Goal: Task Accomplishment & Management: Complete application form

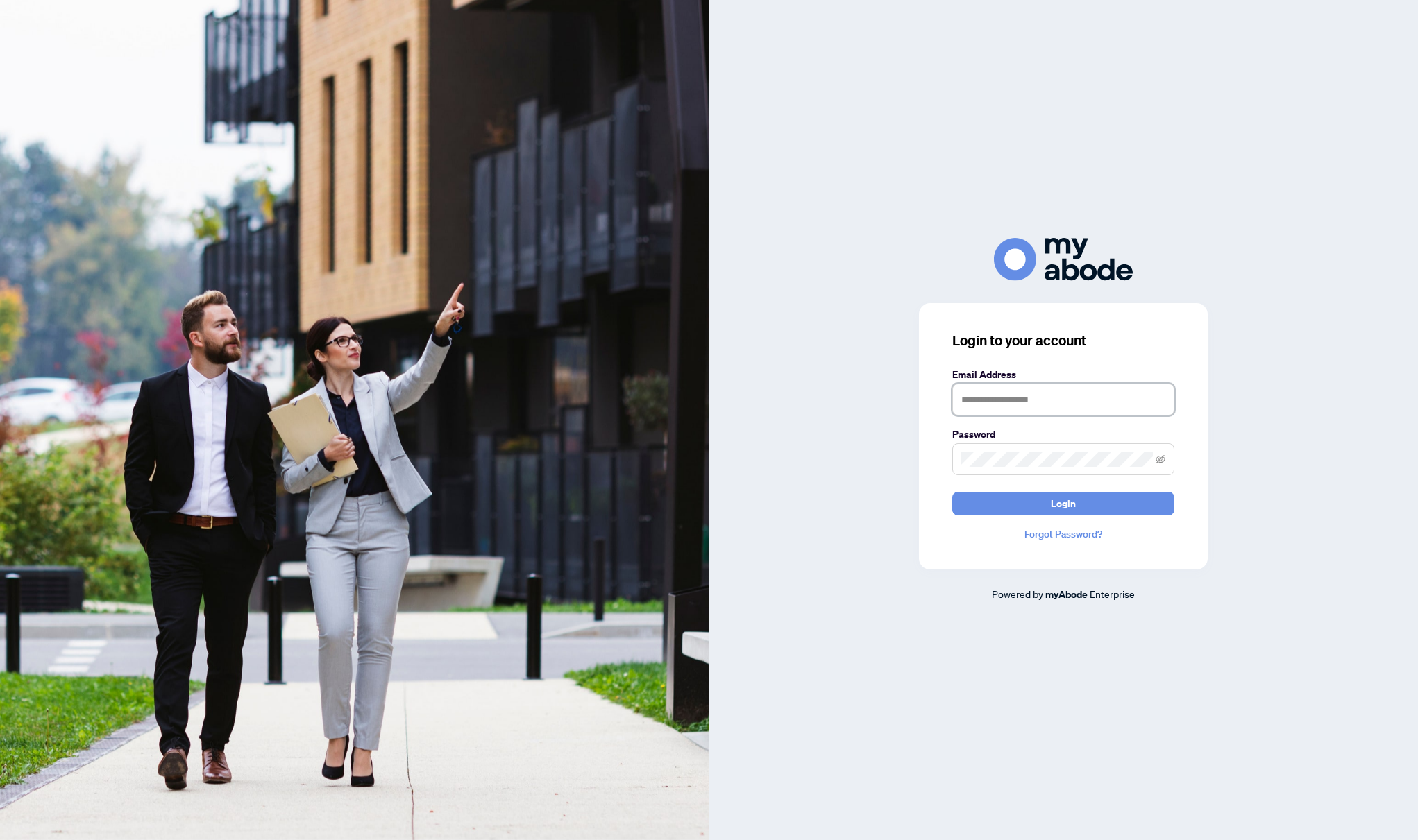
type input "**********"
click at [1063, 503] on button "Login" at bounding box center [1063, 504] width 222 height 23
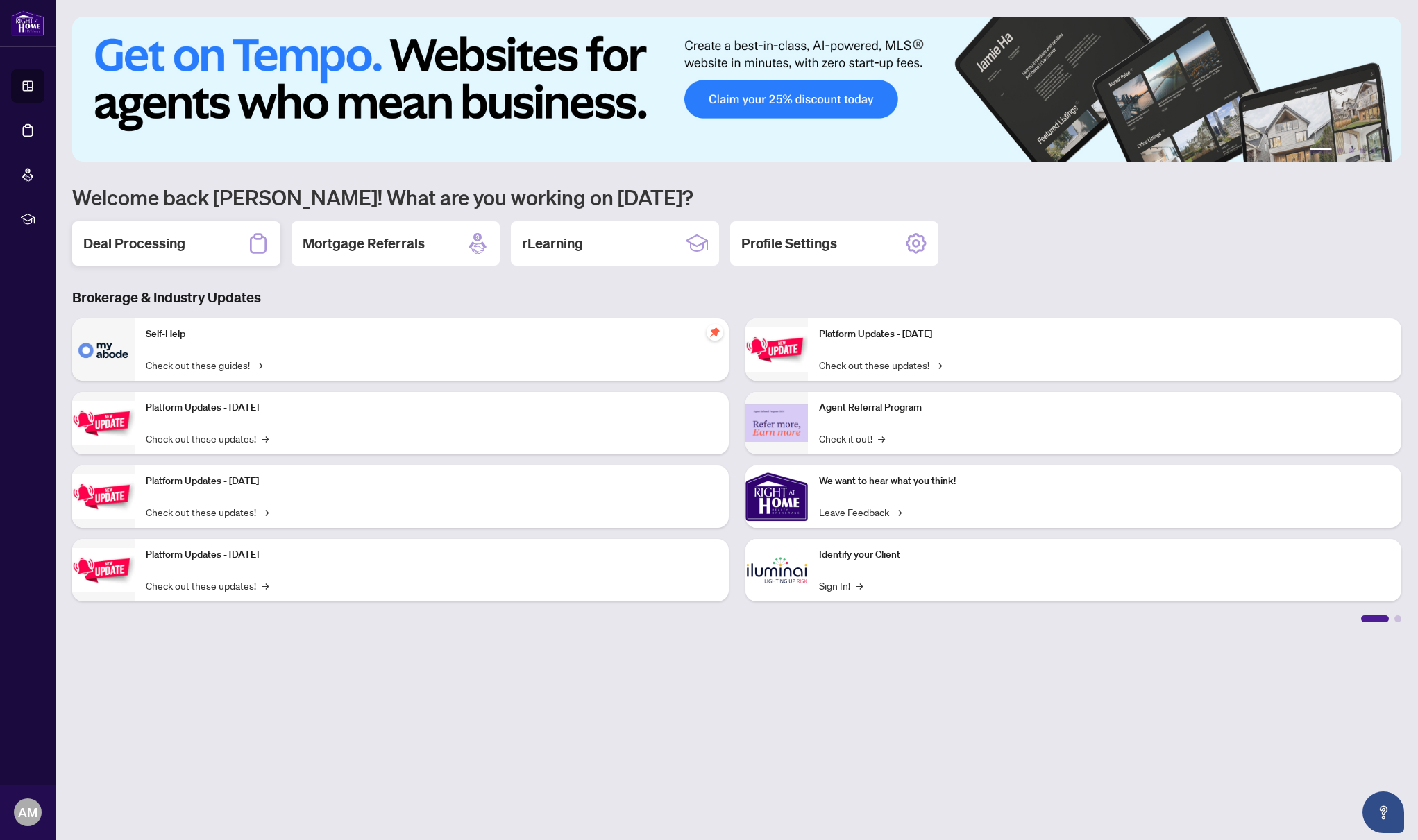
click at [161, 245] on h2 "Deal Processing" at bounding box center [134, 244] width 102 height 19
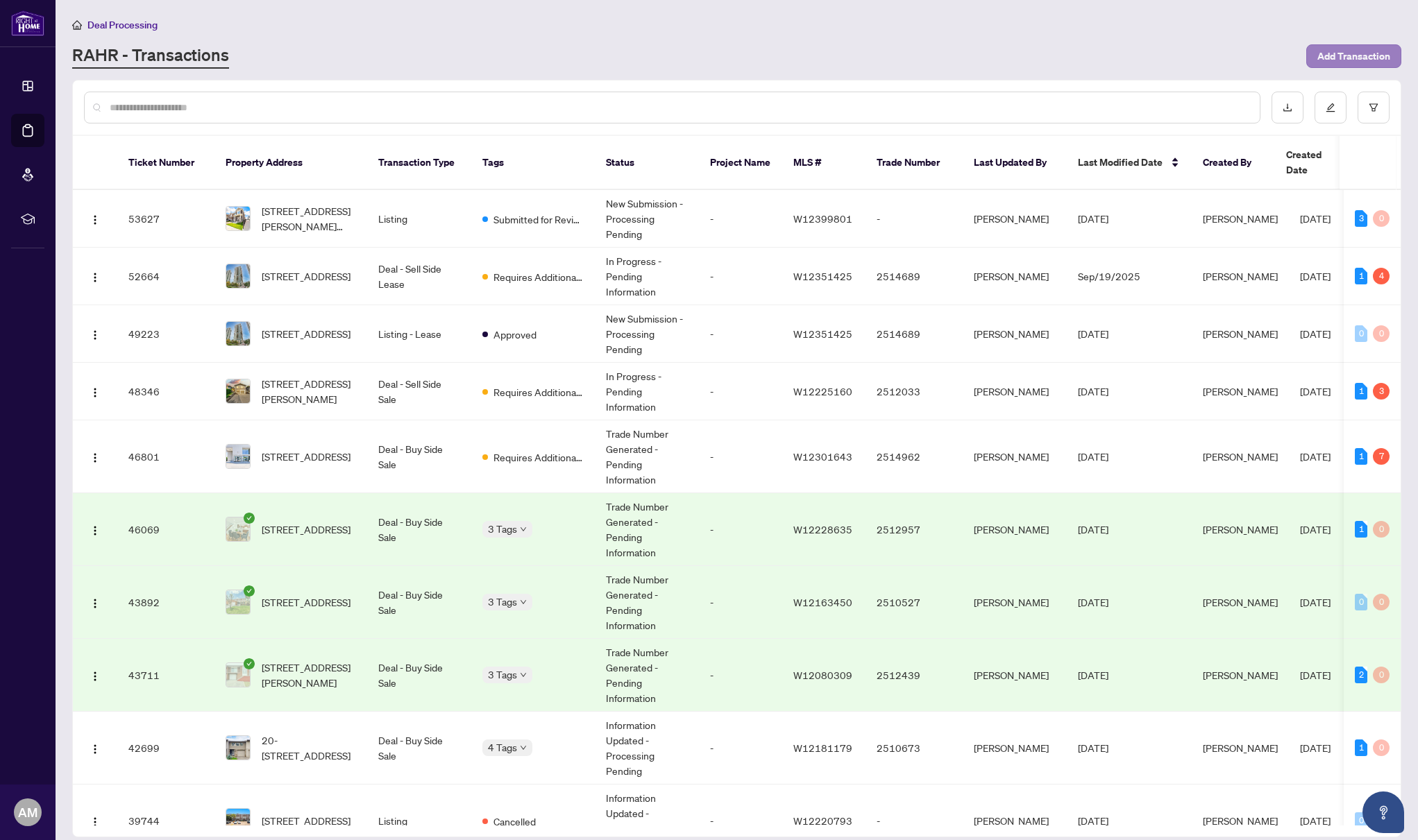
click at [1353, 51] on span "Add Transaction" at bounding box center [1353, 56] width 73 height 23
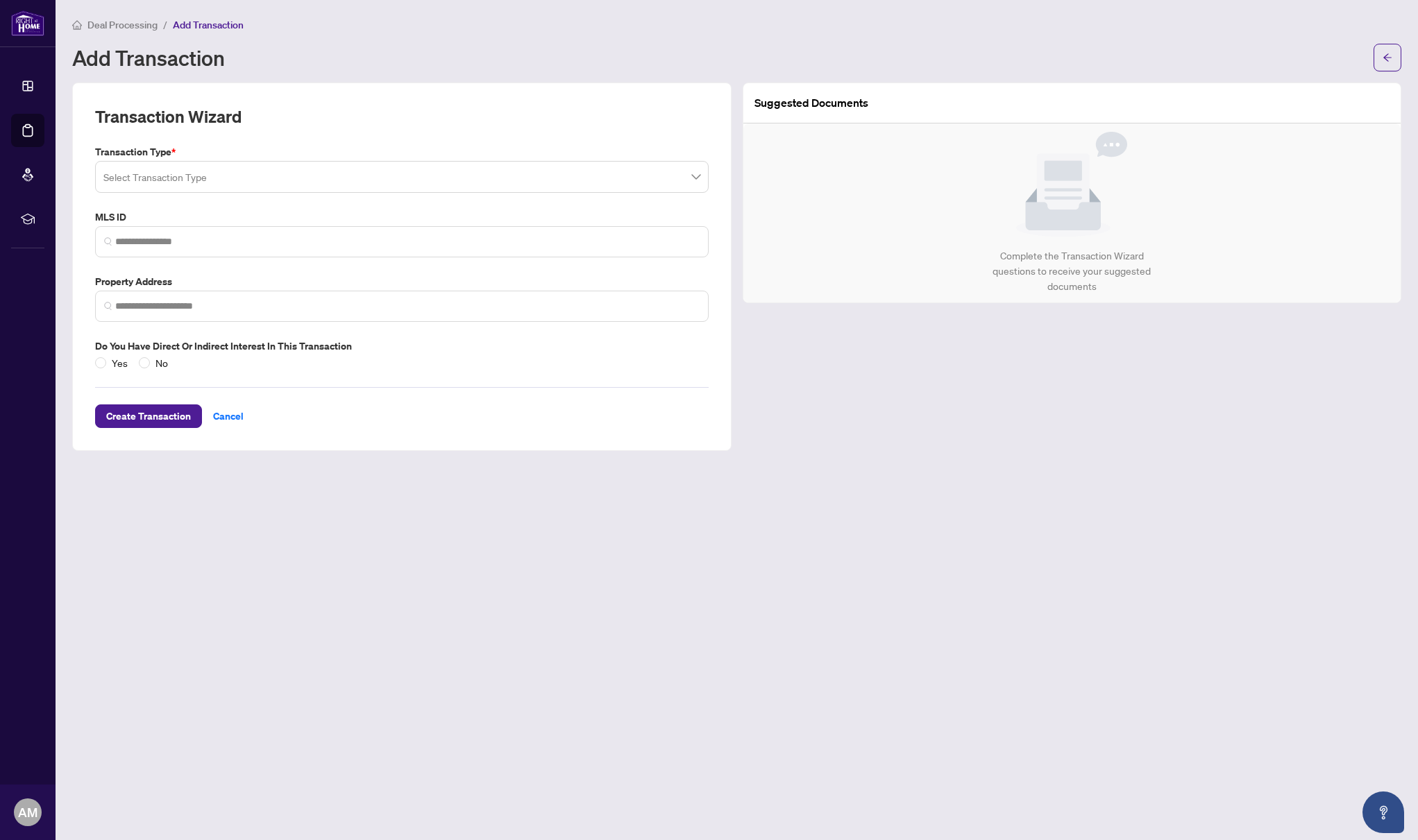
click at [299, 174] on input "search" at bounding box center [395, 179] width 584 height 31
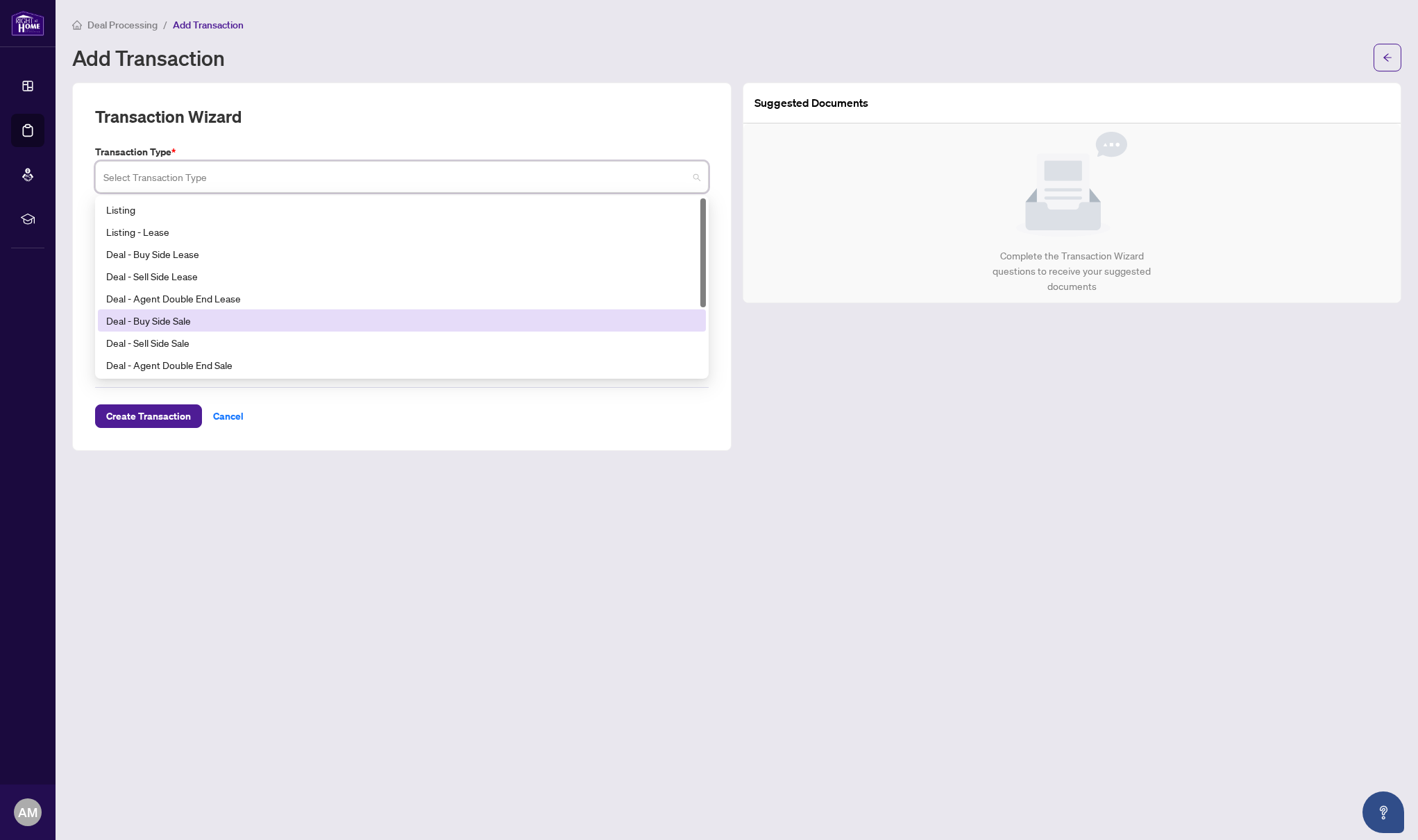
click at [260, 320] on div "Deal - Buy Side Sale" at bounding box center [402, 320] width 592 height 15
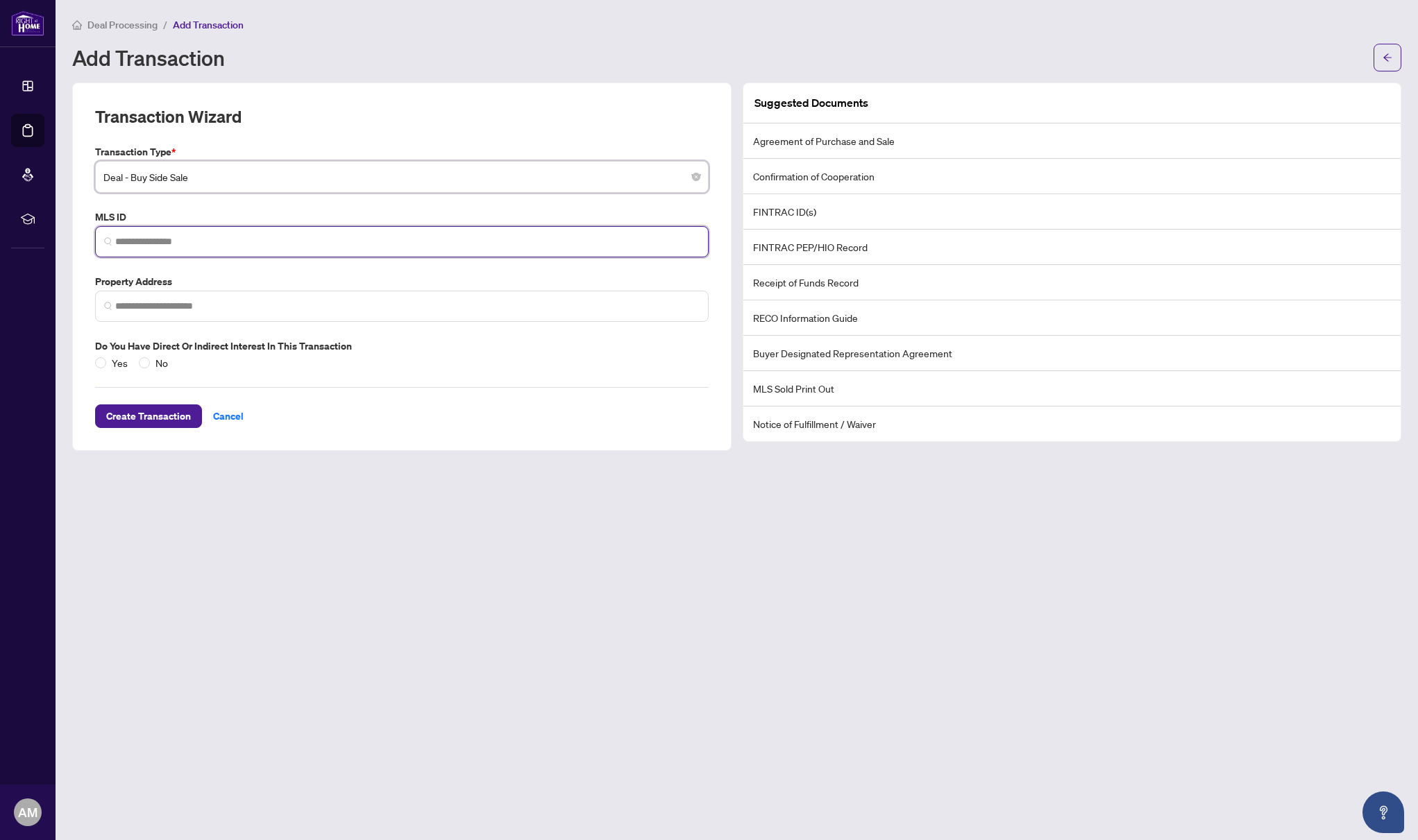
click at [261, 243] on input "search" at bounding box center [408, 242] width 584 height 15
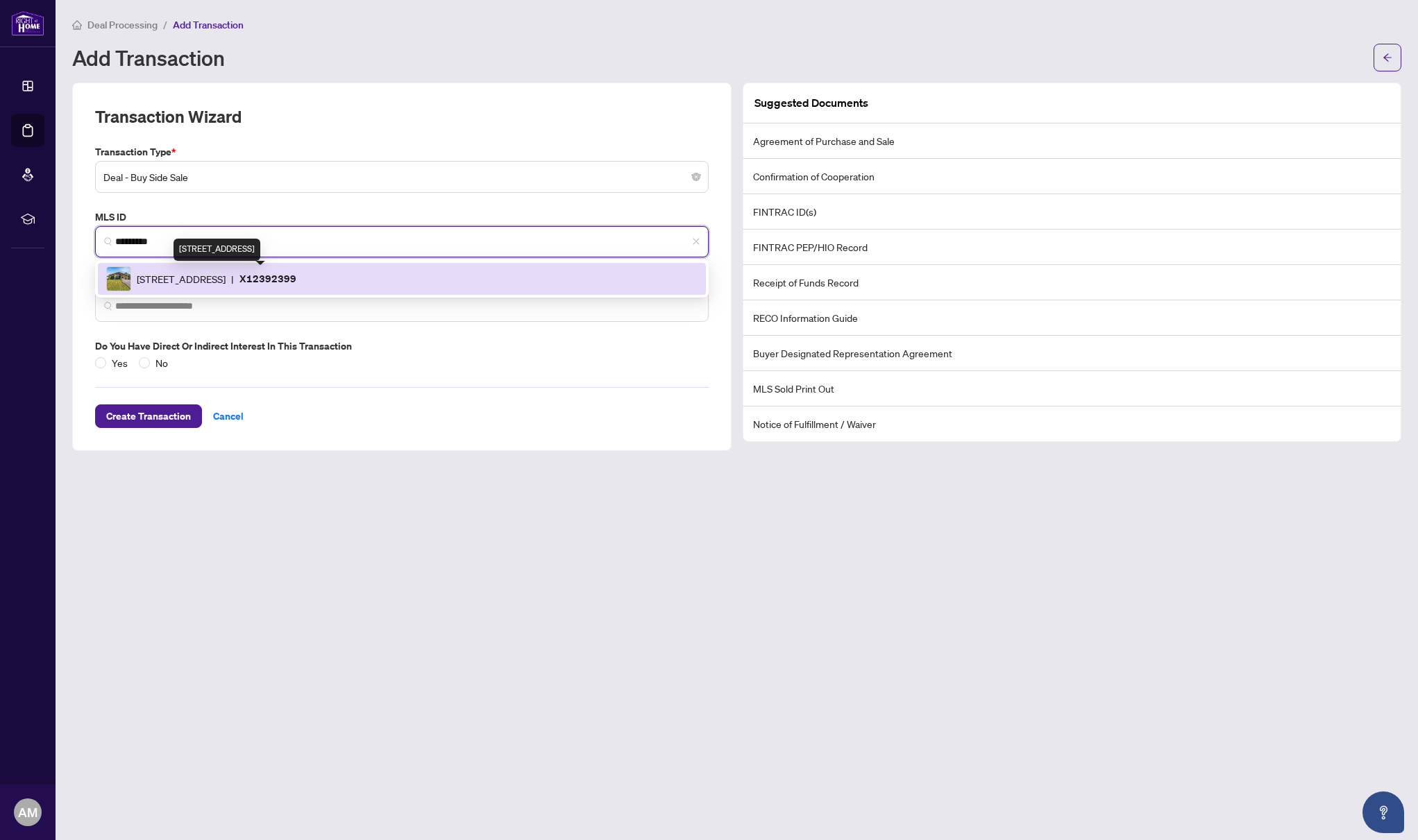
click at [190, 275] on span "36 Shoreline Dr, St. Catharines, Ontario L2N 3W1, Canada" at bounding box center [181, 278] width 89 height 15
type input "*********"
type input "**********"
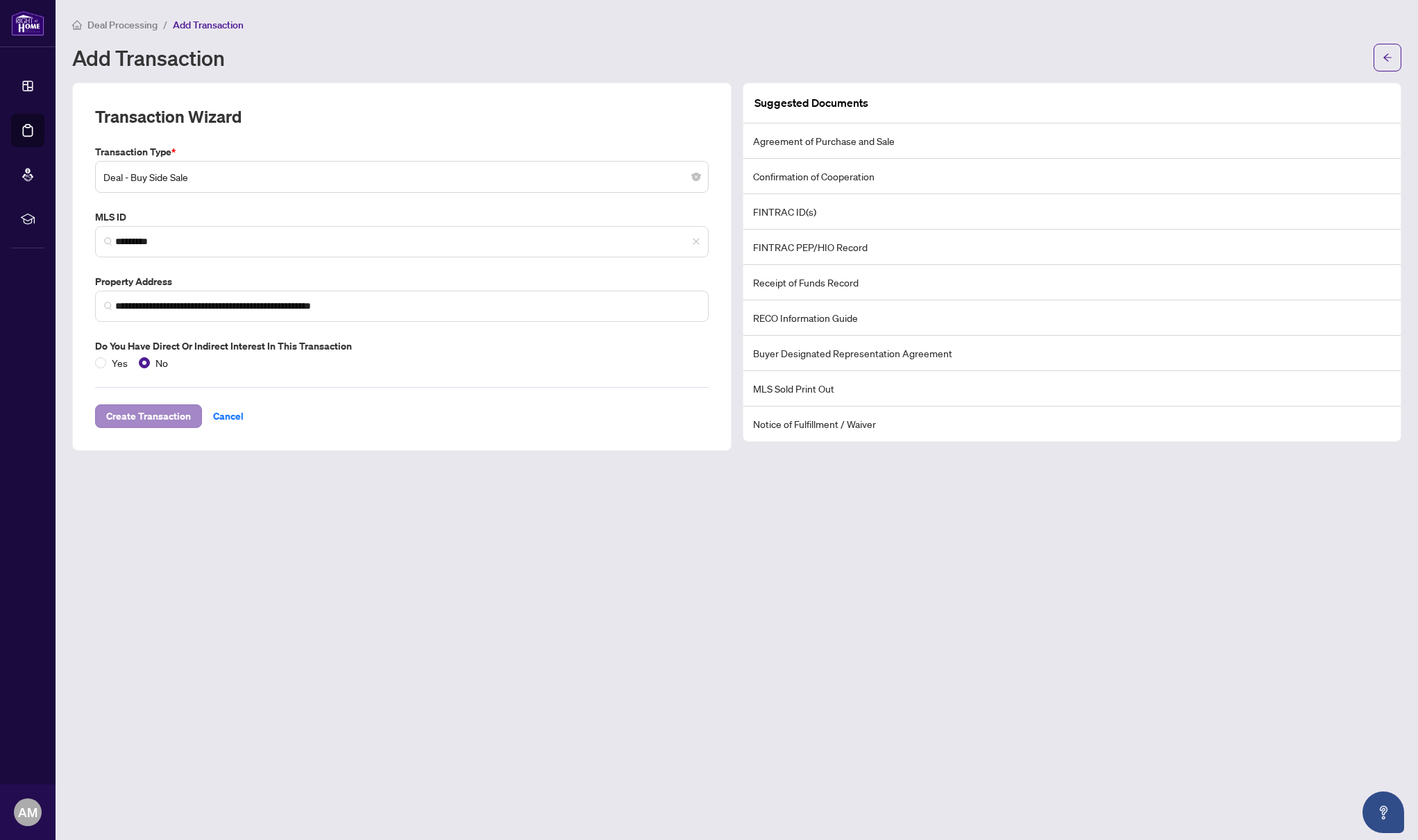
click at [169, 413] on span "Create Transaction" at bounding box center [148, 416] width 85 height 23
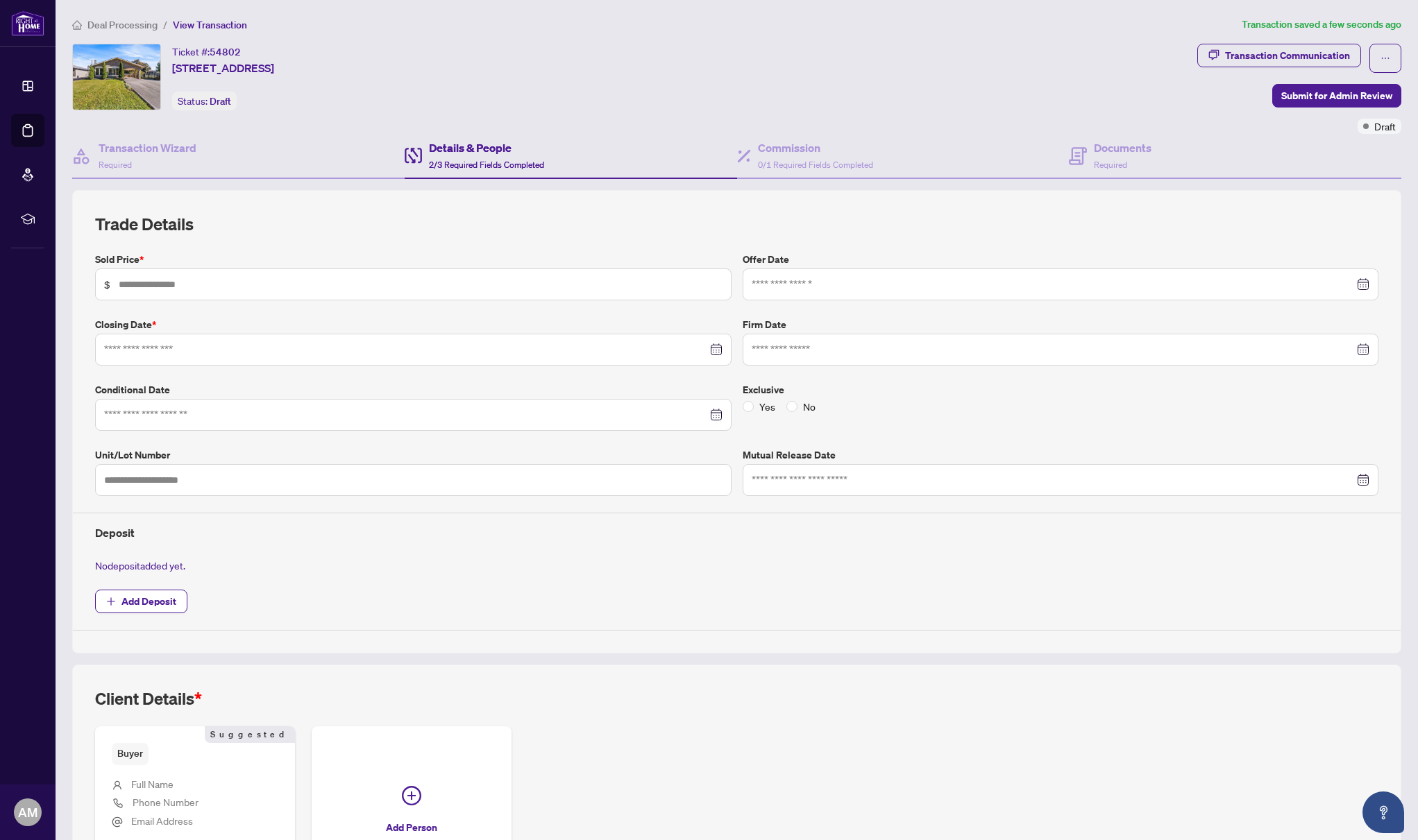
type input "*******"
type input "**********"
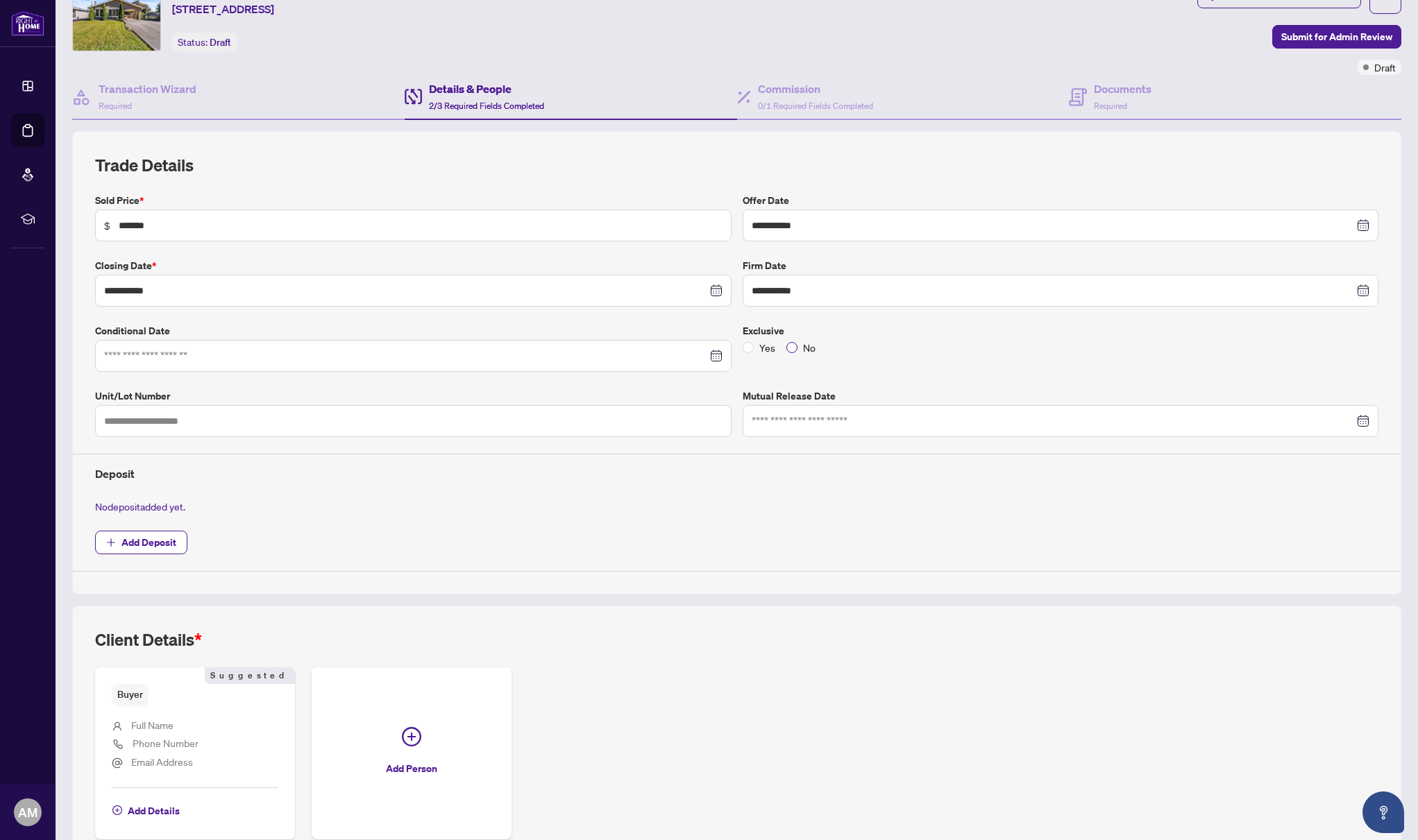
click at [795, 347] on span at bounding box center [792, 348] width 11 height 11
click at [170, 537] on span "Add Deposit" at bounding box center [148, 543] width 55 height 23
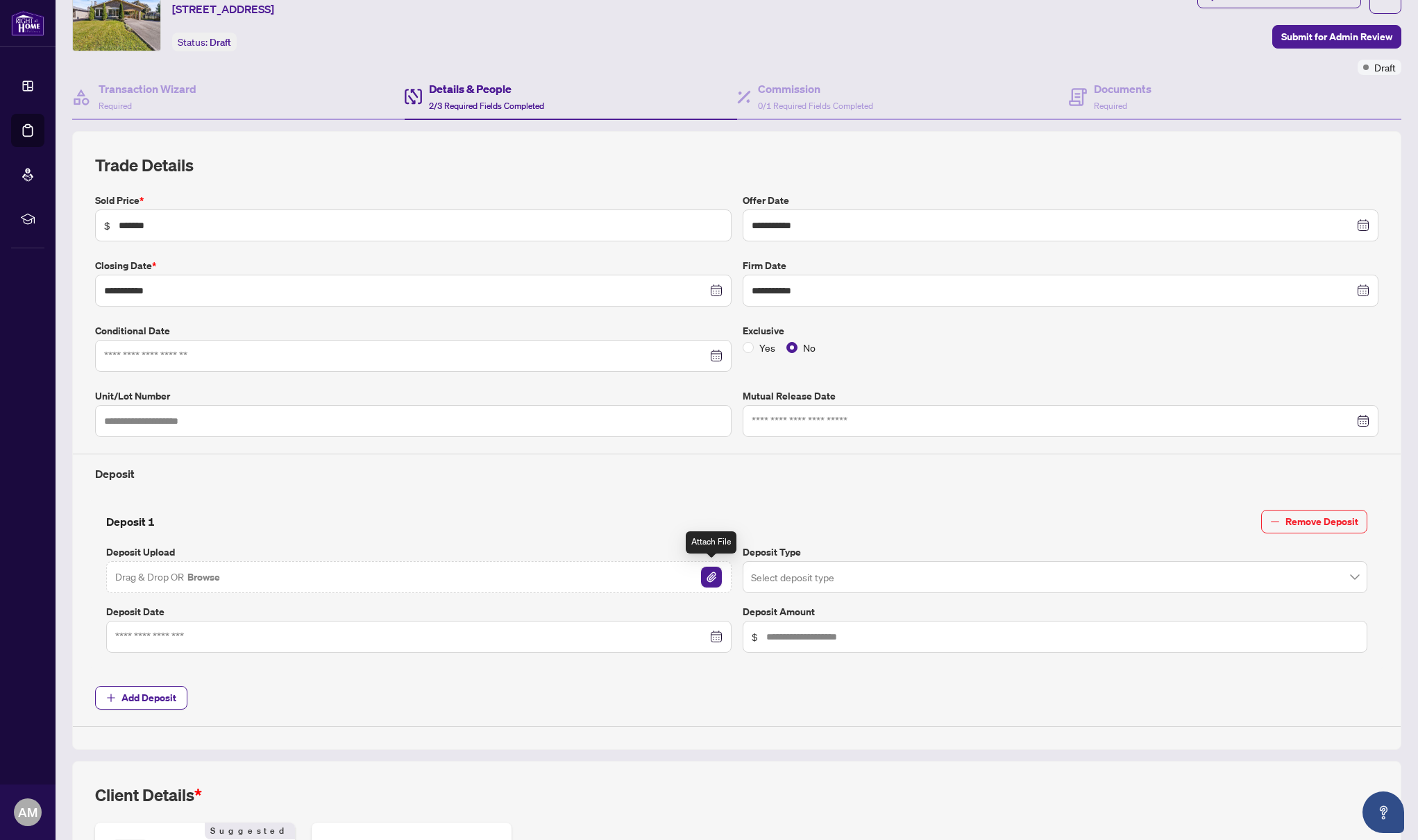
click at [710, 571] on img "button" at bounding box center [711, 578] width 21 height 21
click at [838, 569] on input "search" at bounding box center [1048, 579] width 596 height 31
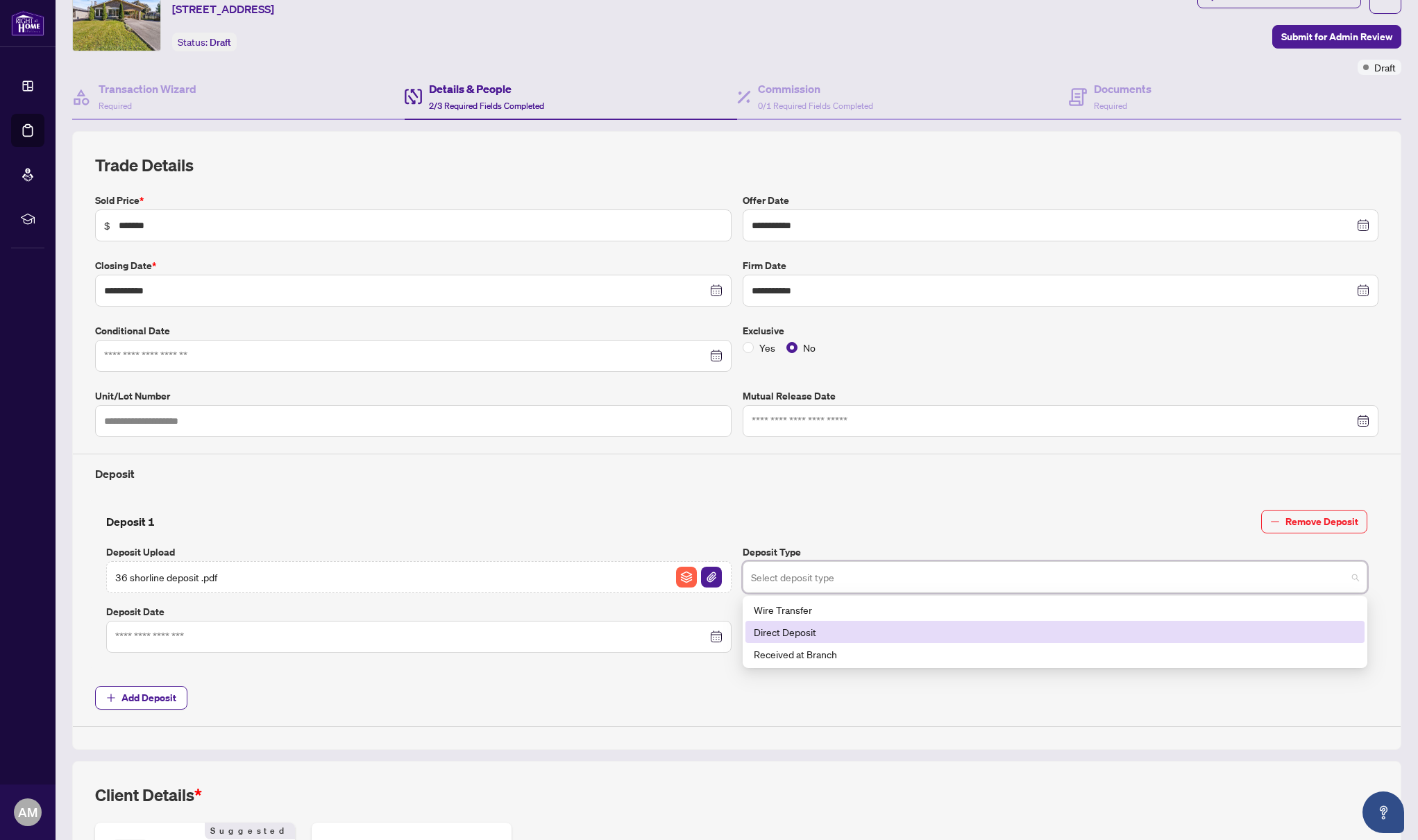
click at [835, 631] on div "Direct Deposit" at bounding box center [1055, 632] width 603 height 15
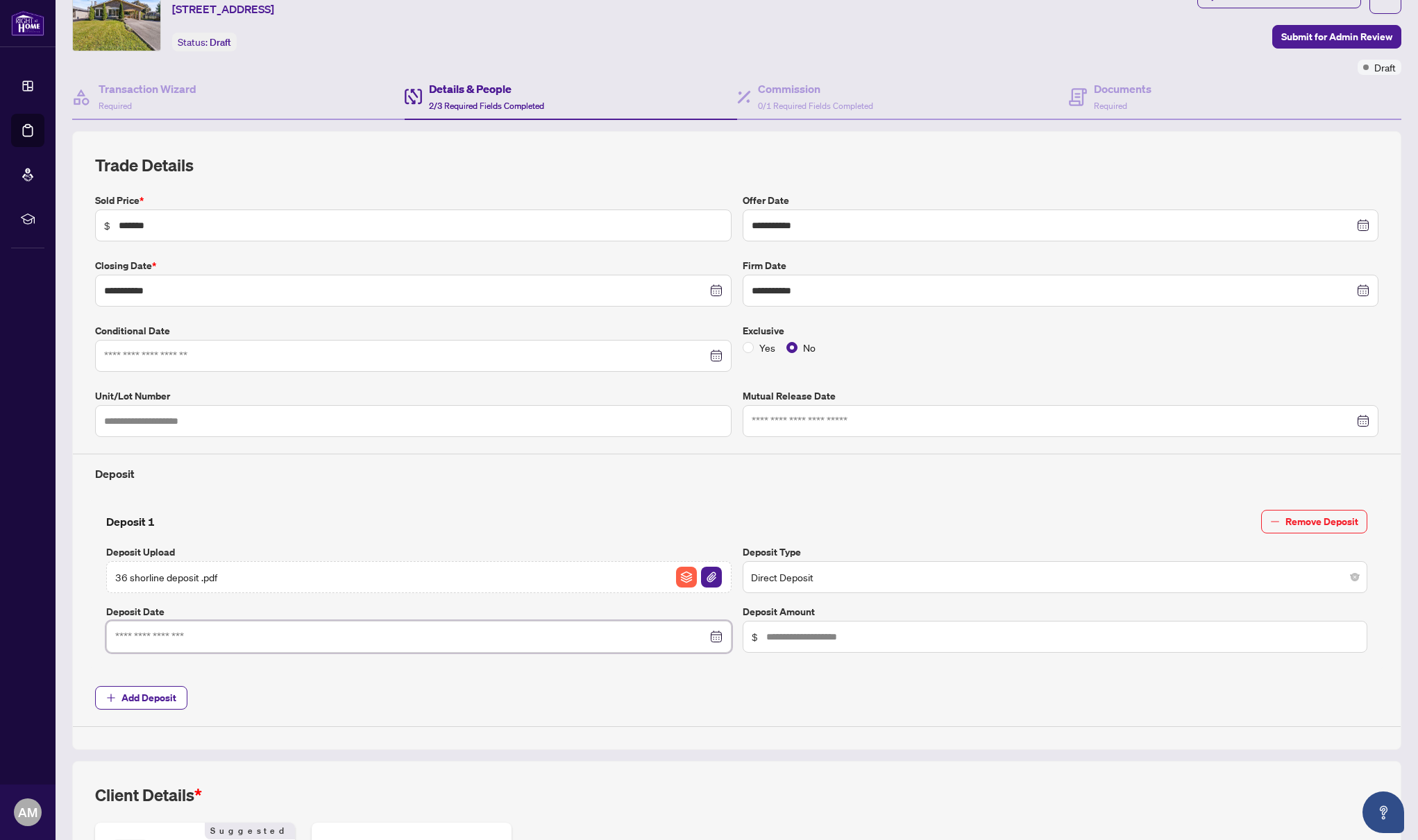
click at [646, 636] on input at bounding box center [411, 637] width 592 height 15
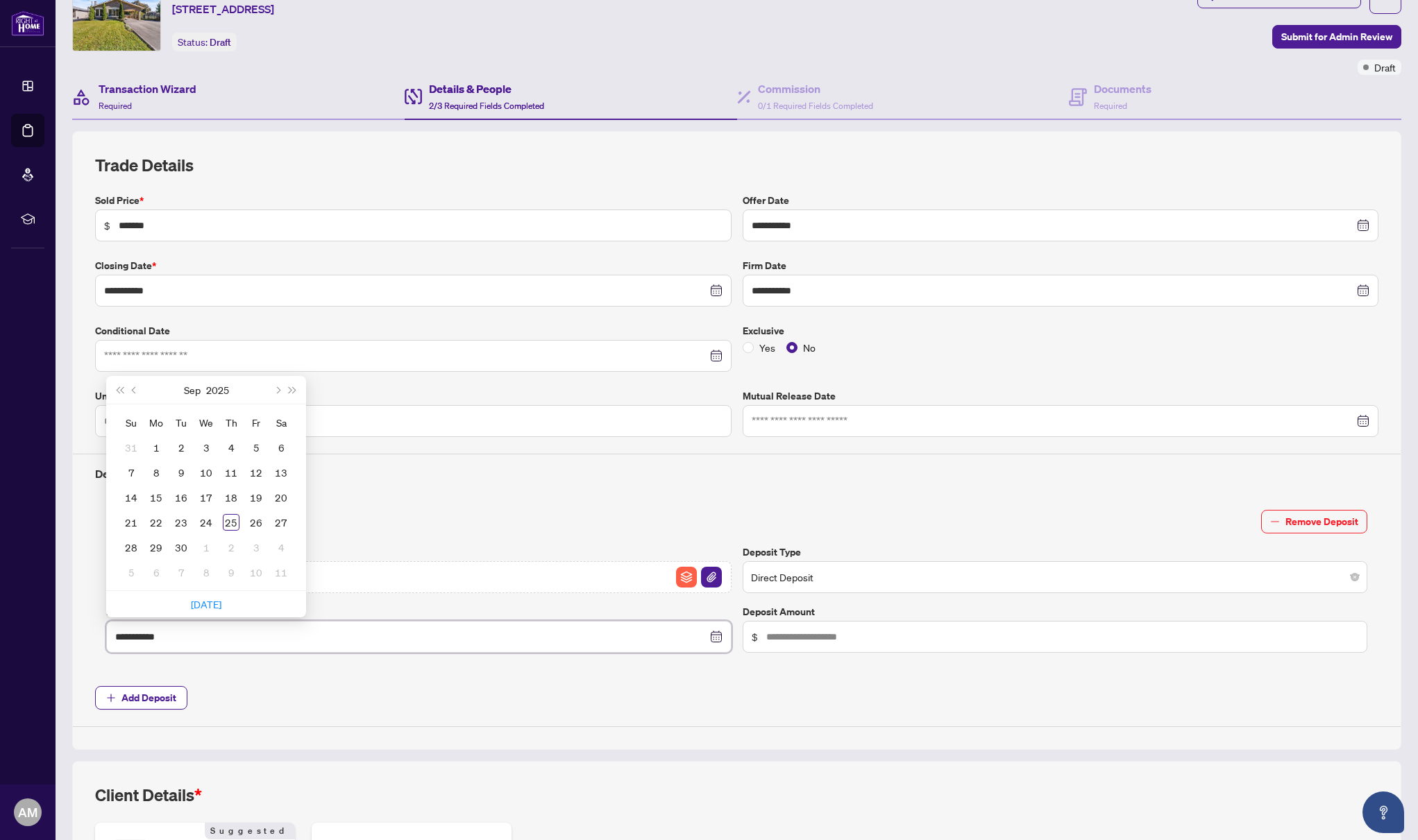
type input "**********"
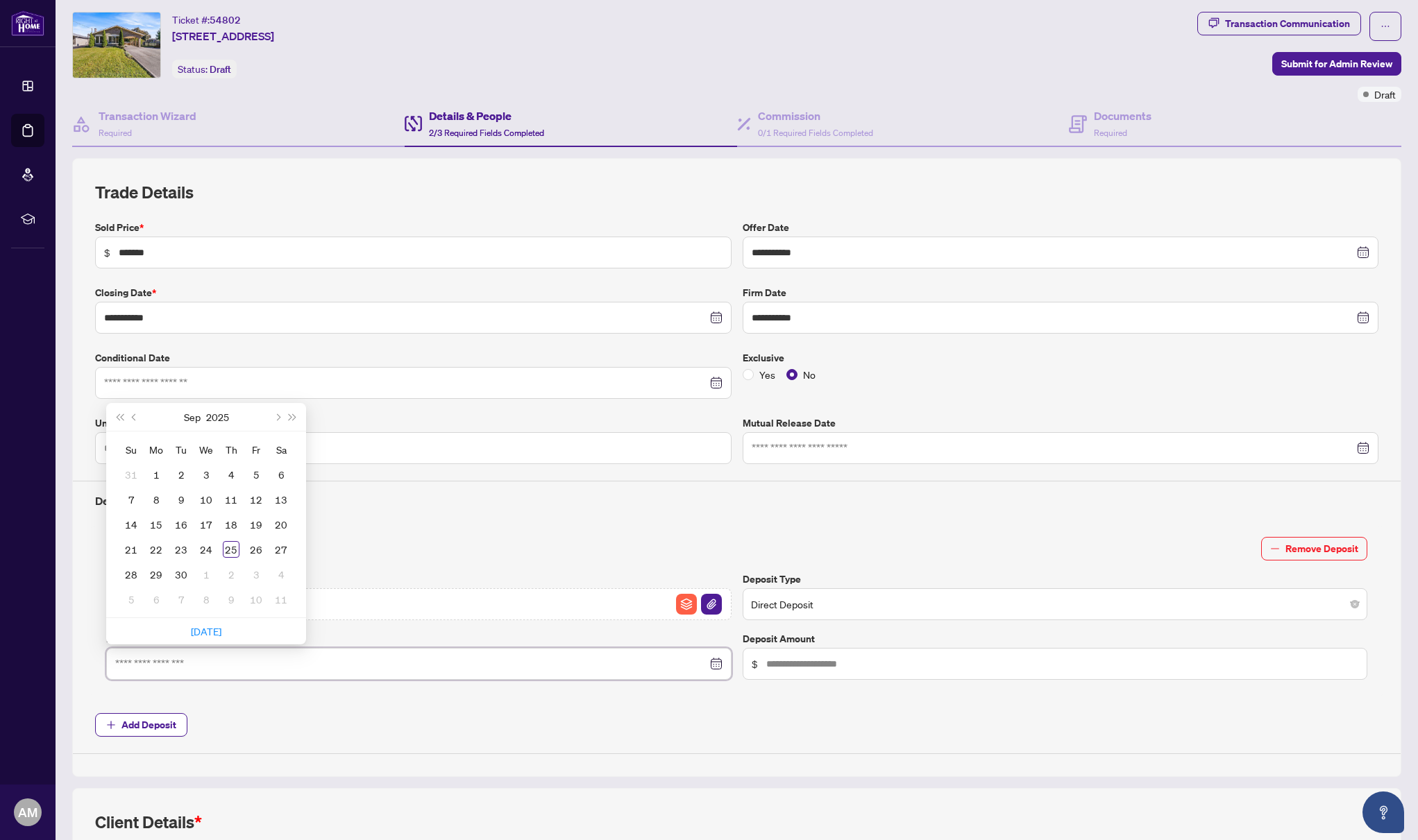
scroll to position [31, 0]
type input "**********"
click at [258, 522] on div "19" at bounding box center [256, 525] width 17 height 17
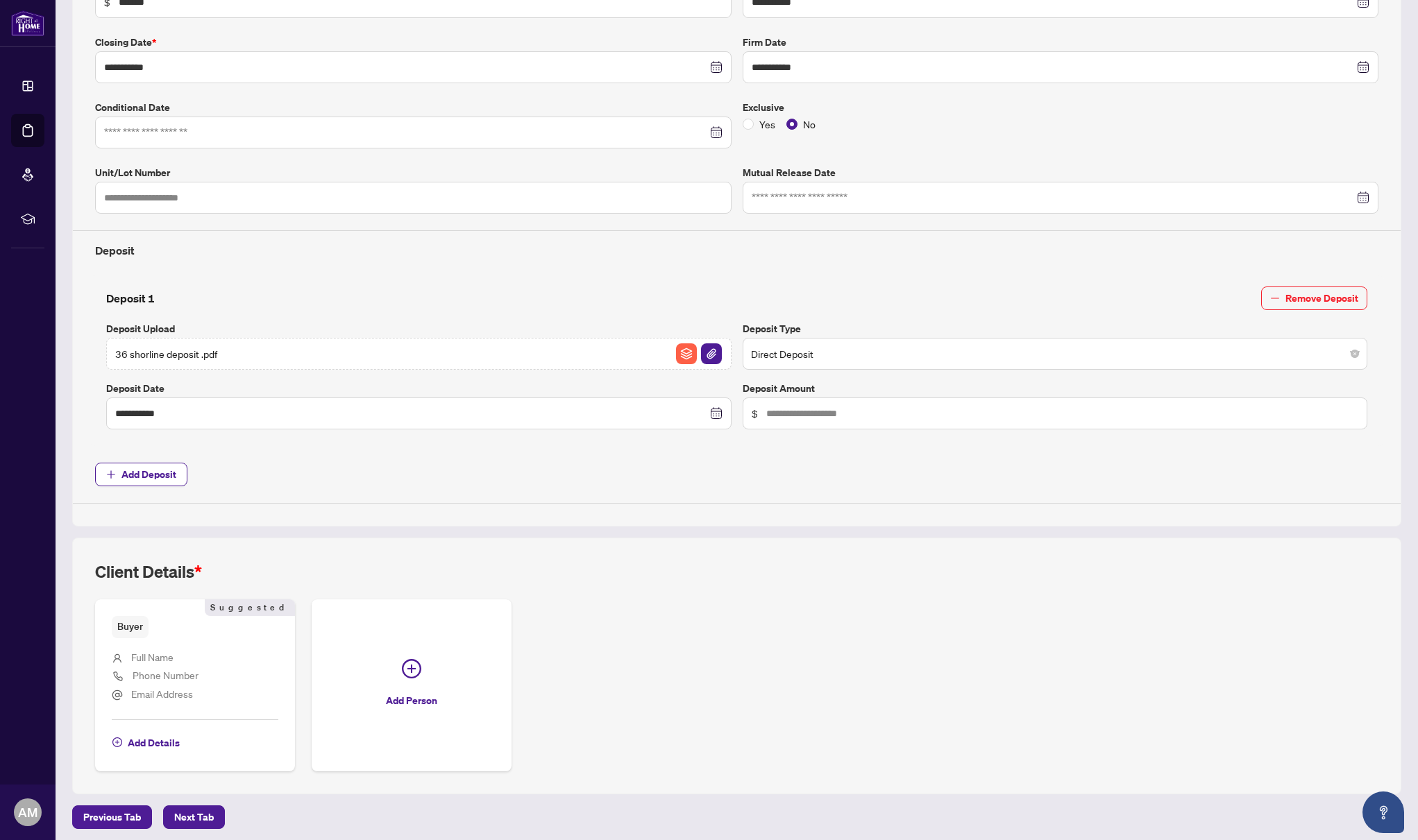
scroll to position [0, 0]
click at [166, 739] on span "Add Details" at bounding box center [153, 743] width 52 height 23
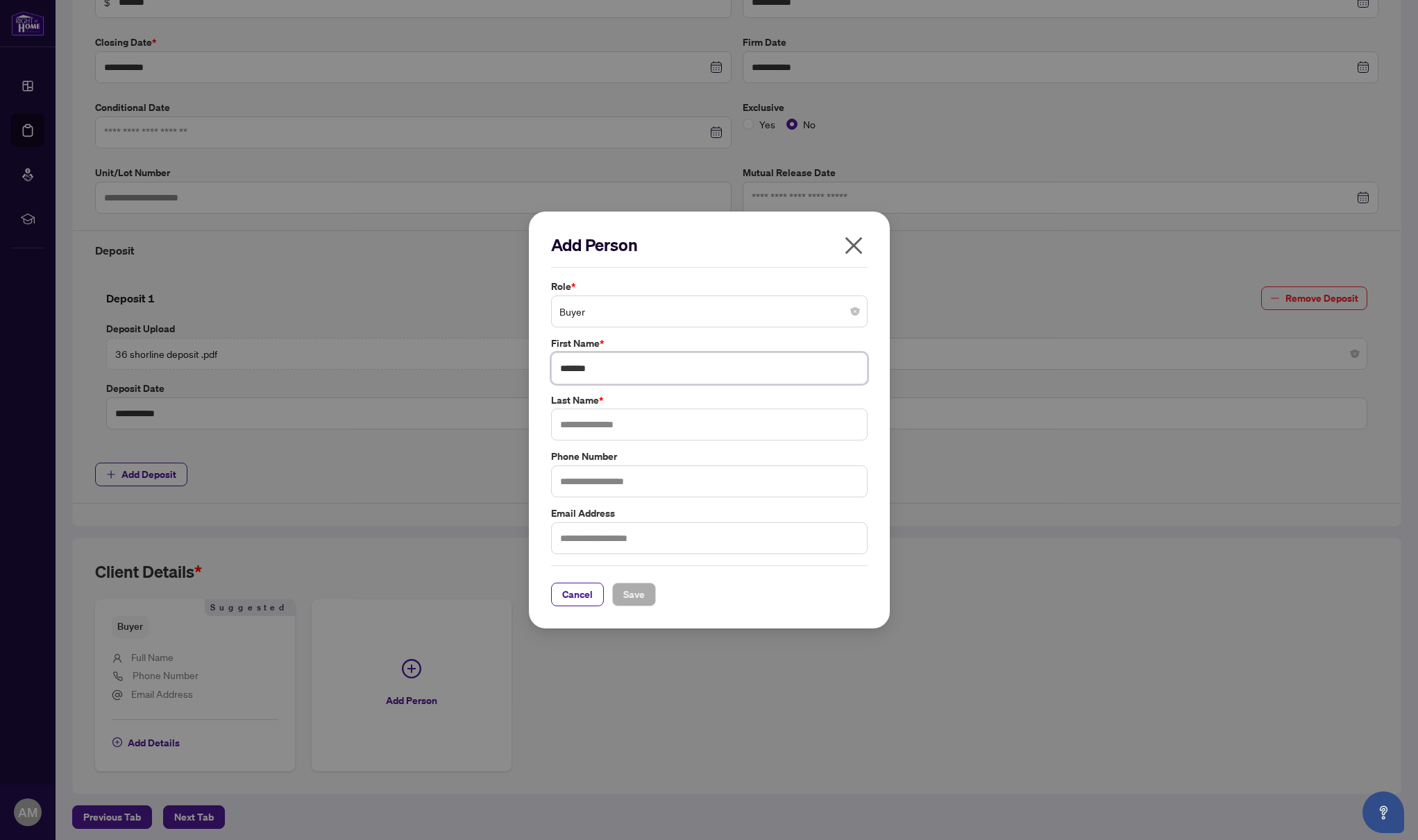
type input "******"
type input "*******"
click at [625, 591] on span "Save" at bounding box center [634, 595] width 22 height 23
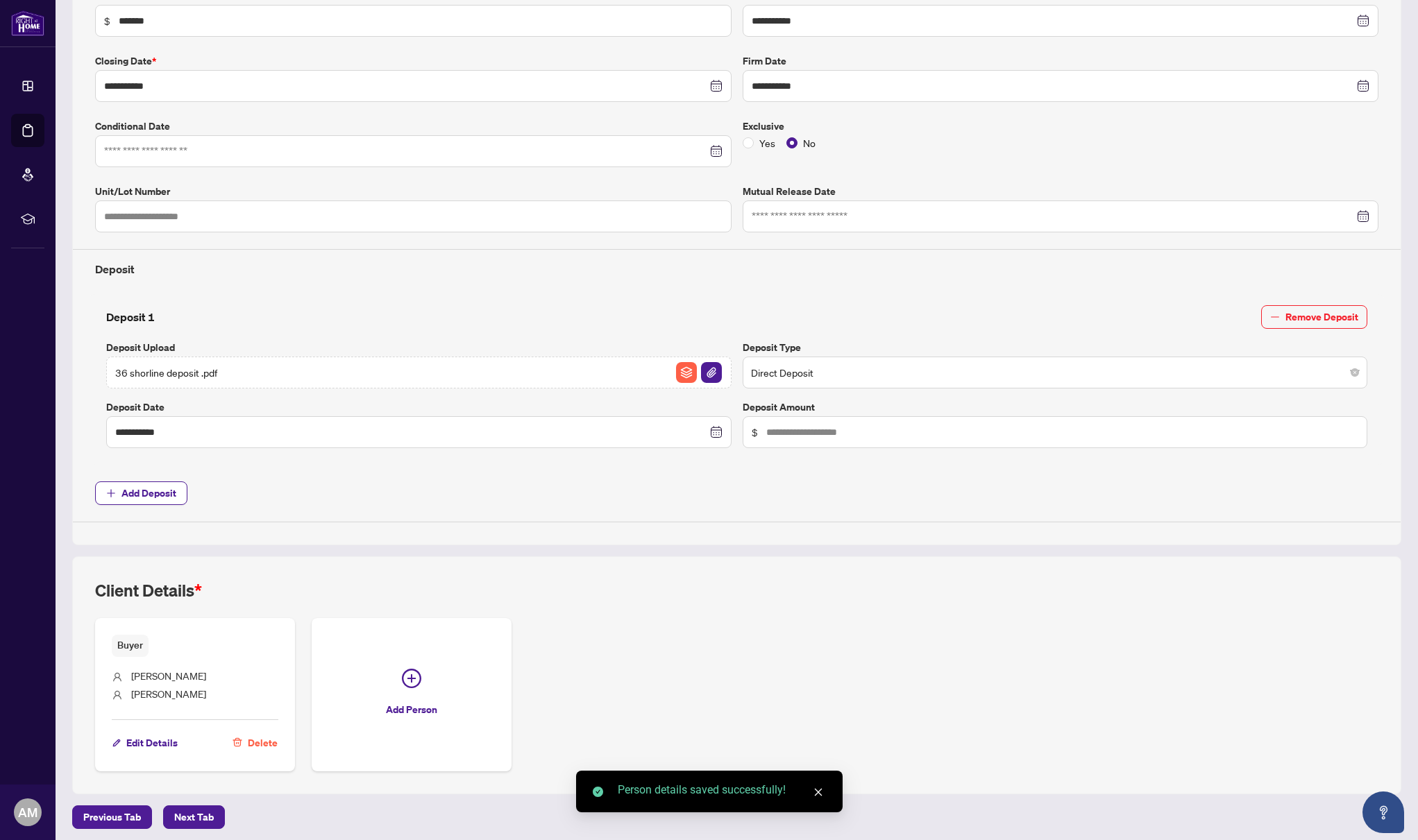
scroll to position [0, 0]
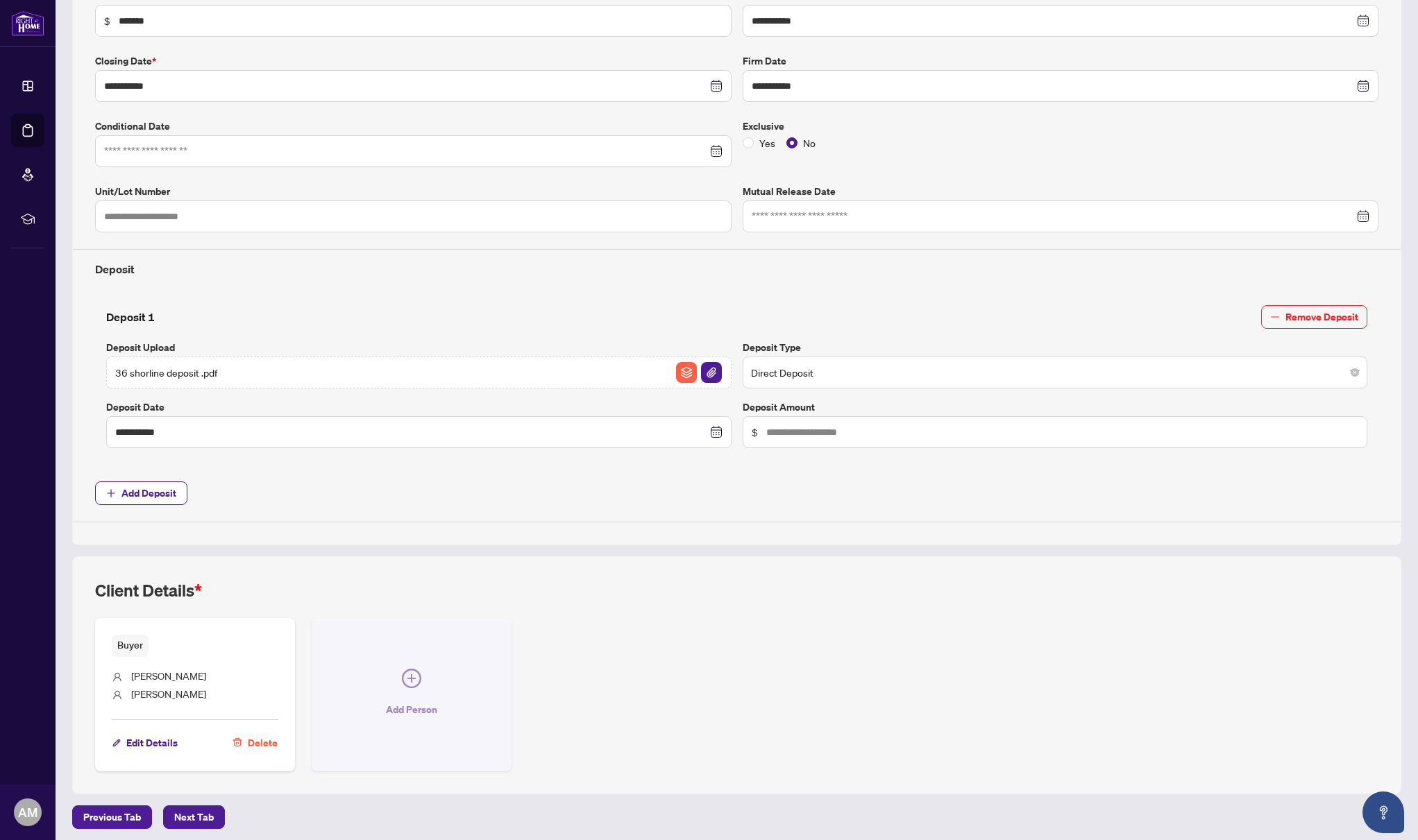
click at [413, 671] on icon "plus-circle" at bounding box center [412, 679] width 19 height 19
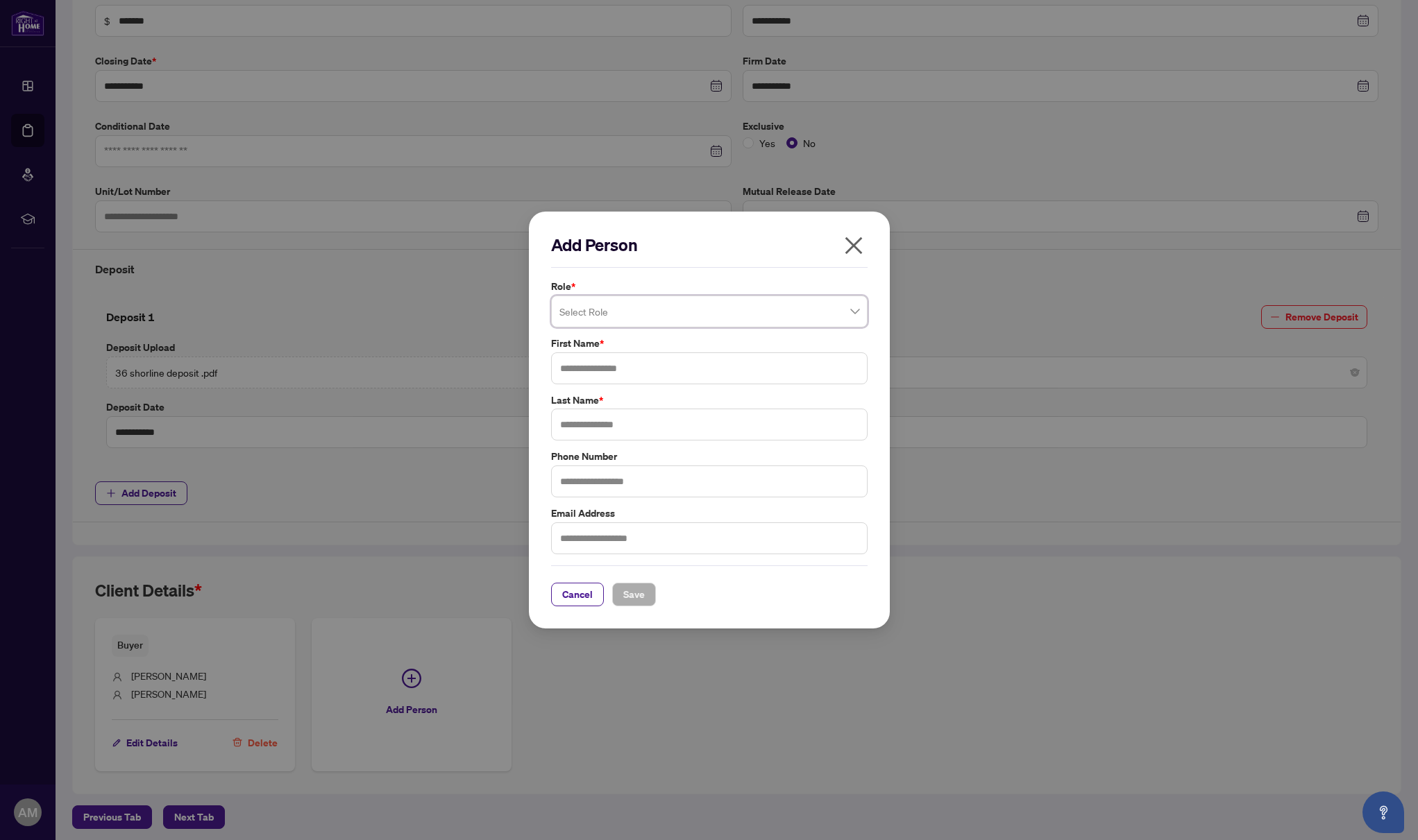
click at [856, 313] on span at bounding box center [709, 311] width 299 height 27
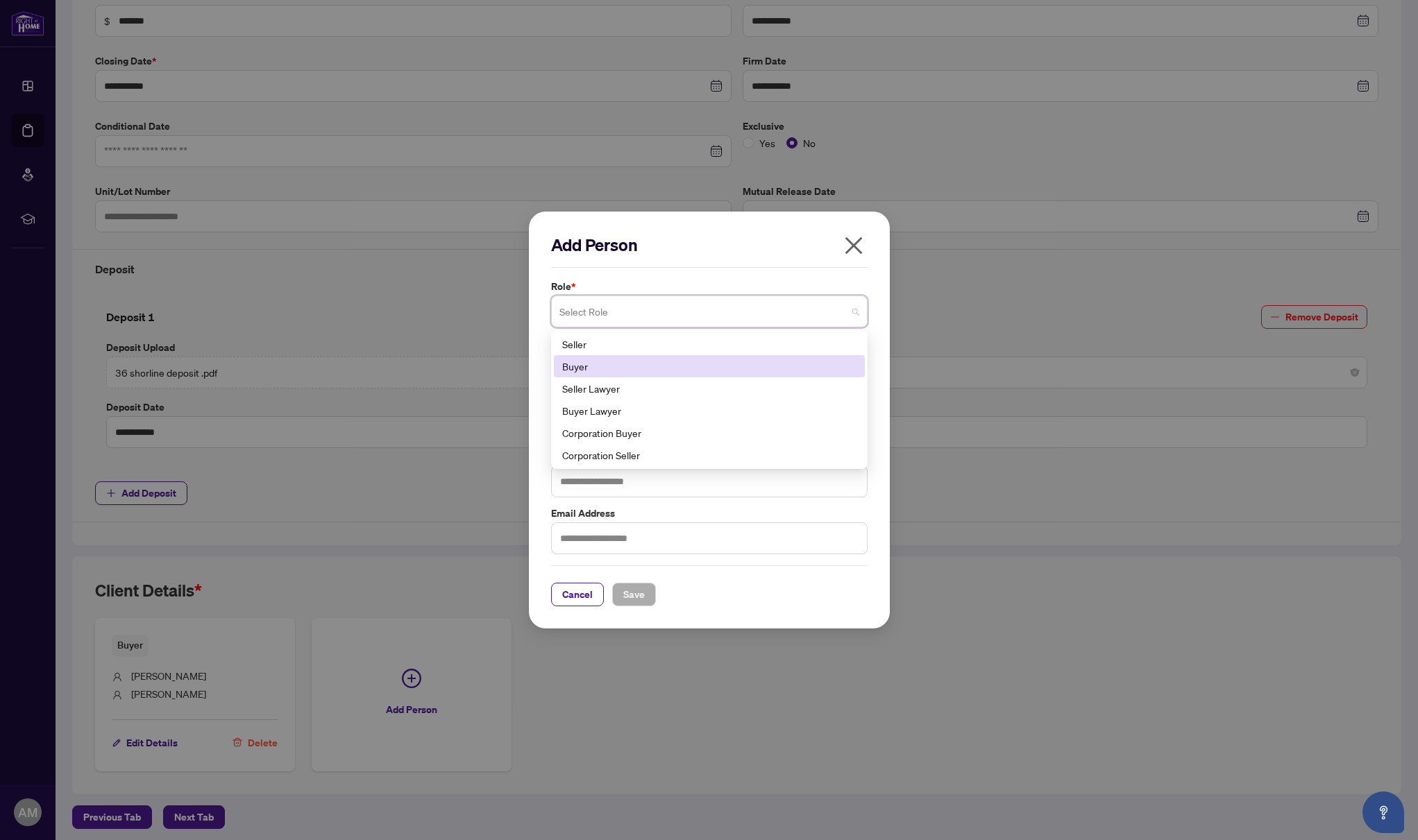
click at [687, 372] on div "Buyer" at bounding box center [709, 366] width 295 height 15
type input "*****"
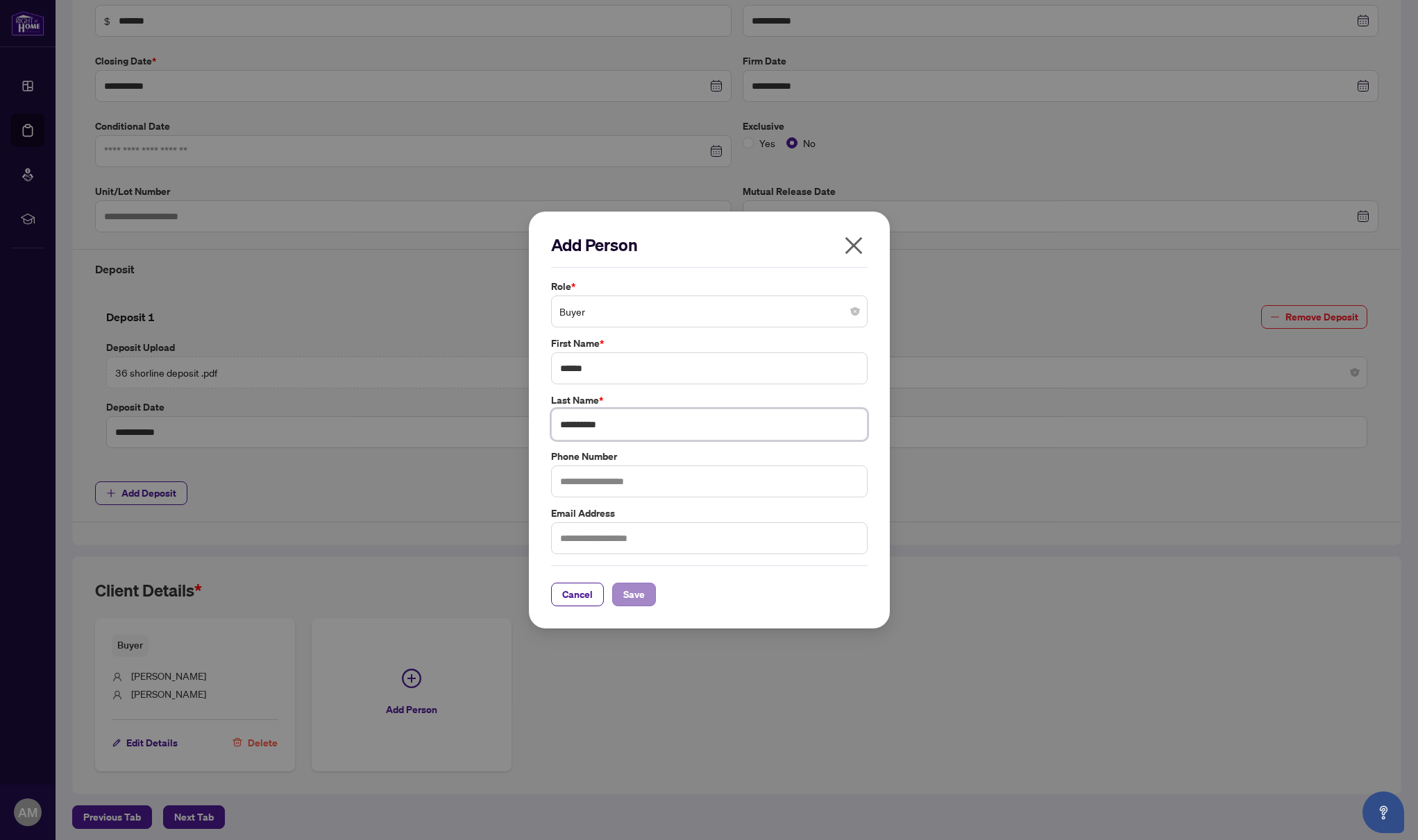
type input "**********"
click at [633, 594] on span "Save" at bounding box center [634, 595] width 22 height 23
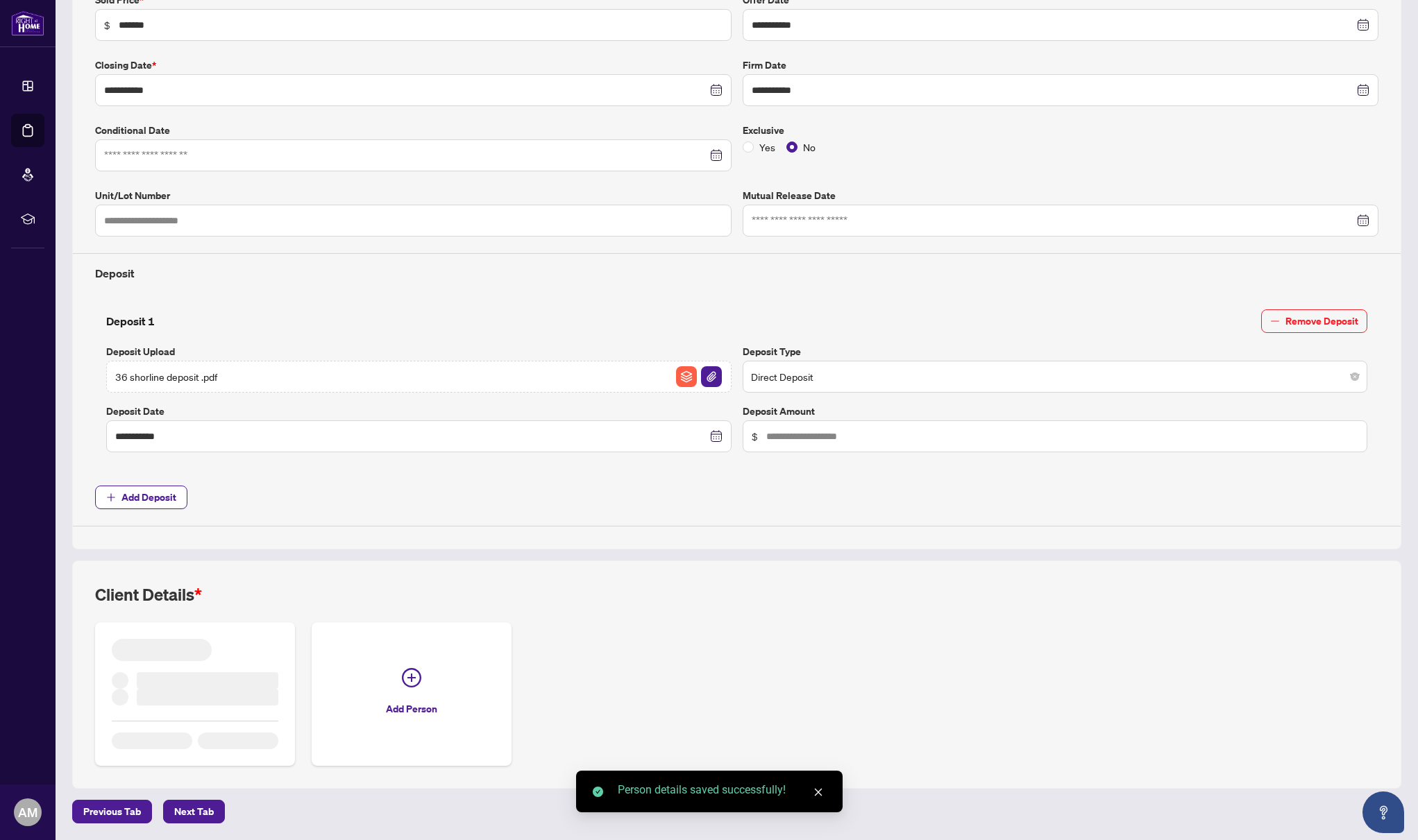
scroll to position [255, 0]
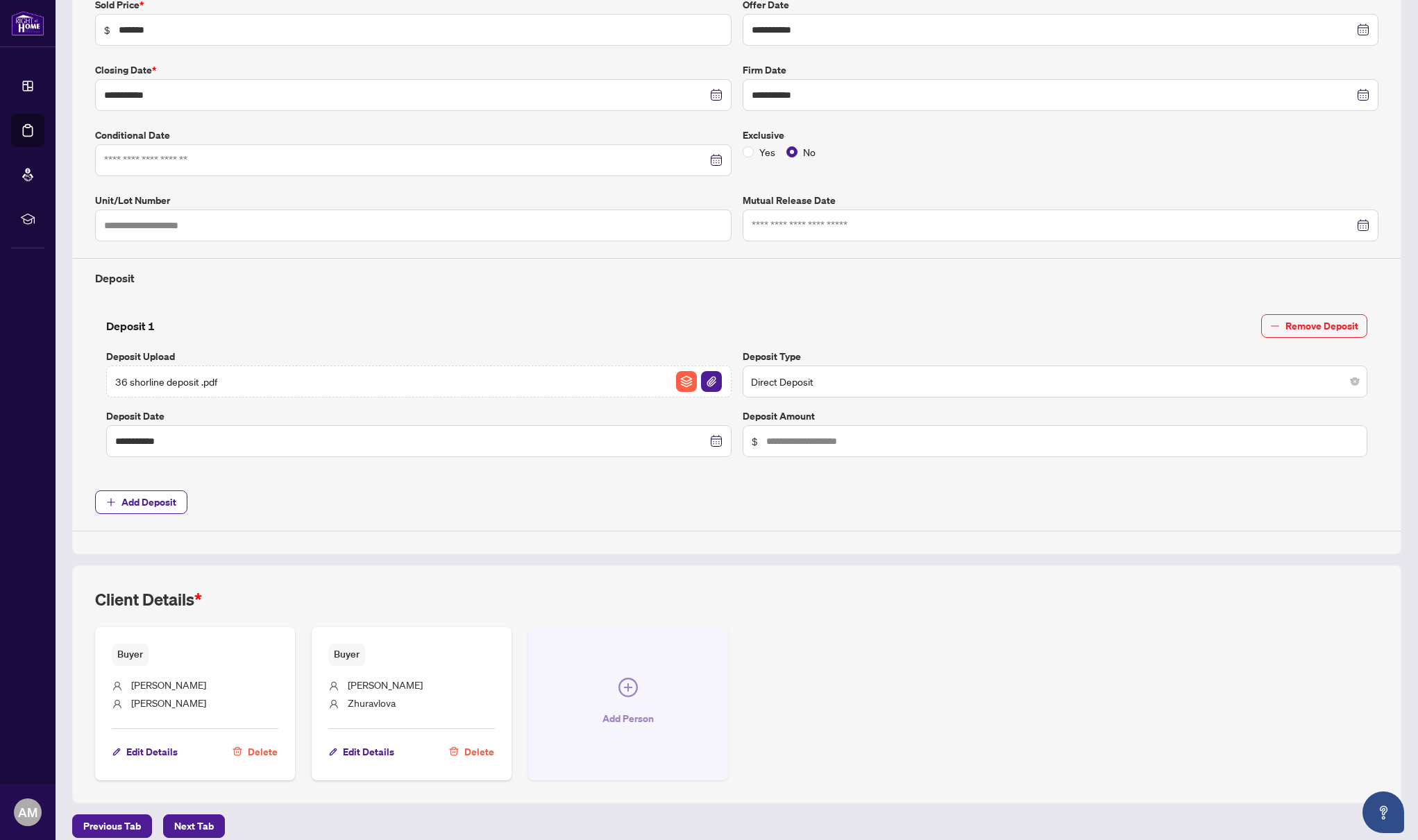
click at [631, 683] on icon "plus-circle" at bounding box center [628, 687] width 8 height 8
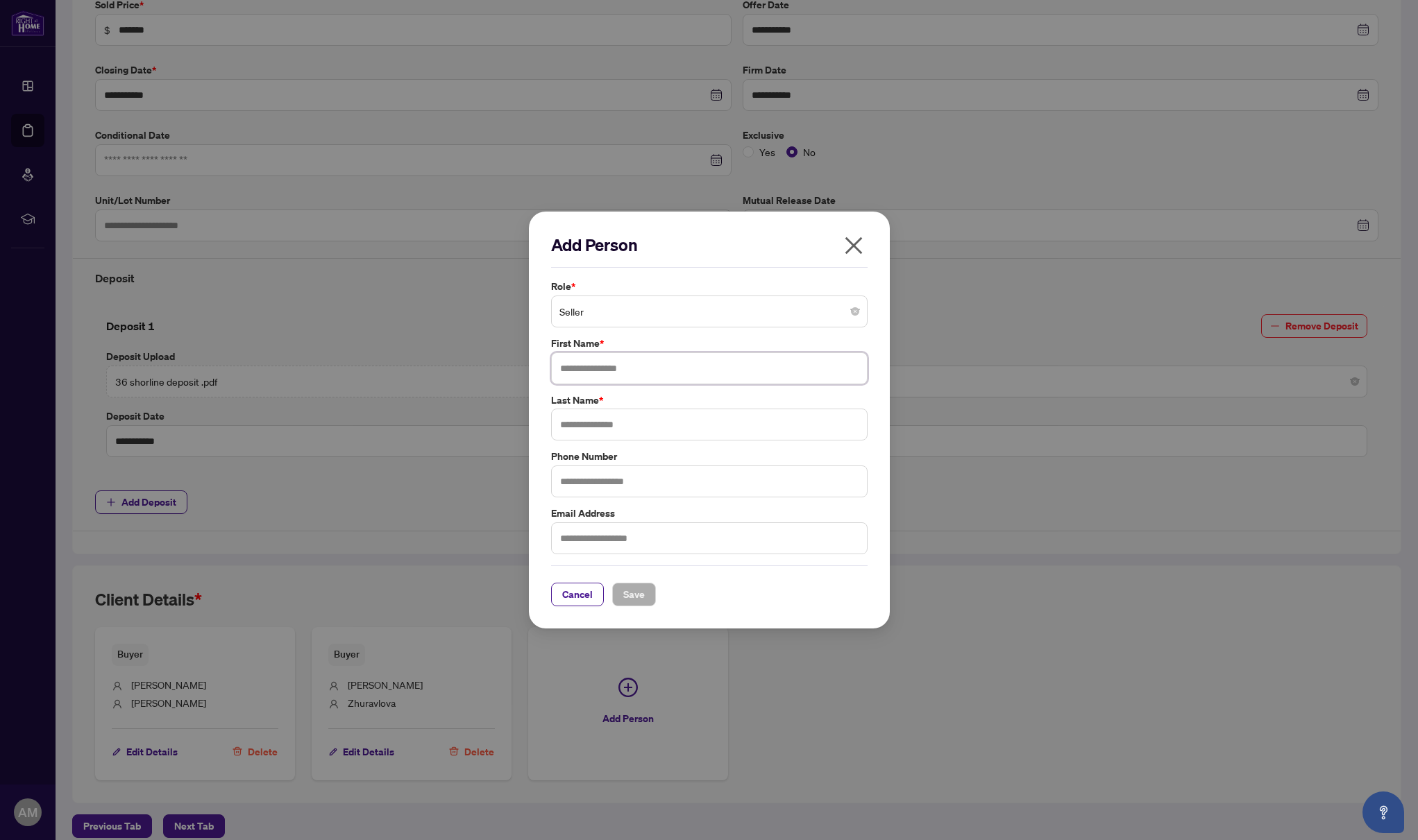
paste input "**********"
drag, startPoint x: 557, startPoint y: 370, endPoint x: 666, endPoint y: 364, distance: 109.2
click at [666, 364] on input "**********" at bounding box center [709, 369] width 316 height 32
type input "**********"
paste input "**********"
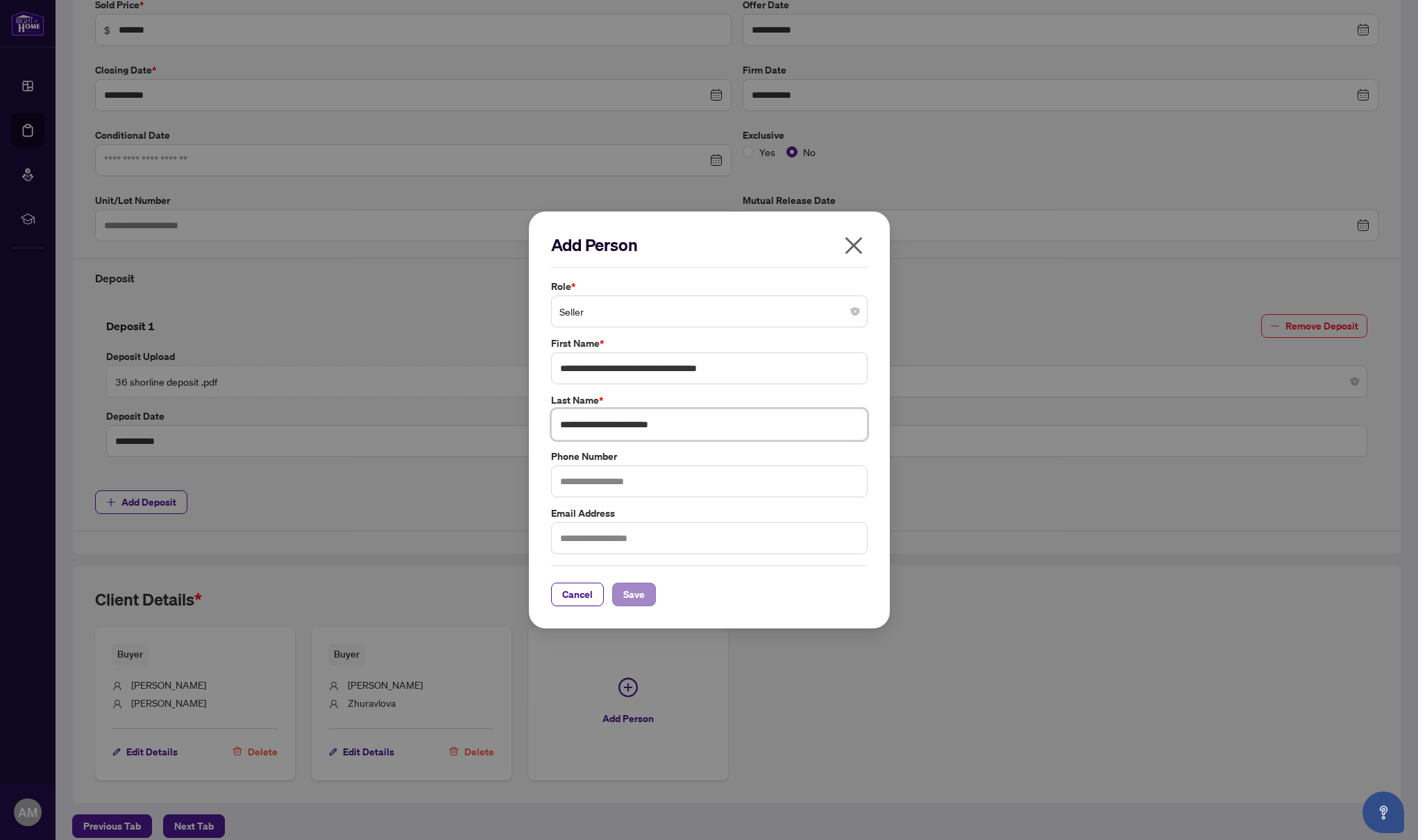
type input "**********"
click at [631, 594] on span "Save" at bounding box center [634, 595] width 22 height 23
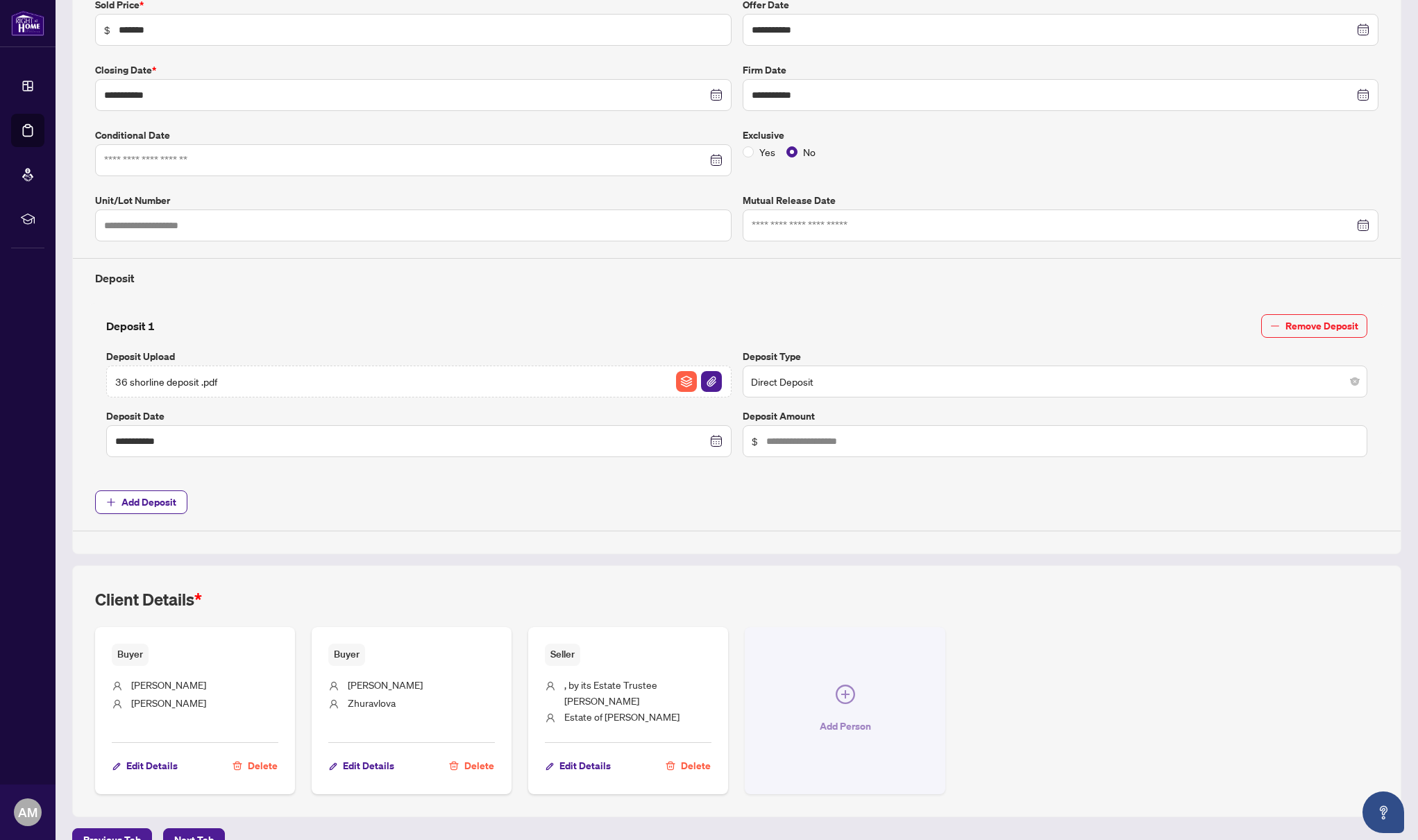
click at [846, 688] on icon "plus-circle" at bounding box center [845, 695] width 19 height 19
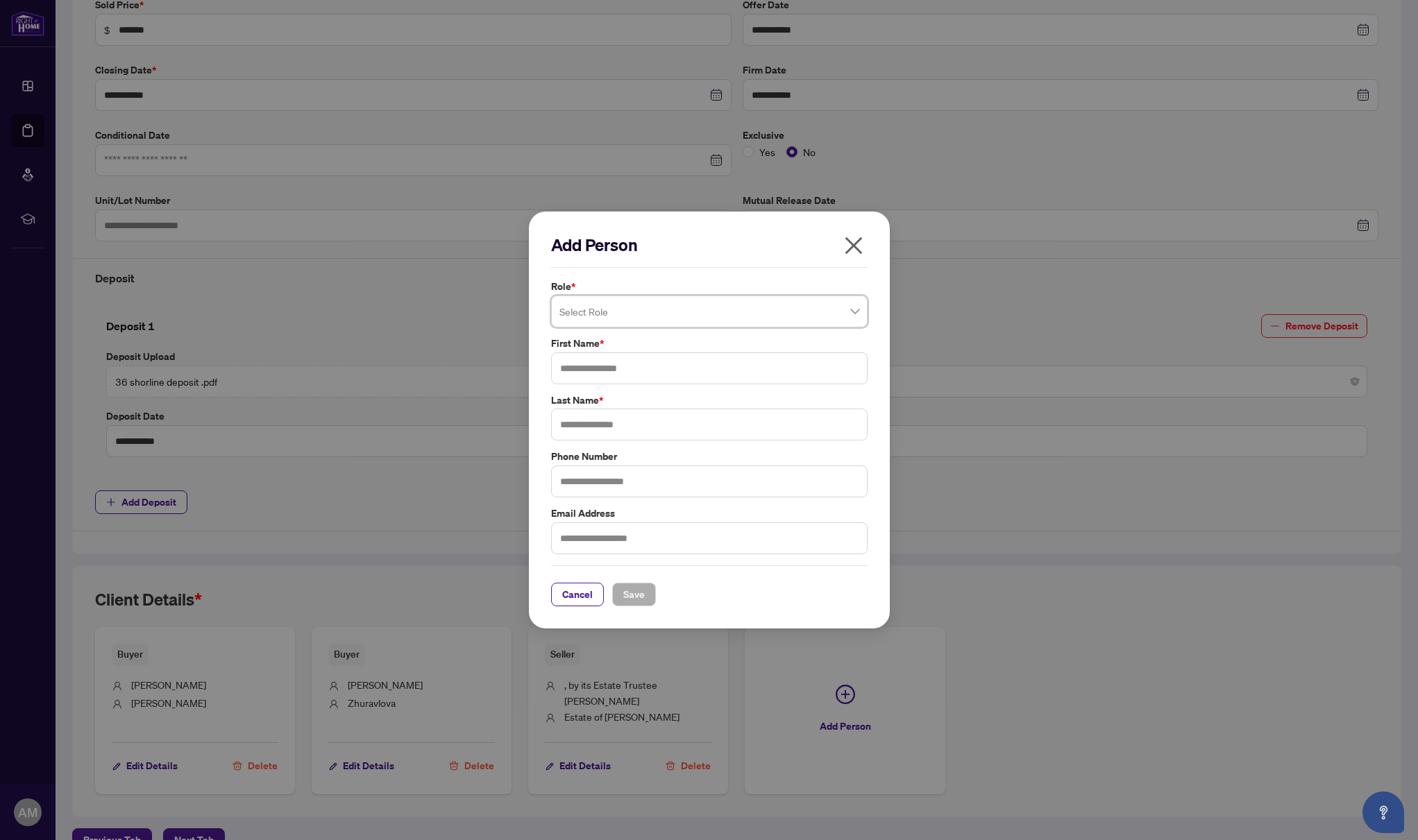
click at [857, 311] on span at bounding box center [709, 311] width 299 height 27
click at [657, 392] on div "Seller Lawyer" at bounding box center [709, 388] width 295 height 15
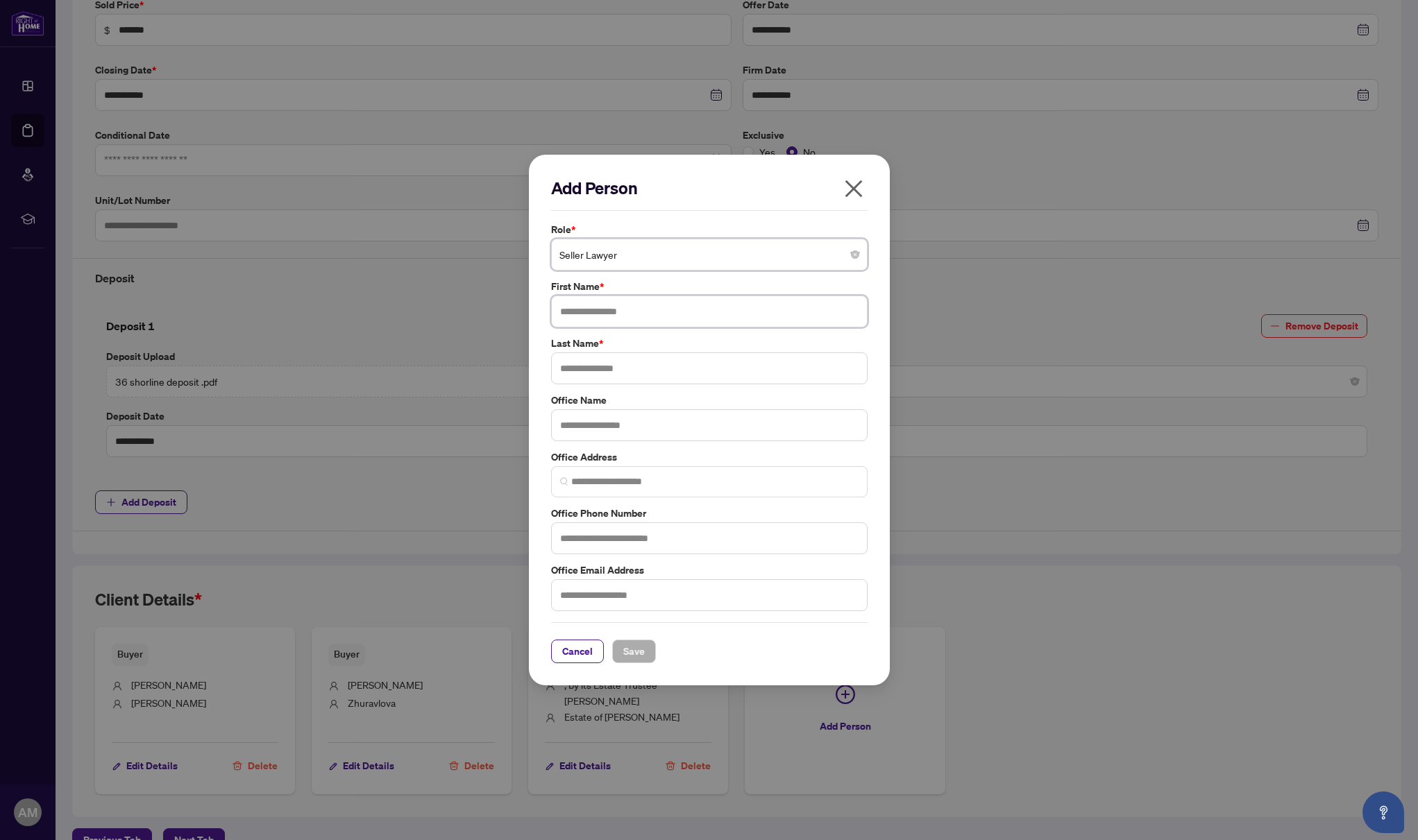
click at [667, 315] on input "text" at bounding box center [709, 311] width 316 height 32
type input "*****"
click at [666, 364] on input "text" at bounding box center [709, 369] width 316 height 32
type input "******"
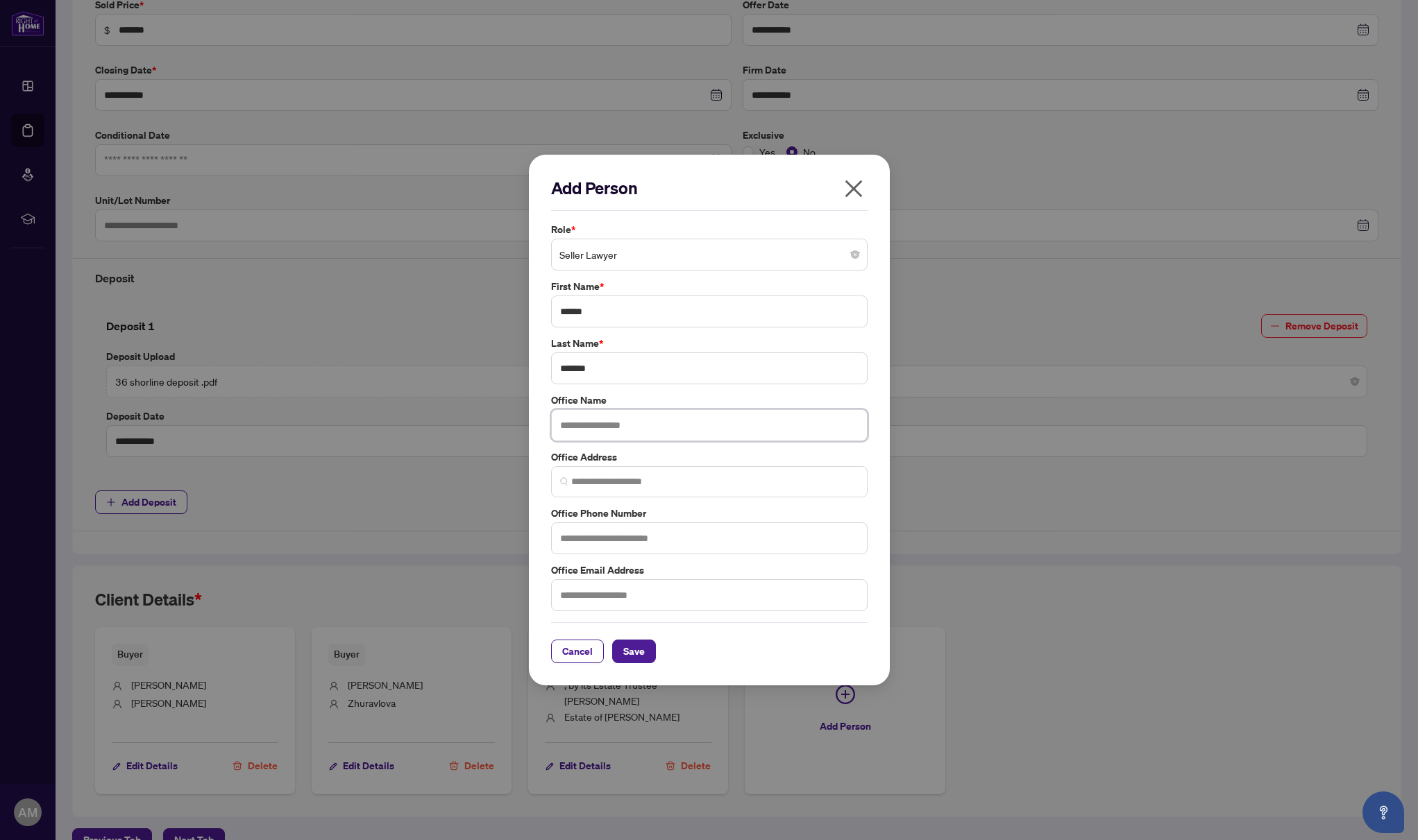
click at [698, 428] on input "text" at bounding box center [709, 425] width 316 height 32
type input "**********"
click at [690, 479] on input "search" at bounding box center [715, 482] width 287 height 15
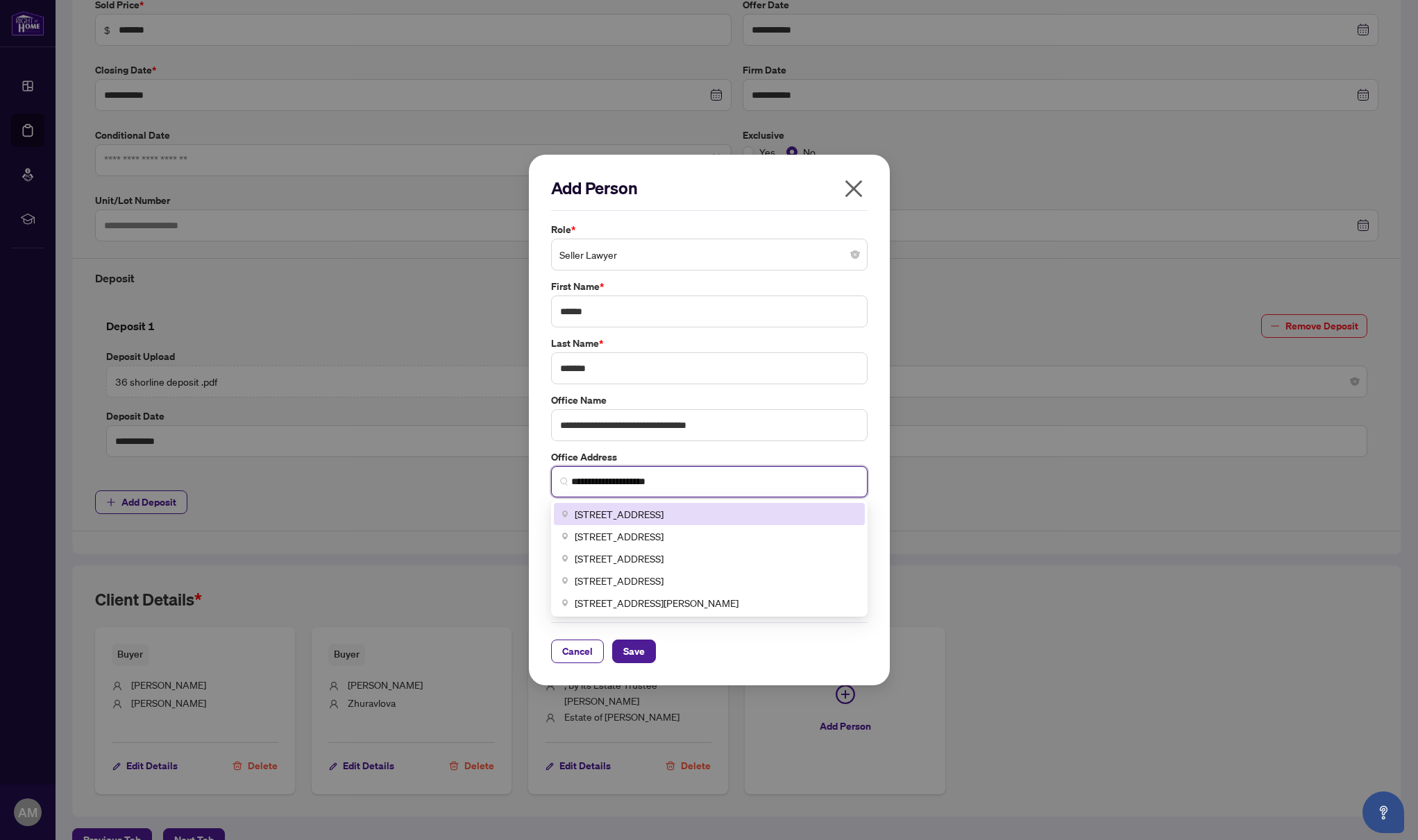
click at [663, 511] on span "68 Jutland Rd suite 2, Etobicoke, ON, Canada" at bounding box center [619, 514] width 89 height 15
type input "**********"
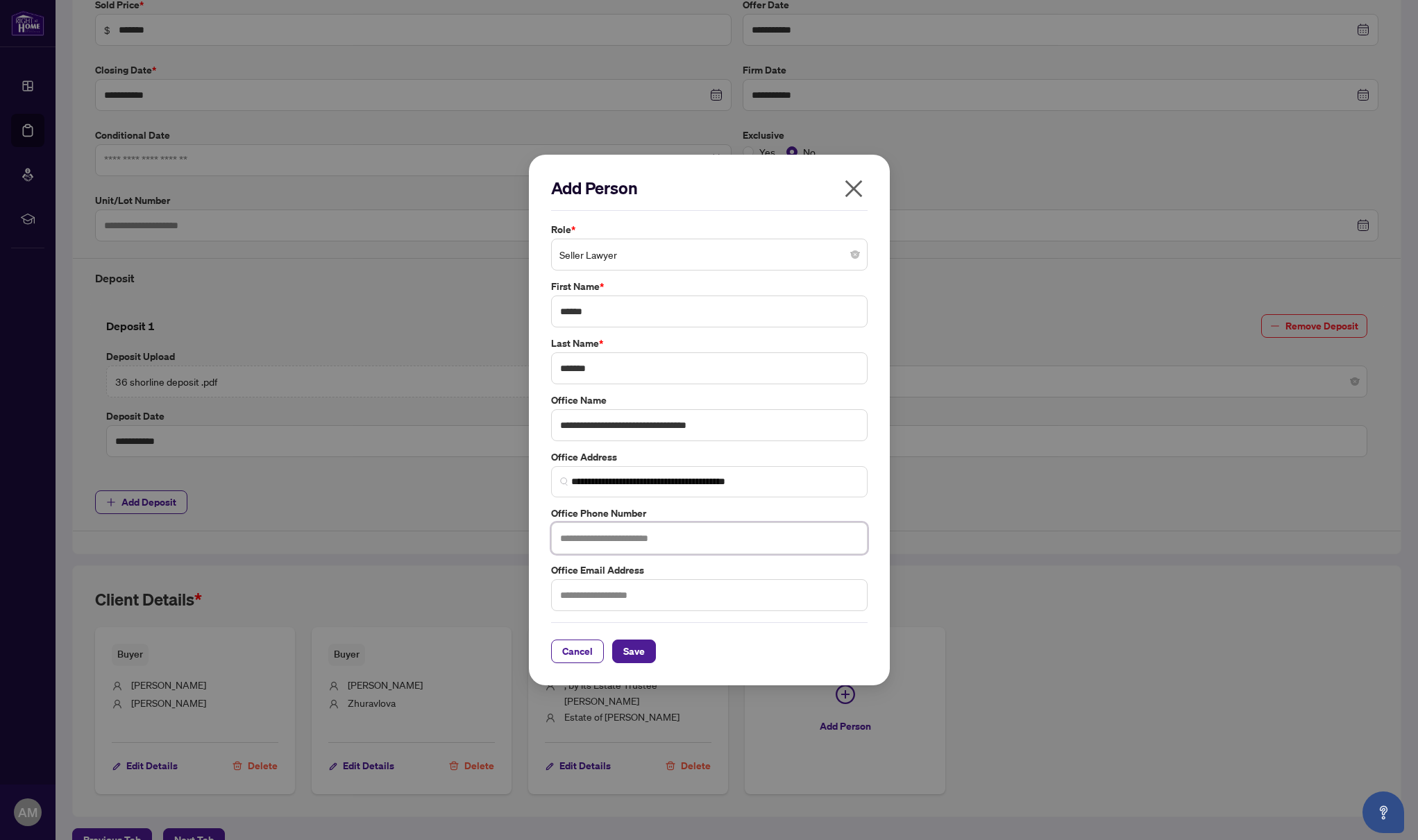
click at [701, 537] on input "text" at bounding box center [709, 538] width 316 height 32
type input "**********"
click at [634, 646] on span "Save" at bounding box center [634, 652] width 22 height 23
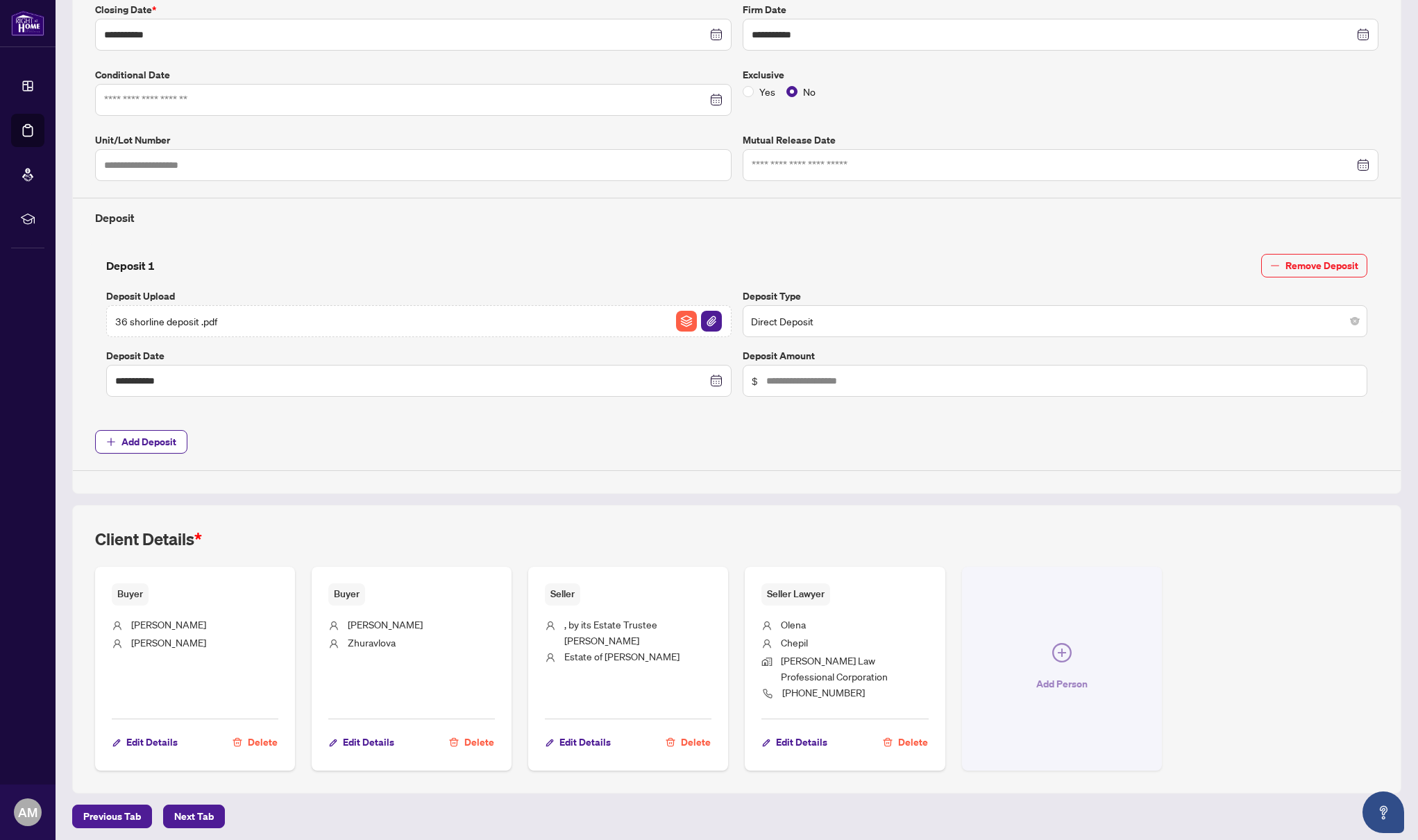
scroll to position [315, 0]
click at [1057, 647] on icon "plus-circle" at bounding box center [1062, 654] width 19 height 19
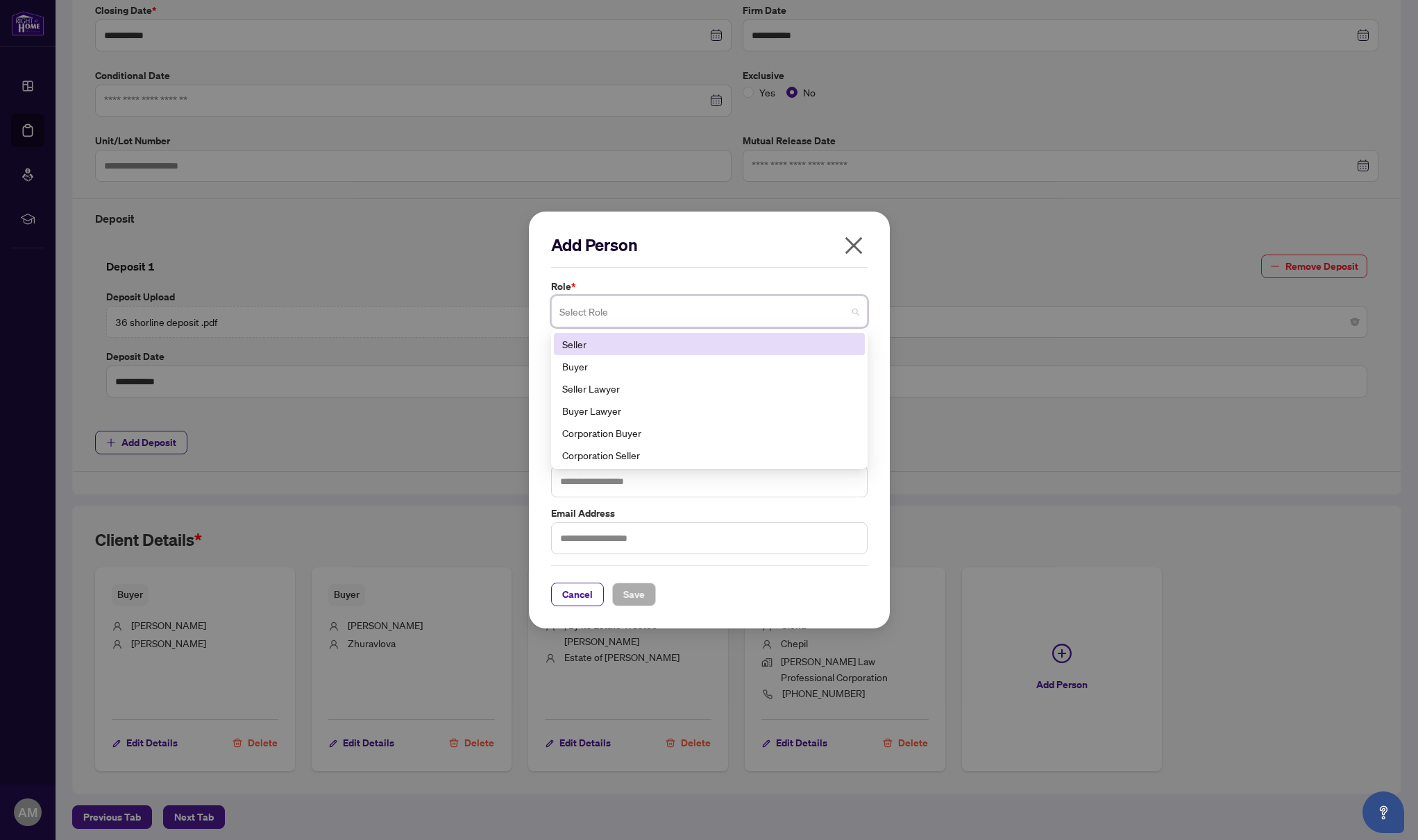
click at [857, 315] on span at bounding box center [709, 311] width 299 height 27
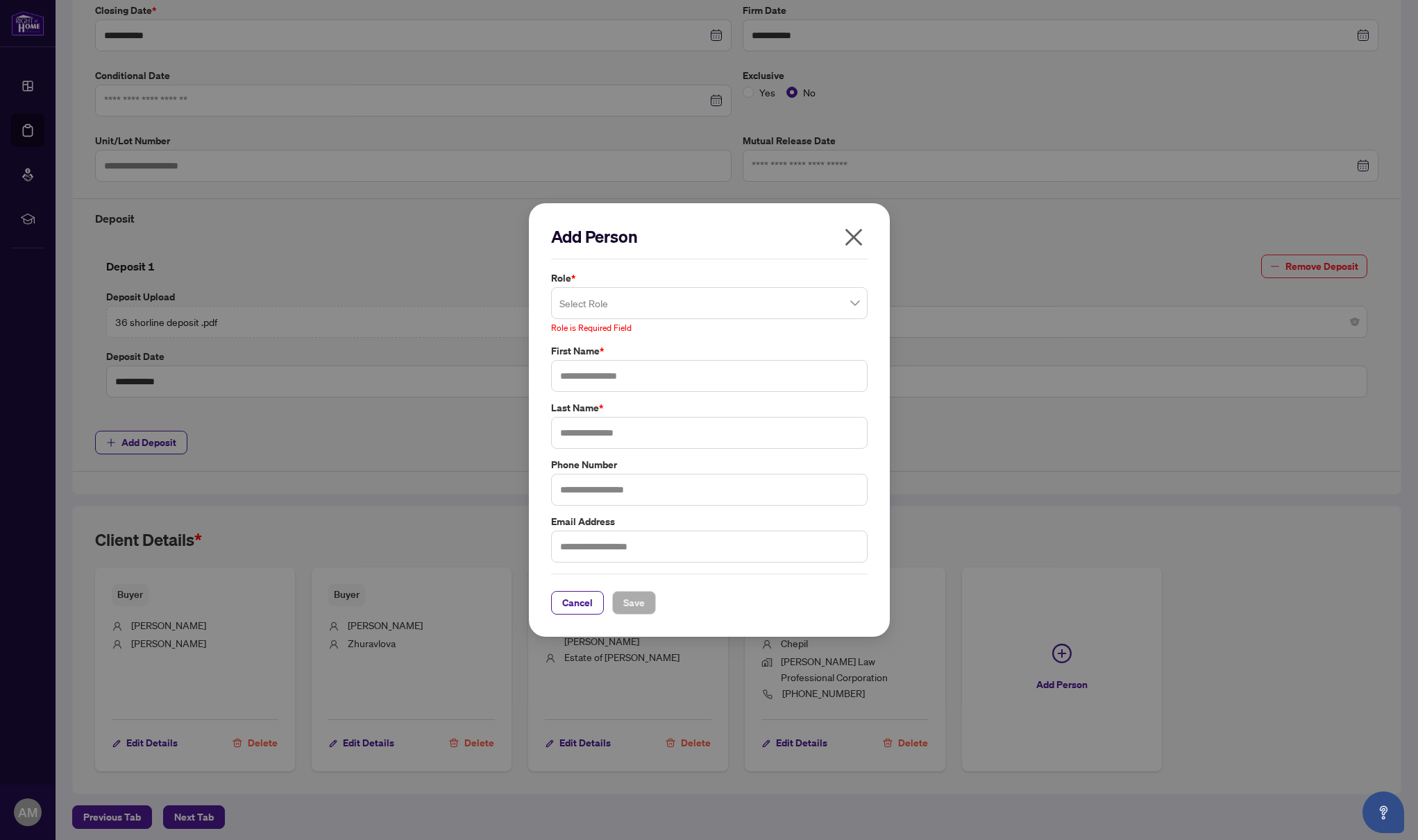
click at [855, 249] on icon "close" at bounding box center [854, 237] width 23 height 23
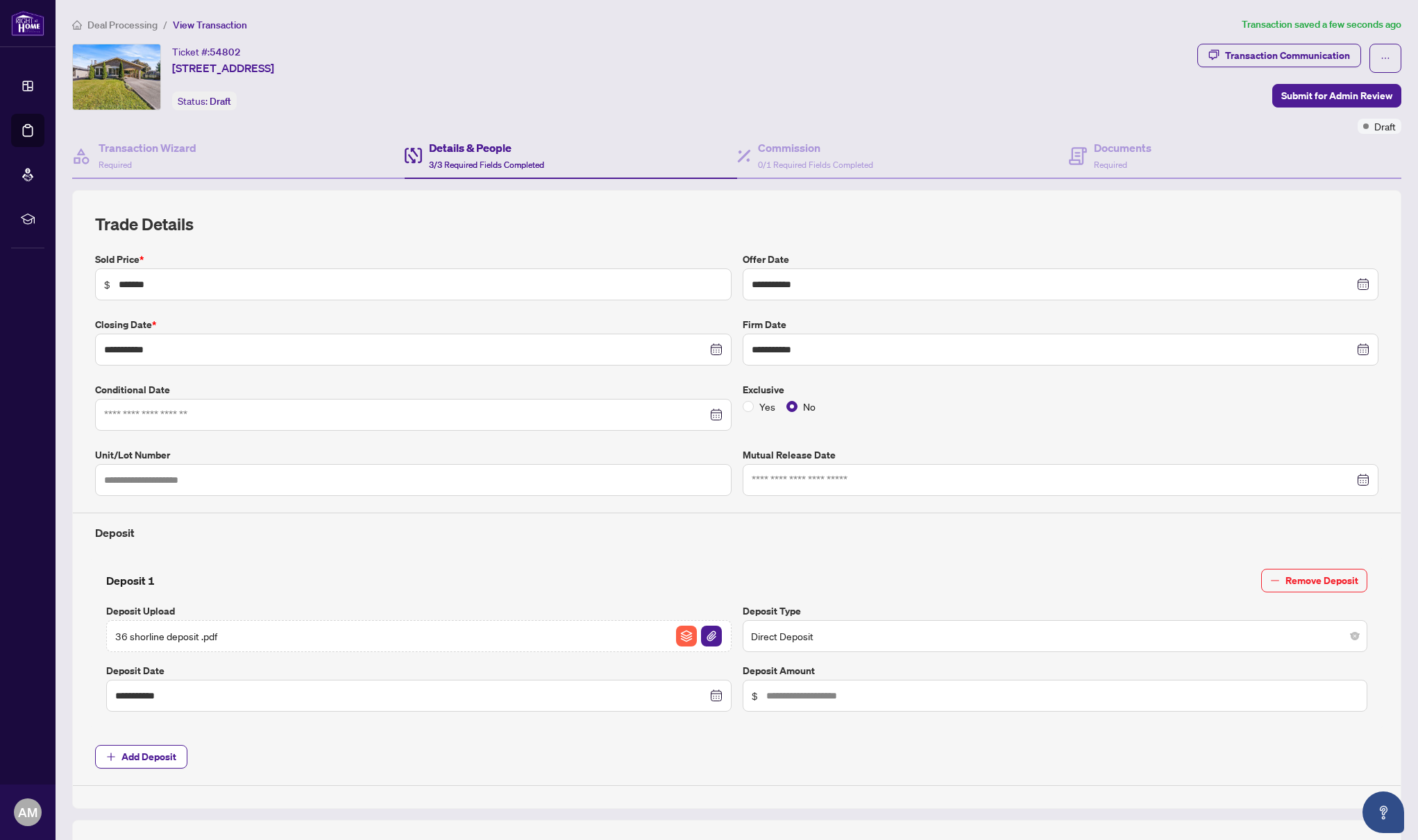
scroll to position [0, 0]
click at [798, 164] on span "0/1 Required Fields Completed" at bounding box center [815, 165] width 115 height 10
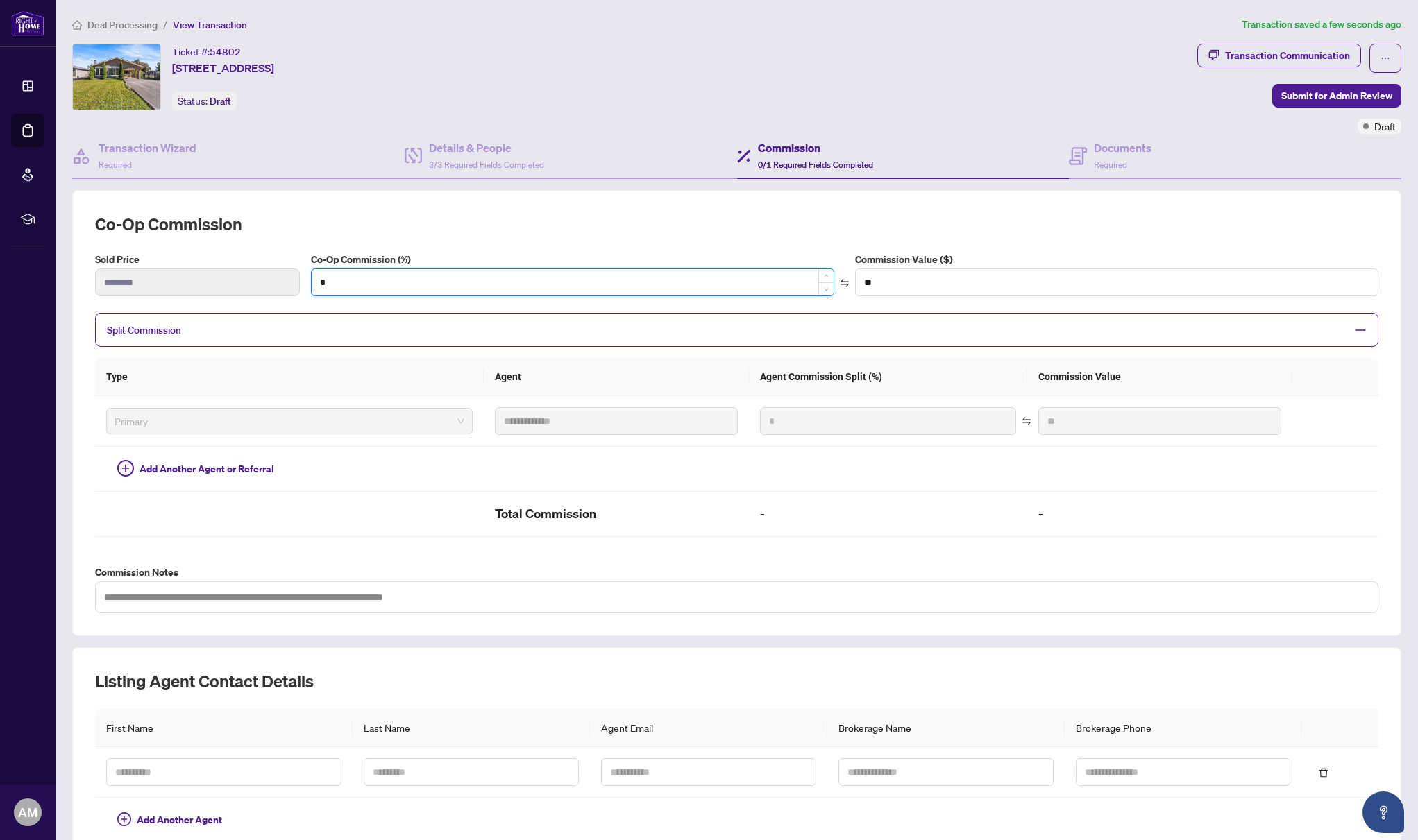
click at [334, 282] on input "*" at bounding box center [572, 282] width 522 height 27
type input "*"
type input "*******"
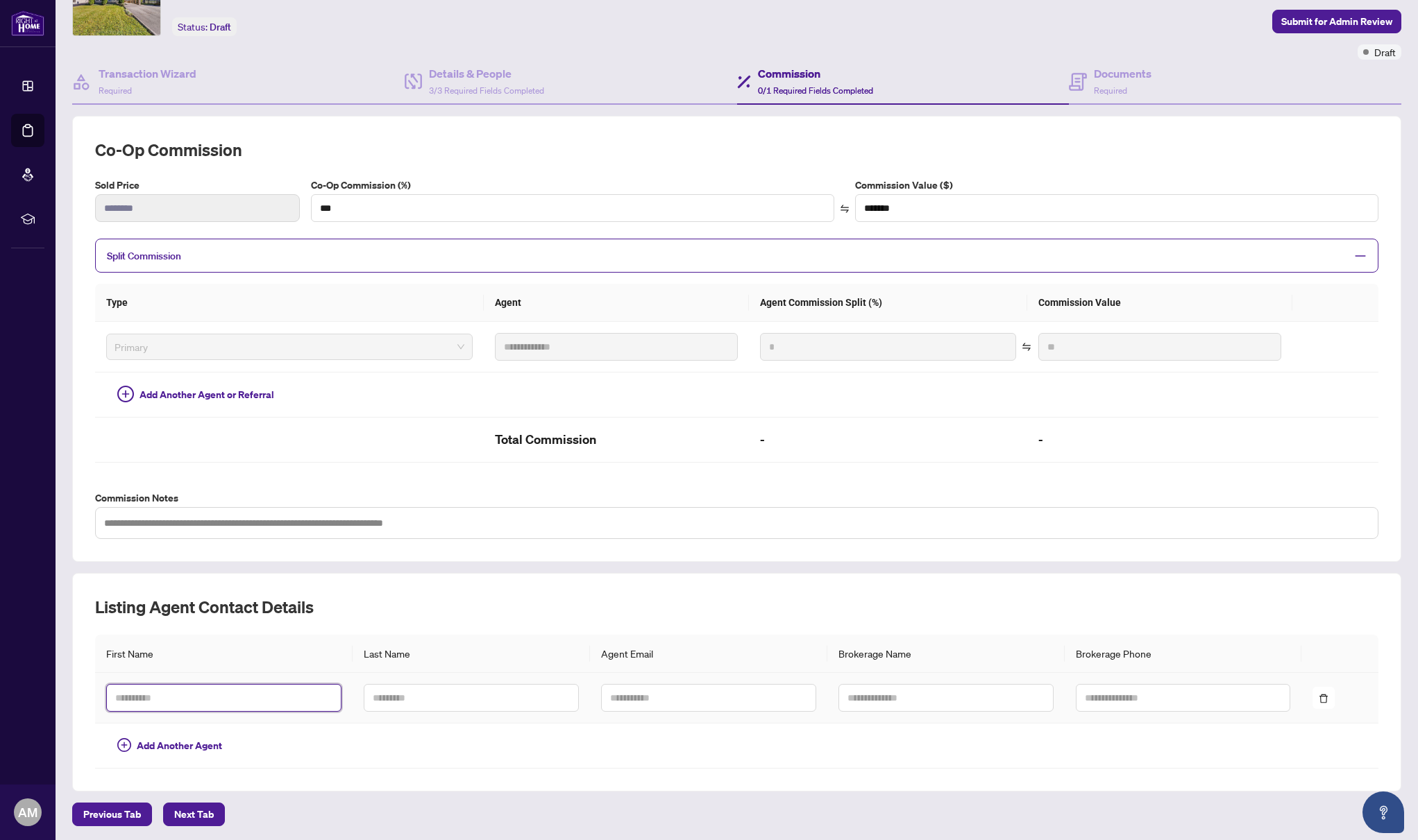
type input "*"
type input "***"
type input "*******"
type input "****"
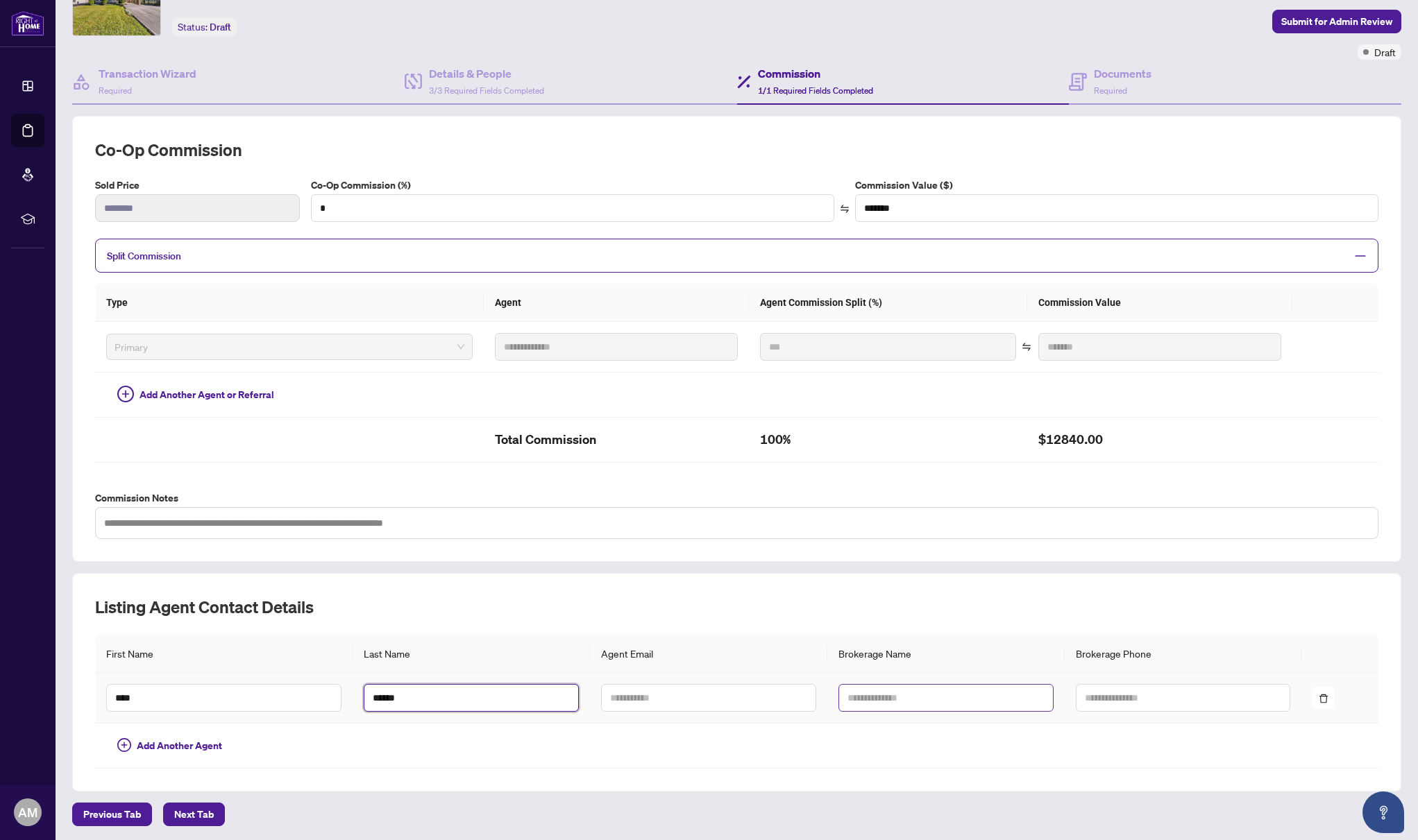
type input "******"
click at [844, 696] on input "*********" at bounding box center [946, 698] width 215 height 27
click at [933, 700] on input "**********" at bounding box center [946, 698] width 215 height 27
type input "**********"
type input "*"
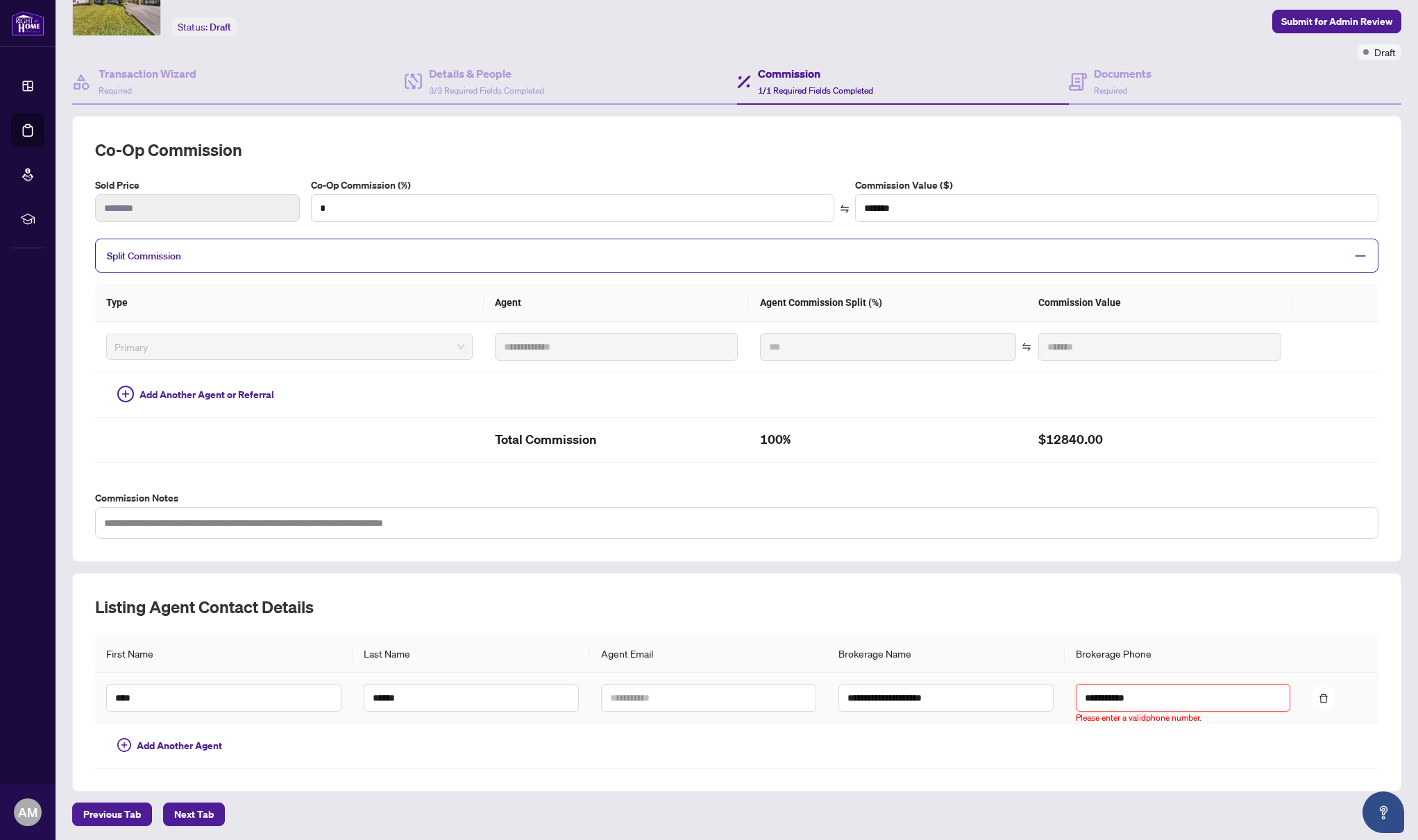
type input "**********"
click at [1122, 73] on h4 "Documents" at bounding box center [1122, 73] width 57 height 17
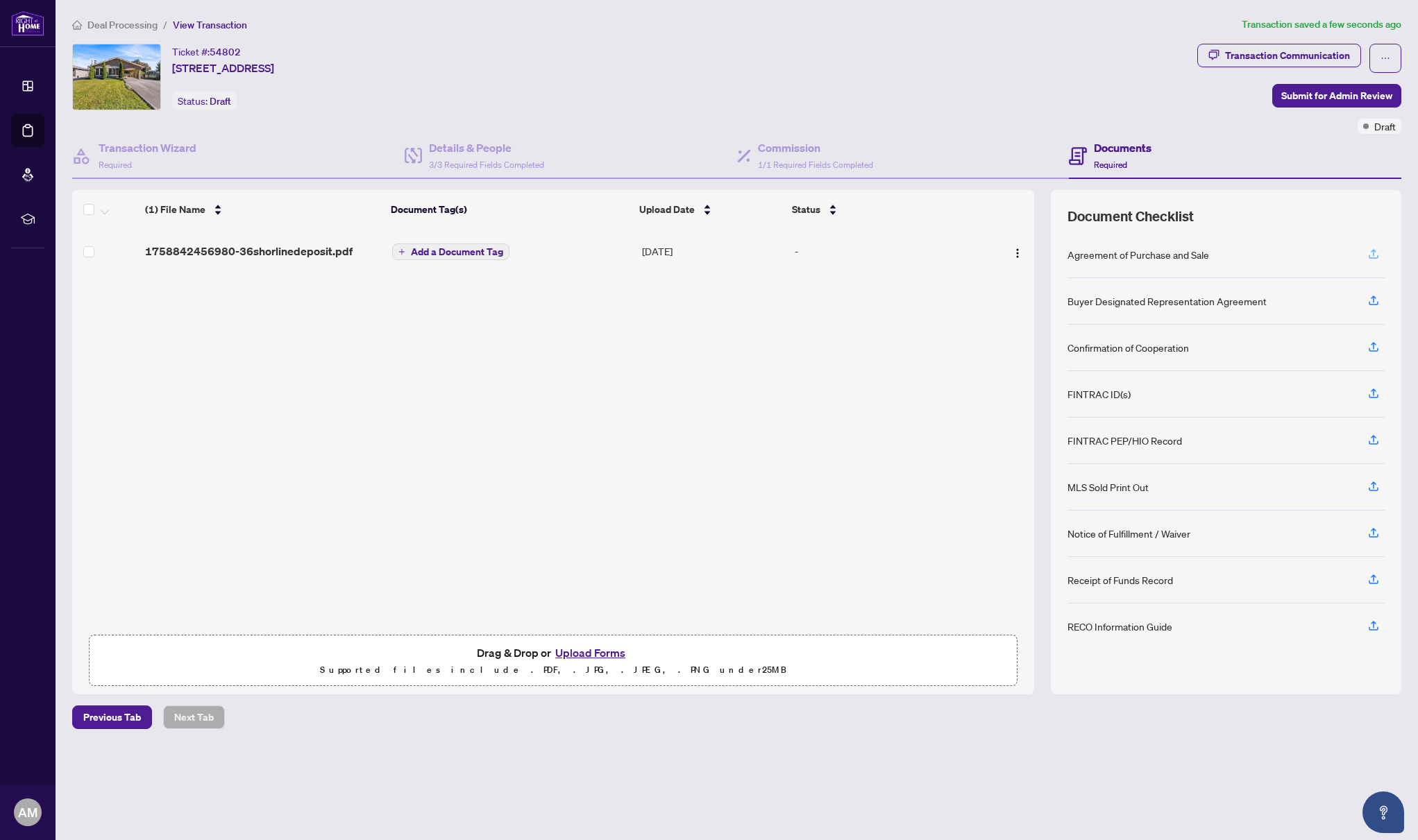
click at [1378, 255] on icon "button" at bounding box center [1373, 253] width 12 height 12
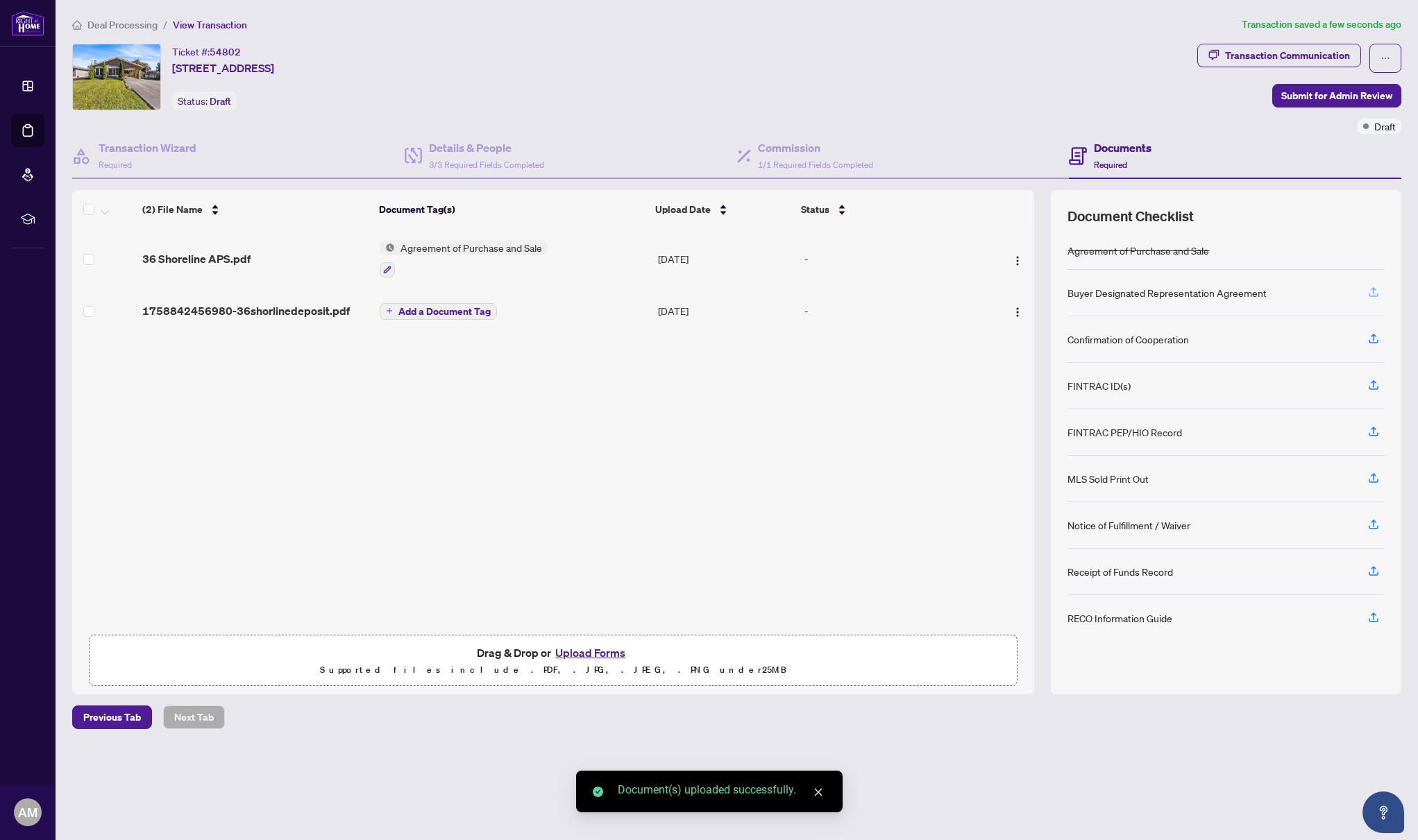
click at [1378, 295] on icon "button" at bounding box center [1374, 295] width 10 height 3
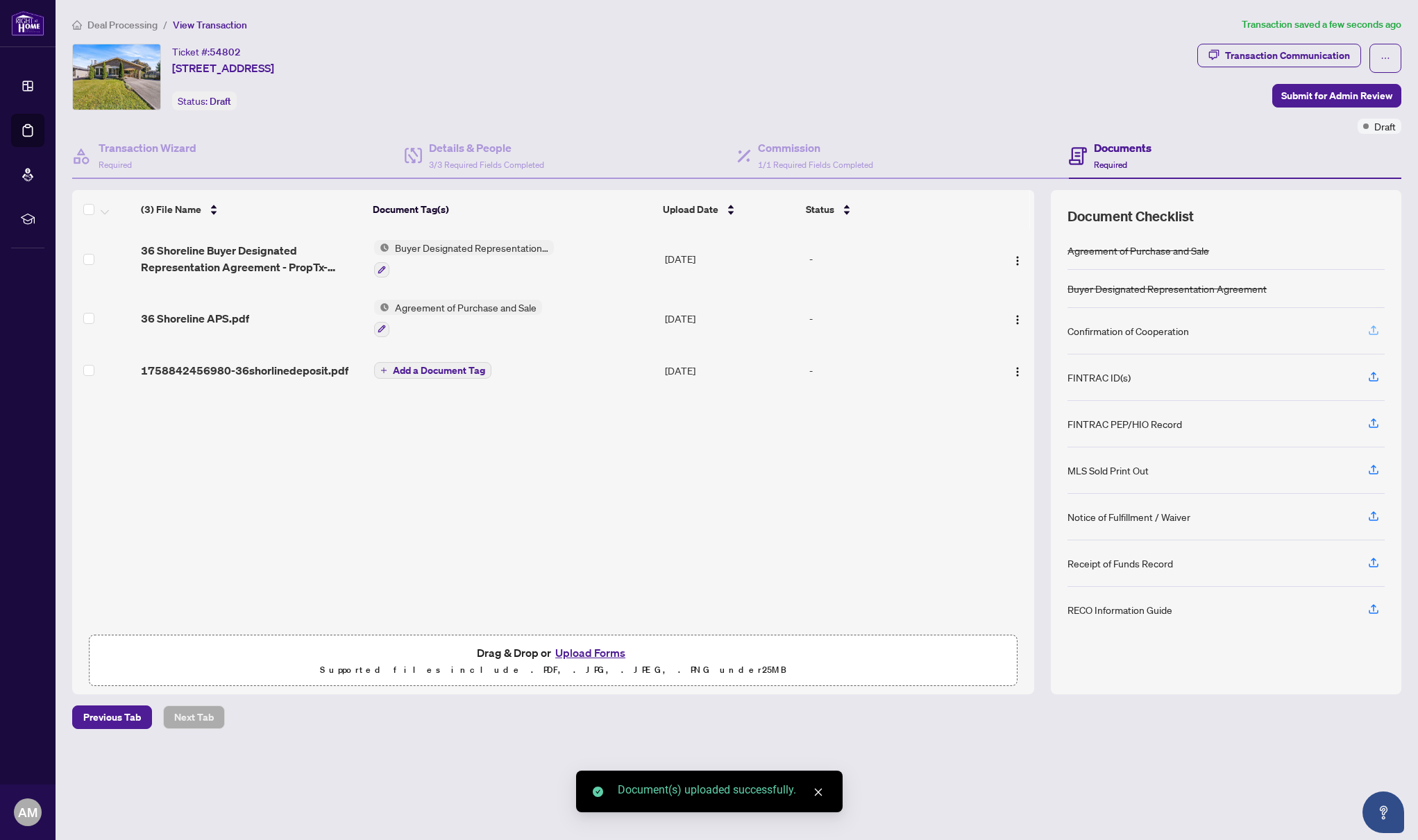
click at [1377, 329] on icon "button" at bounding box center [1373, 330] width 12 height 12
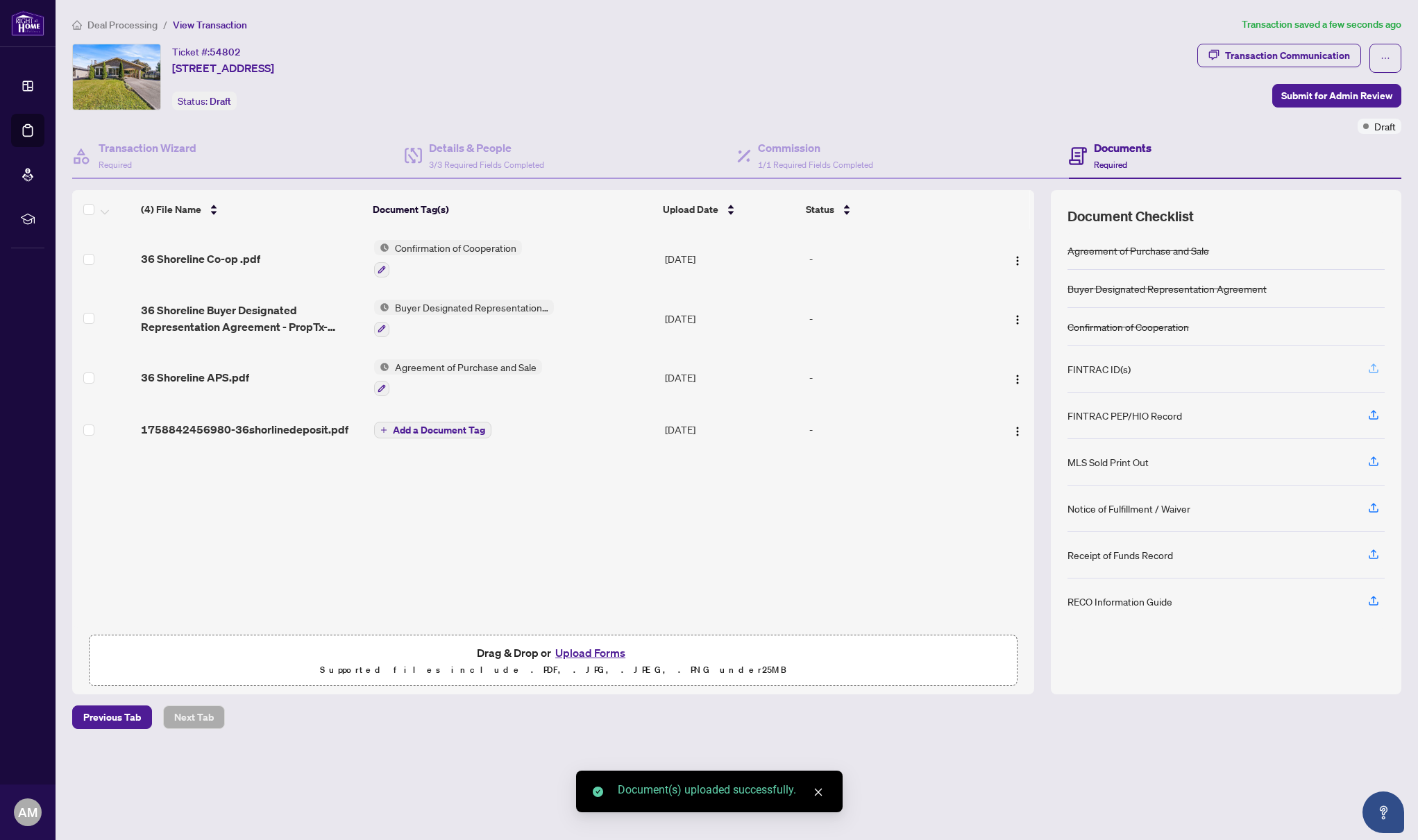
scroll to position [0, 1]
click at [1373, 366] on icon "button" at bounding box center [1373, 367] width 6 height 7
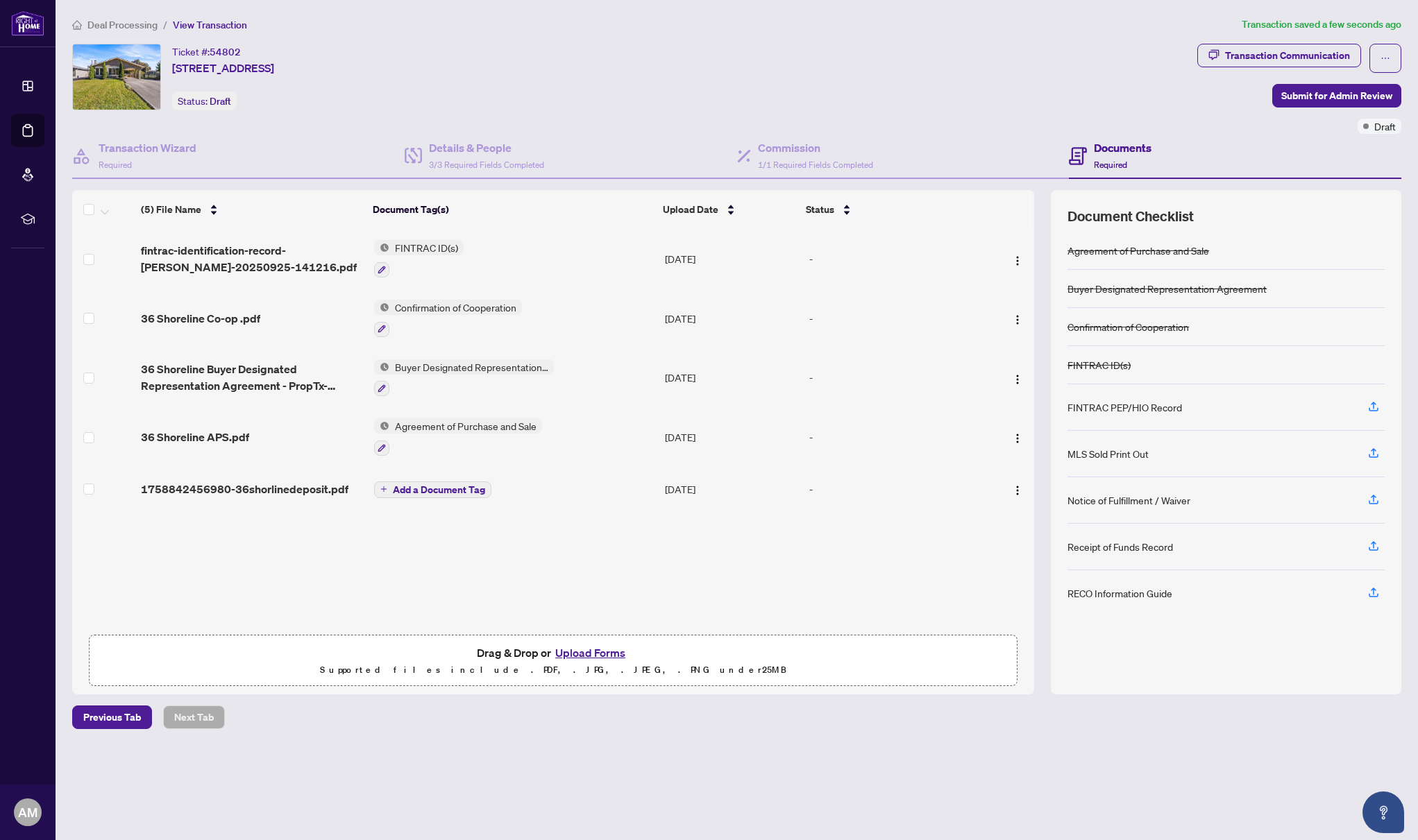
scroll to position [0, 0]
click at [619, 654] on button "Upload Forms" at bounding box center [590, 653] width 78 height 18
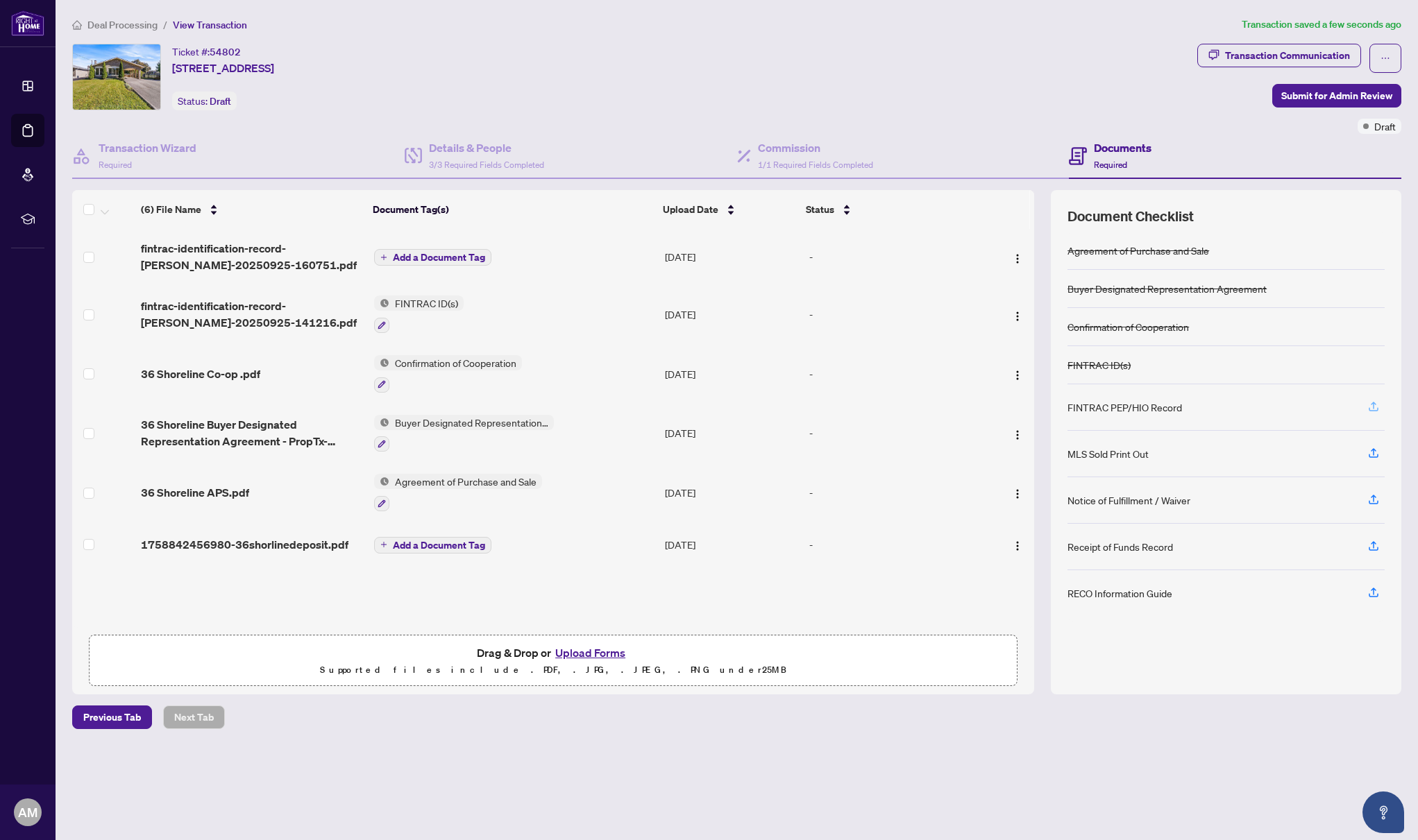
click at [1375, 406] on icon "button" at bounding box center [1373, 406] width 12 height 12
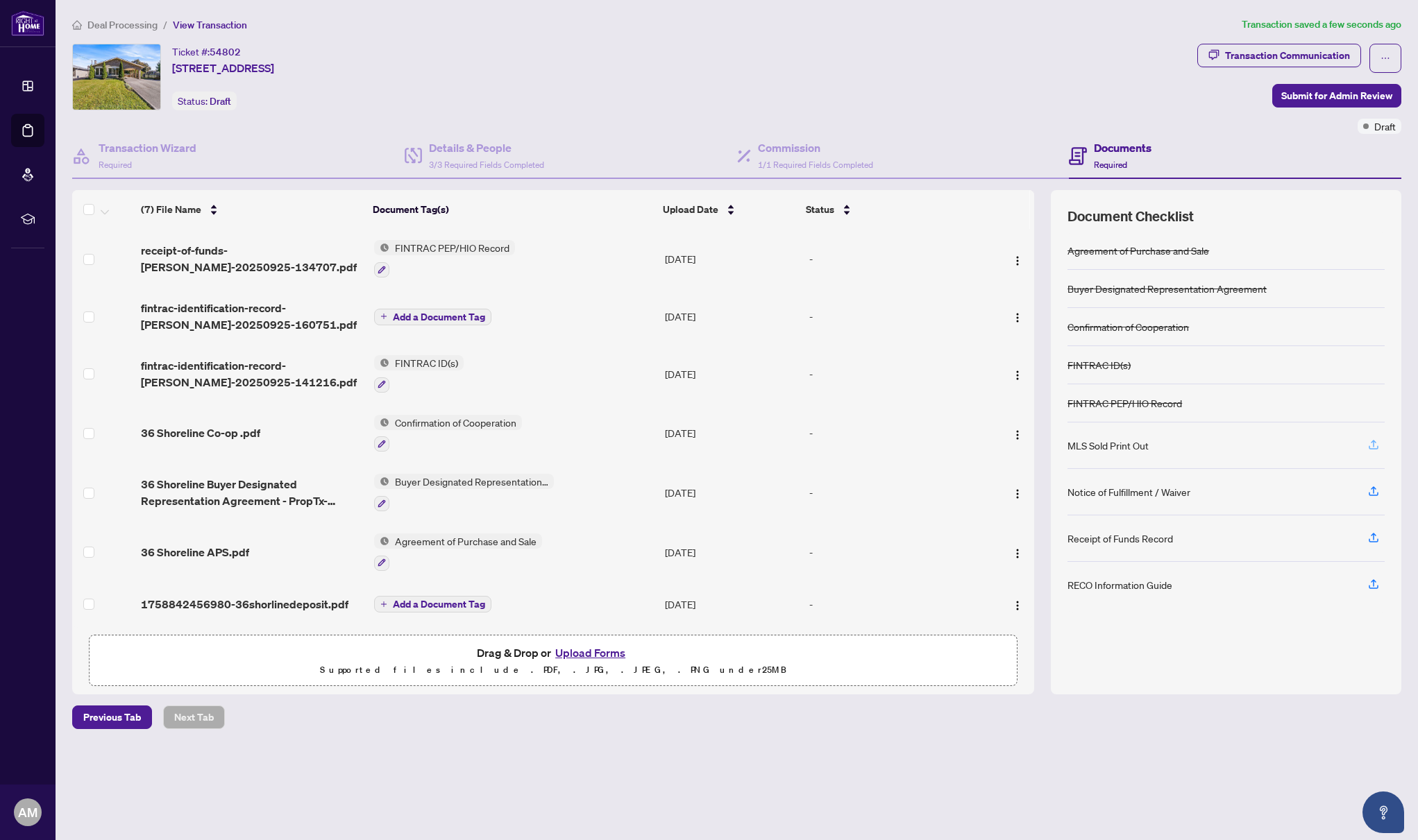
click at [1374, 443] on icon "button" at bounding box center [1373, 444] width 12 height 12
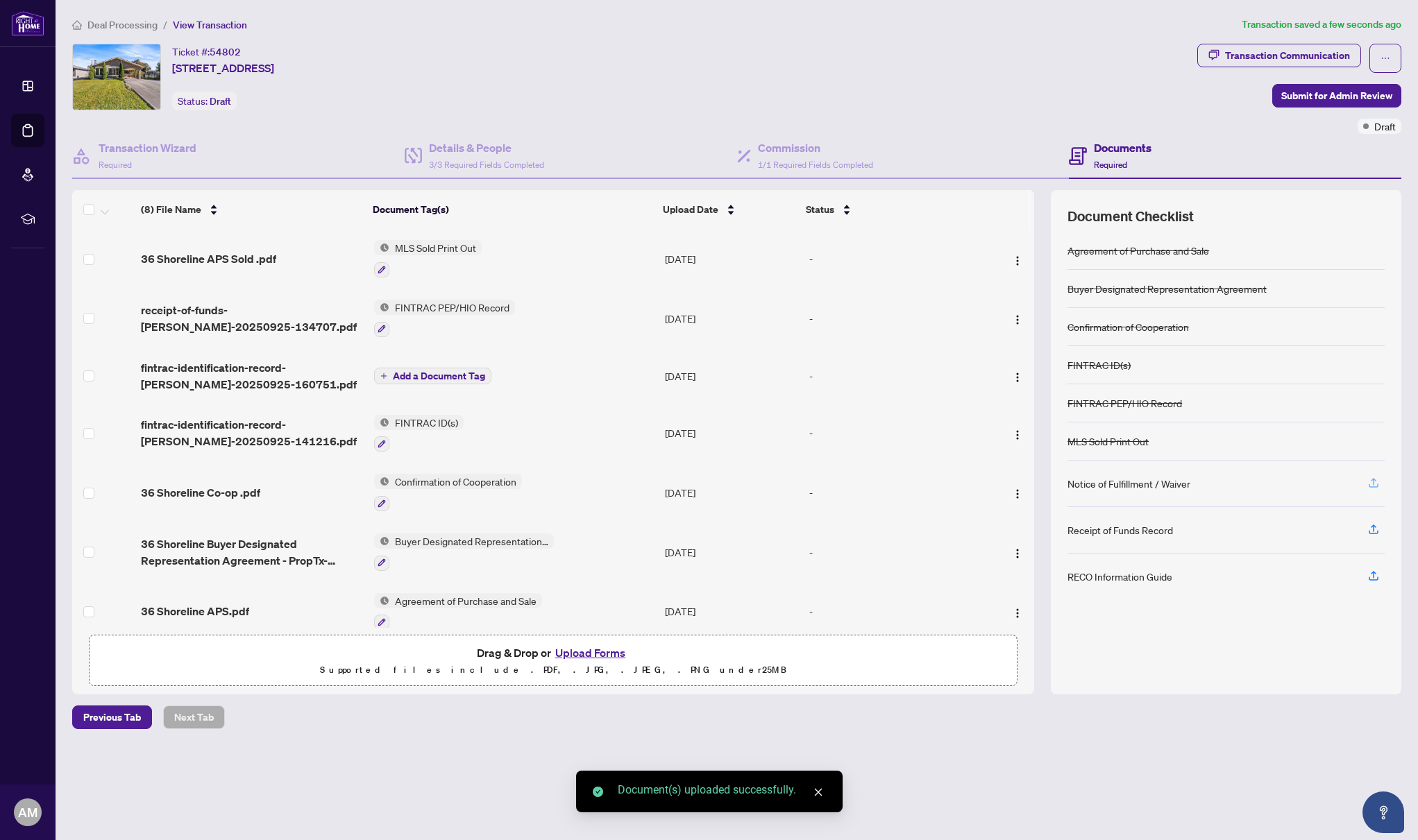
click at [1369, 483] on icon "button" at bounding box center [1373, 483] width 12 height 12
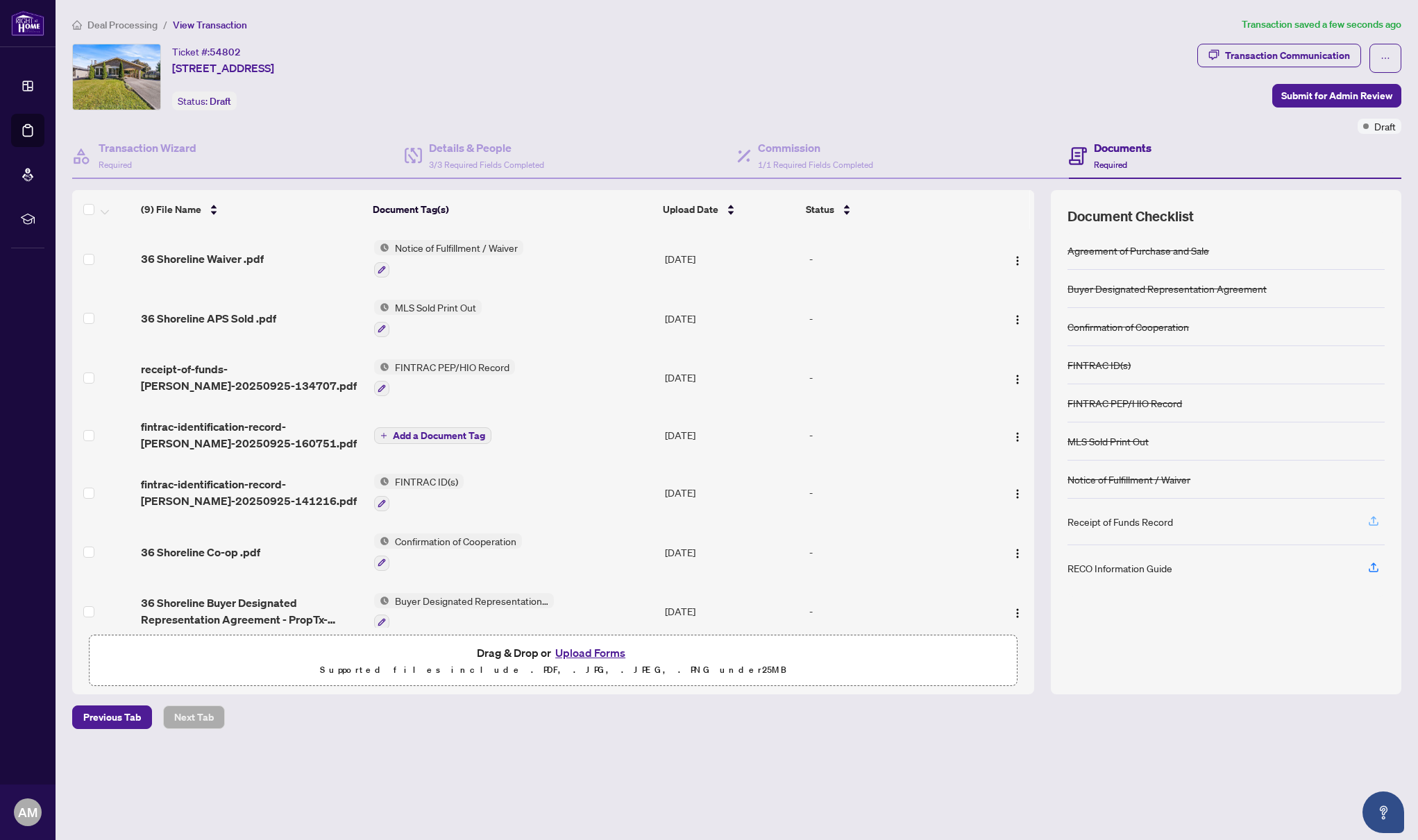
click at [1375, 521] on icon "button" at bounding box center [1373, 520] width 12 height 12
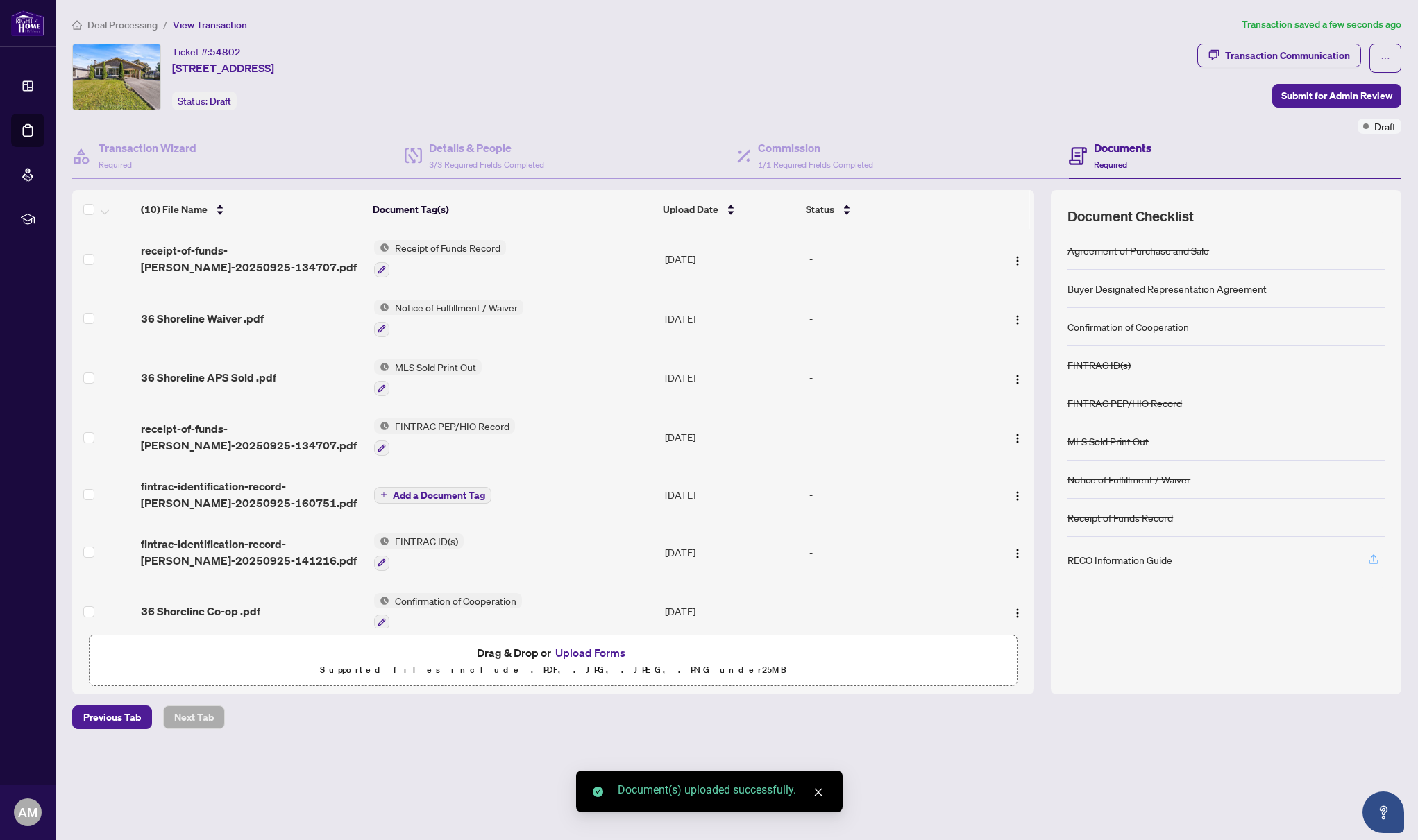
click at [1373, 560] on icon "button" at bounding box center [1373, 558] width 12 height 12
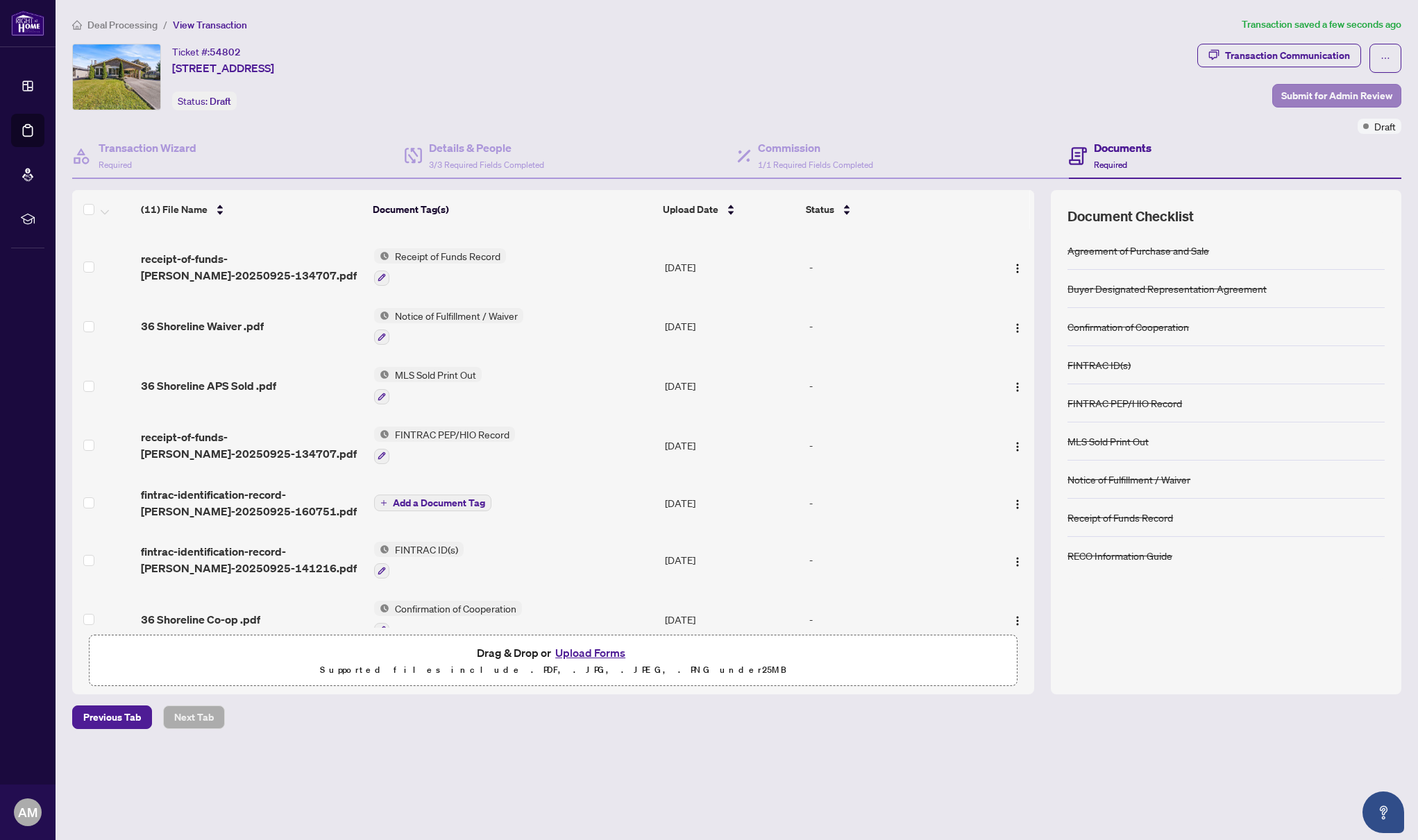
click at [1358, 97] on span "Submit for Admin Review" at bounding box center [1336, 96] width 111 height 23
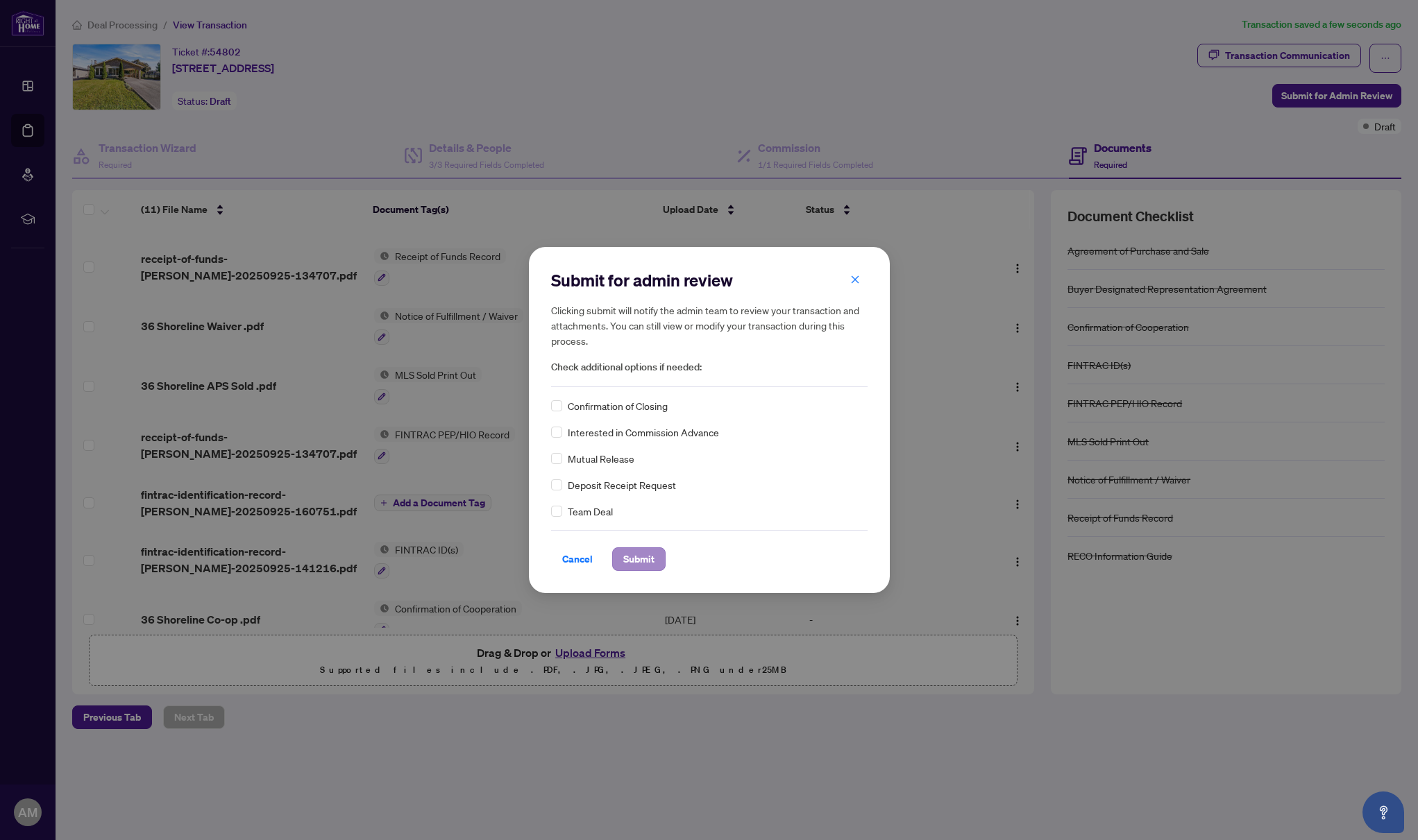
click at [656, 557] on button "Submit" at bounding box center [638, 558] width 53 height 23
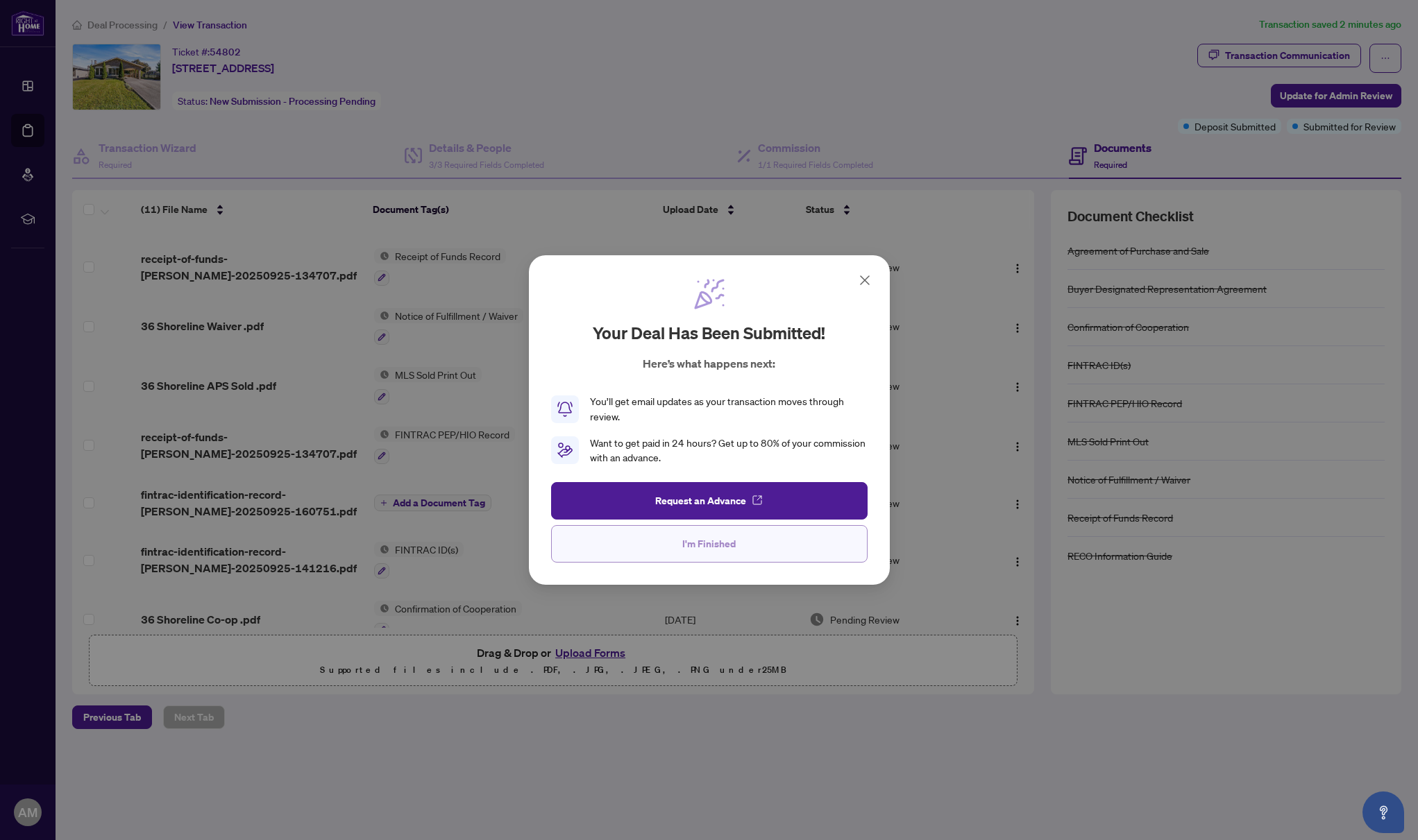
click at [717, 550] on span "I'm Finished" at bounding box center [709, 544] width 53 height 23
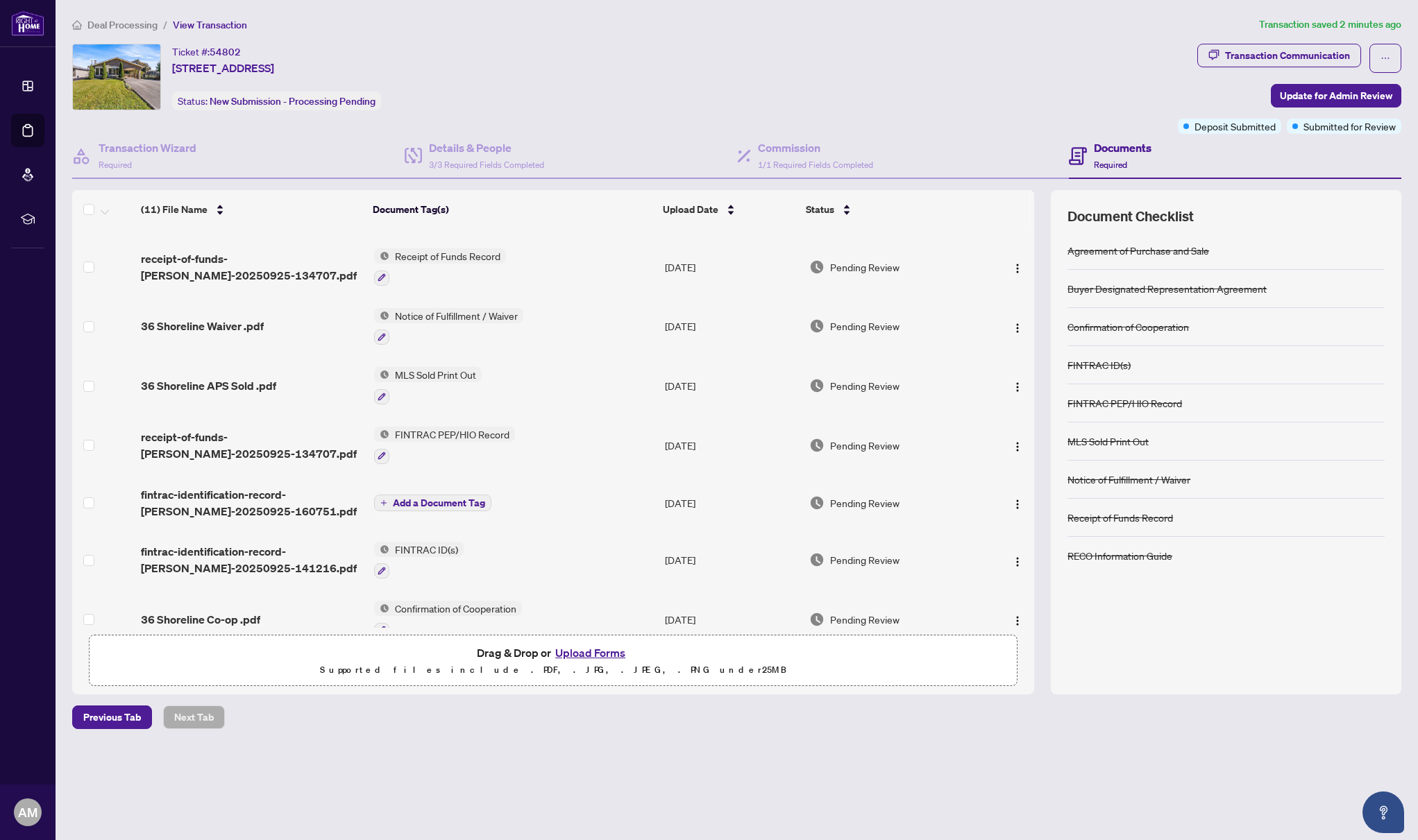
click at [115, 23] on span "Deal Processing" at bounding box center [122, 24] width 70 height 12
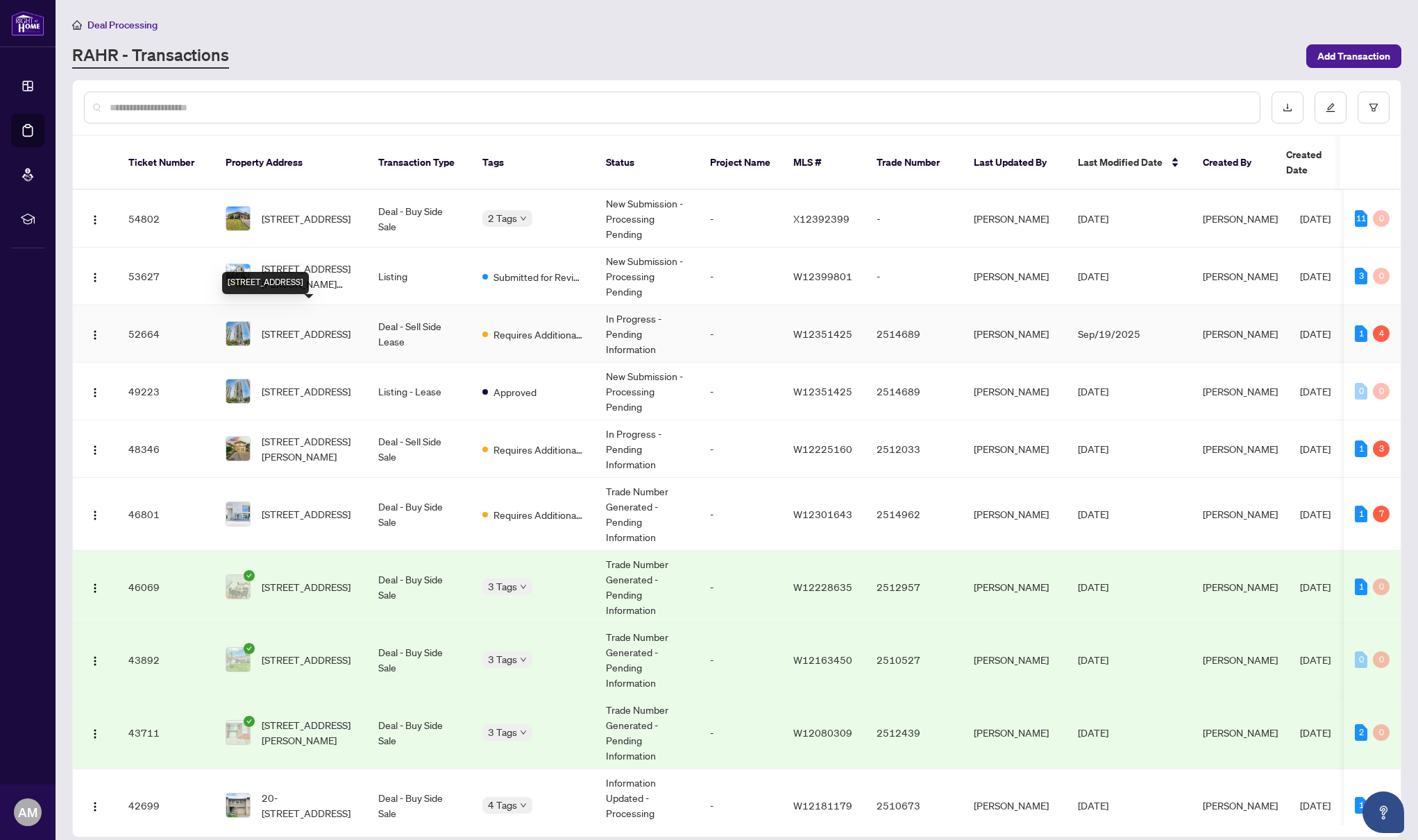
click at [332, 326] on span "808-225 Sherway Gardens Rd, Toronto, Ontario M9C 0A2, Canada" at bounding box center [306, 333] width 89 height 15
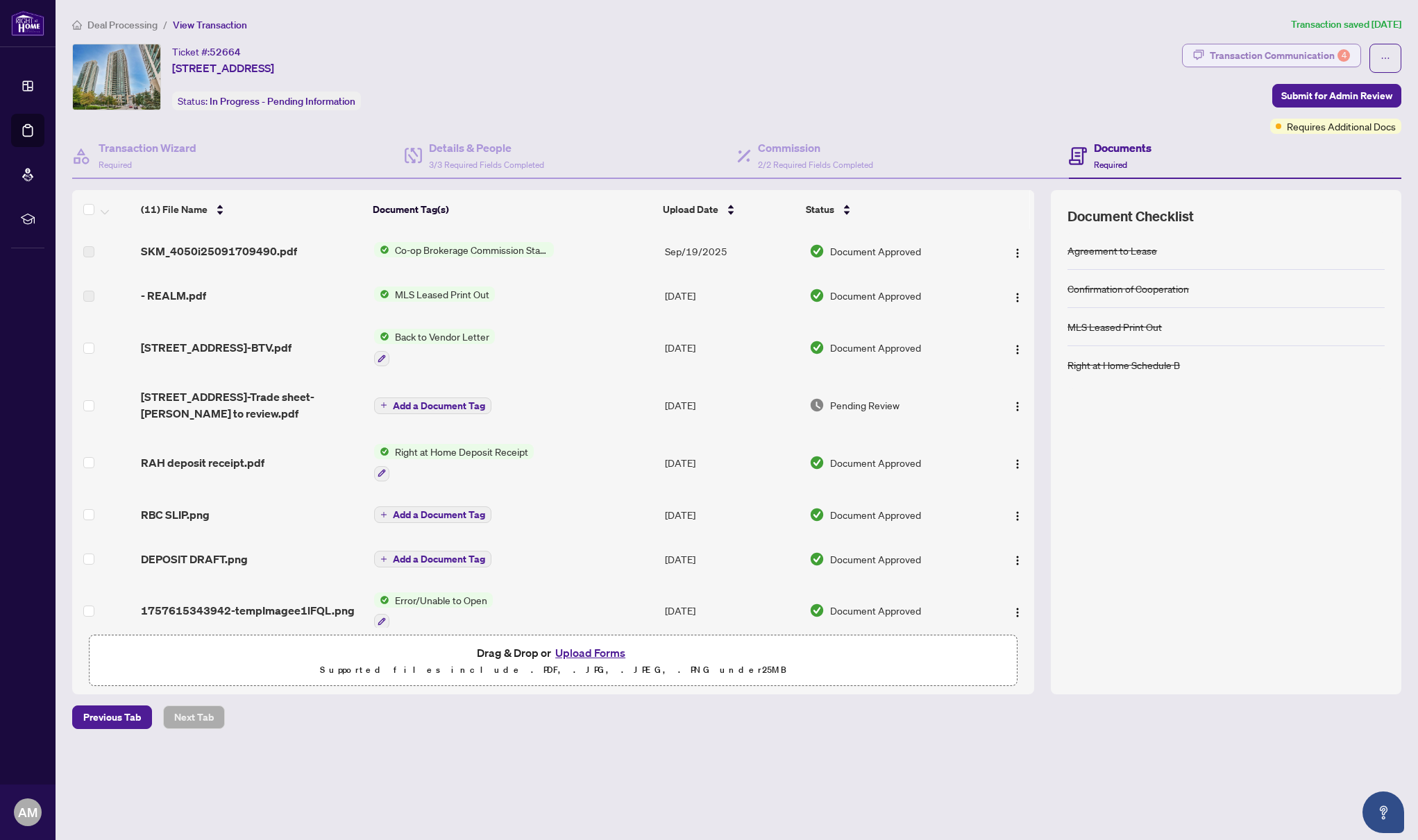
click at [1245, 53] on div "Transaction Communication 4" at bounding box center [1280, 56] width 140 height 23
type textarea "**********"
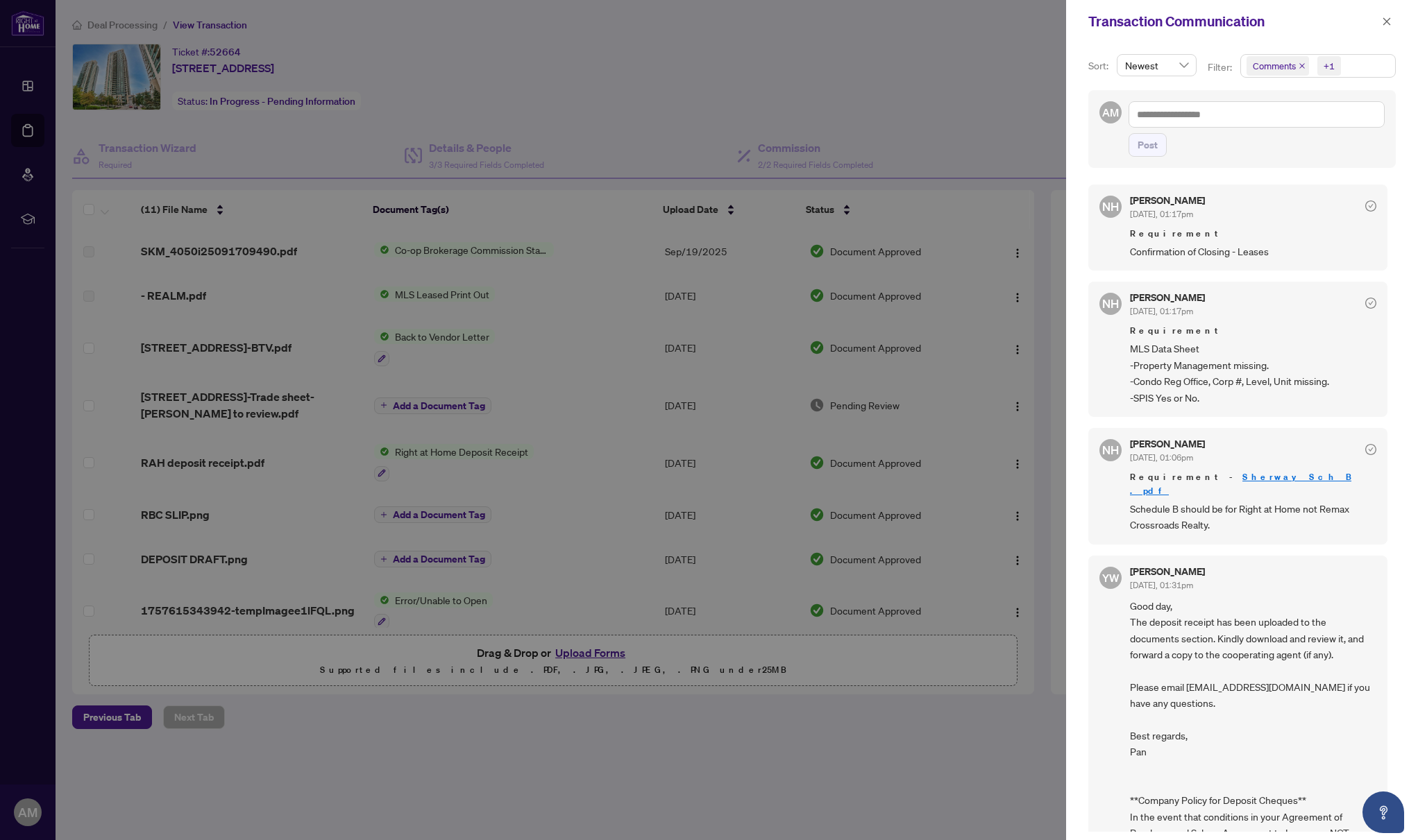
click at [794, 739] on div at bounding box center [709, 420] width 1418 height 840
click at [1391, 24] on button "button" at bounding box center [1387, 21] width 18 height 17
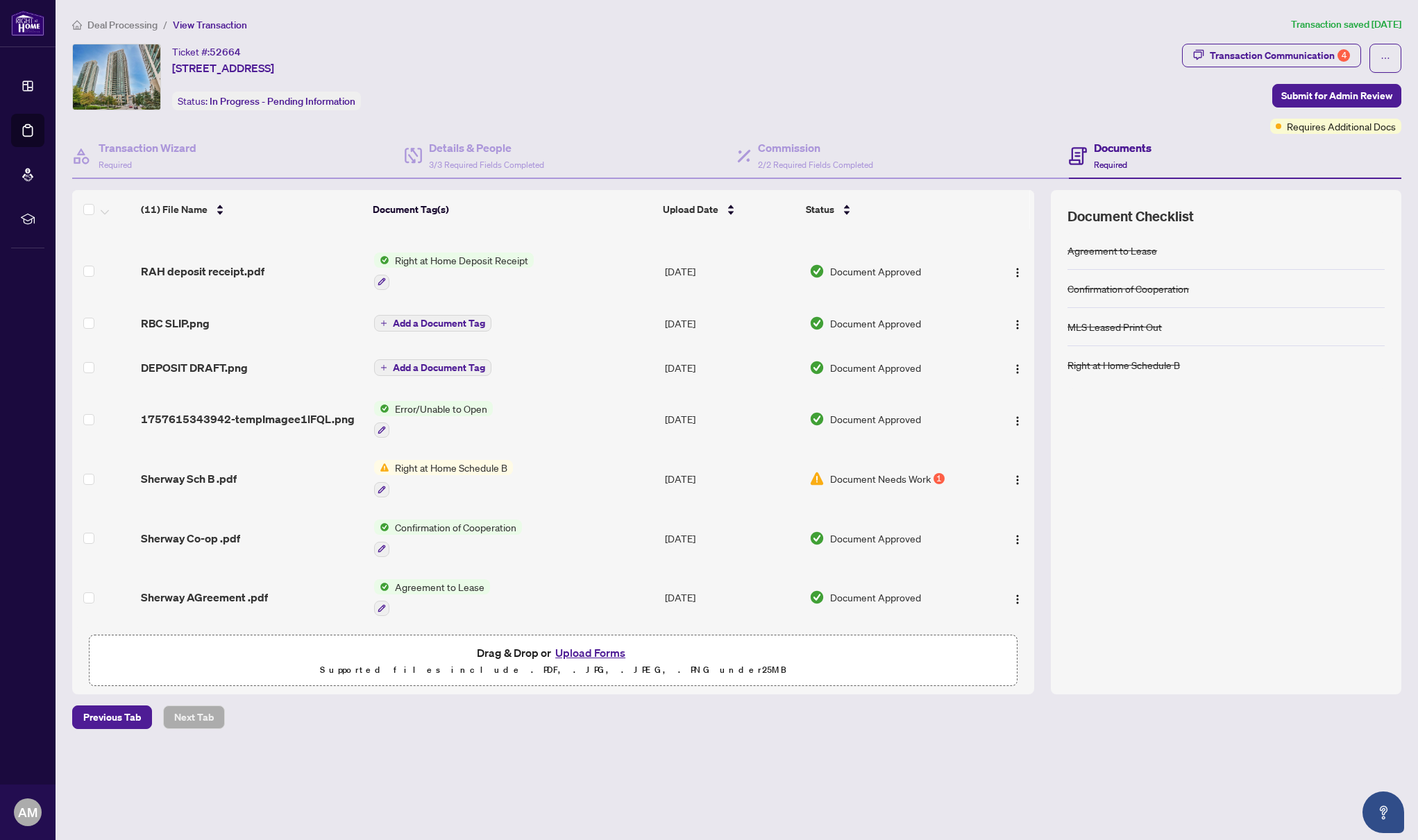
scroll to position [197, 0]
click at [893, 473] on span "Document Needs Work" at bounding box center [880, 479] width 101 height 15
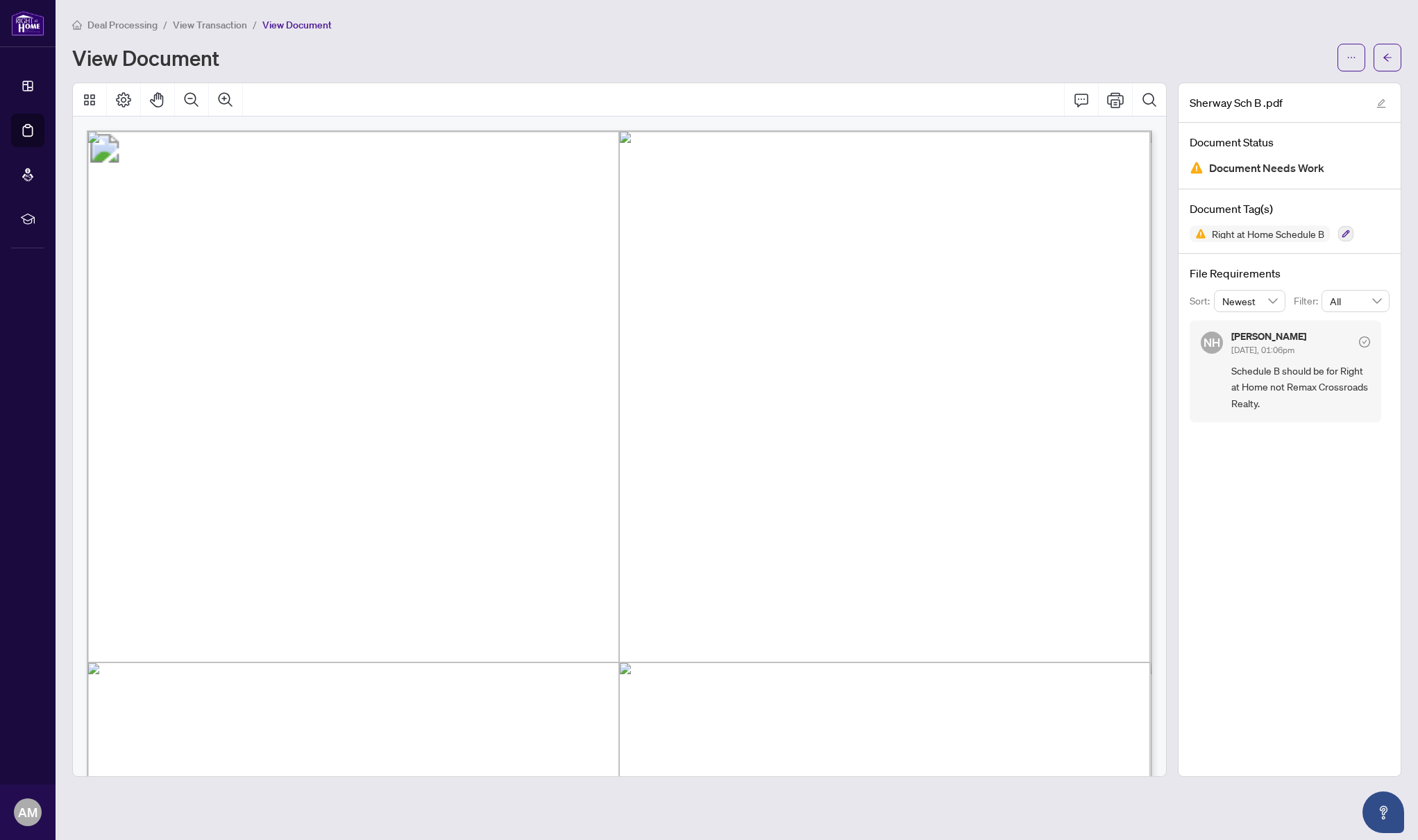
click at [111, 26] on span "Deal Processing" at bounding box center [122, 24] width 70 height 12
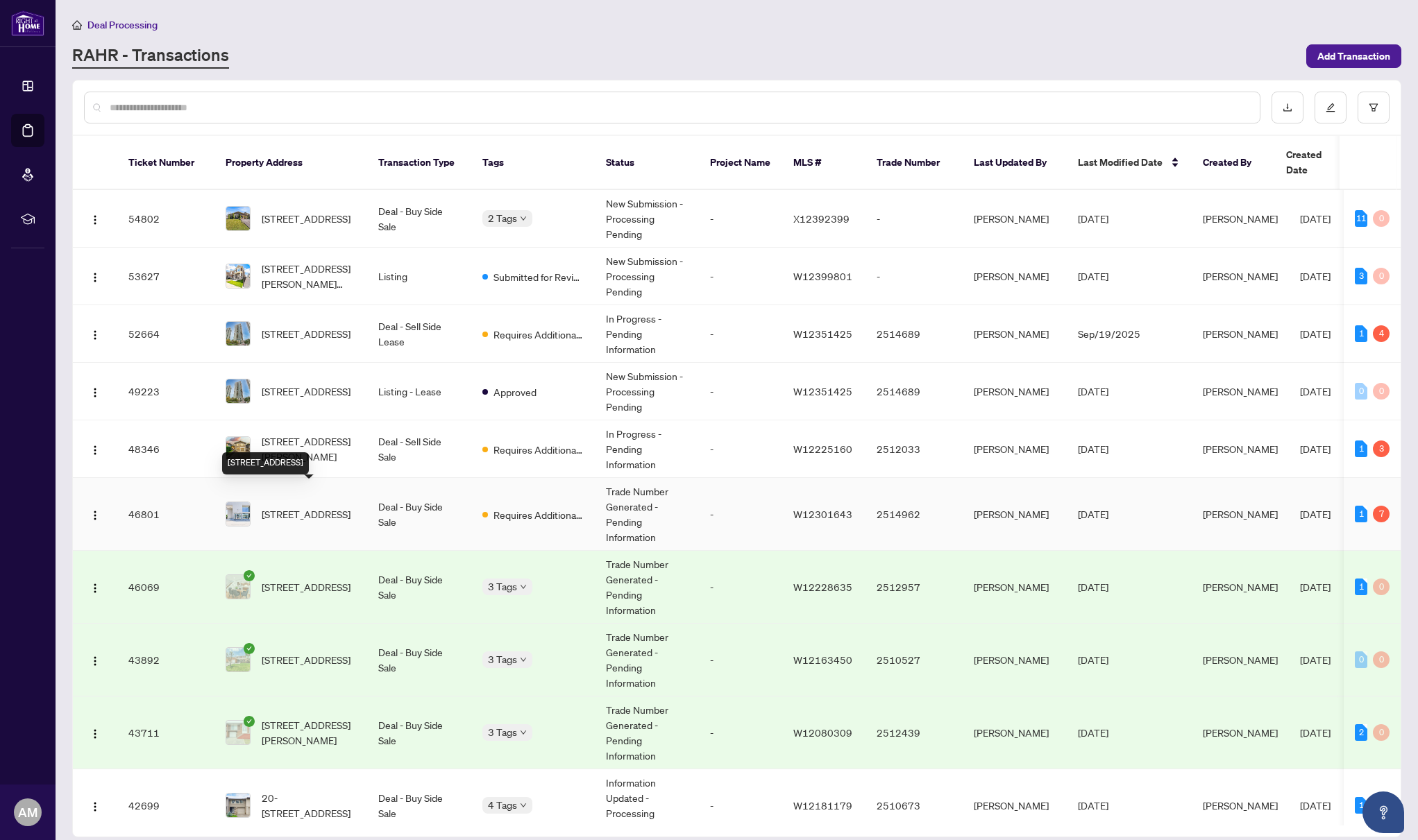
click at [299, 507] on span "45-2001 Bonnymede Dr, Mississauga, Ontario L5J 4H8, Canada" at bounding box center [306, 514] width 89 height 15
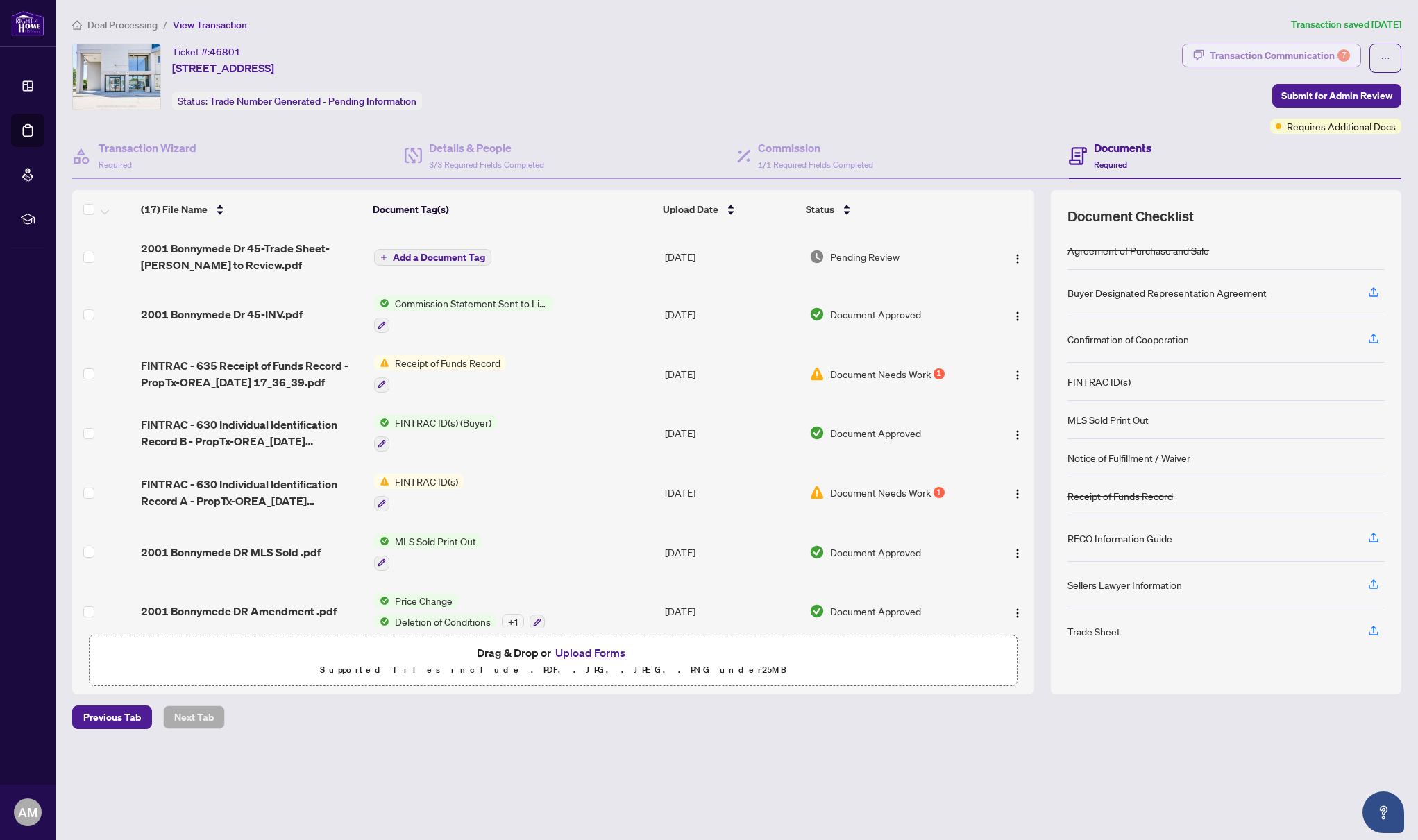
click at [1299, 46] on div "Transaction Communication 7" at bounding box center [1280, 56] width 140 height 23
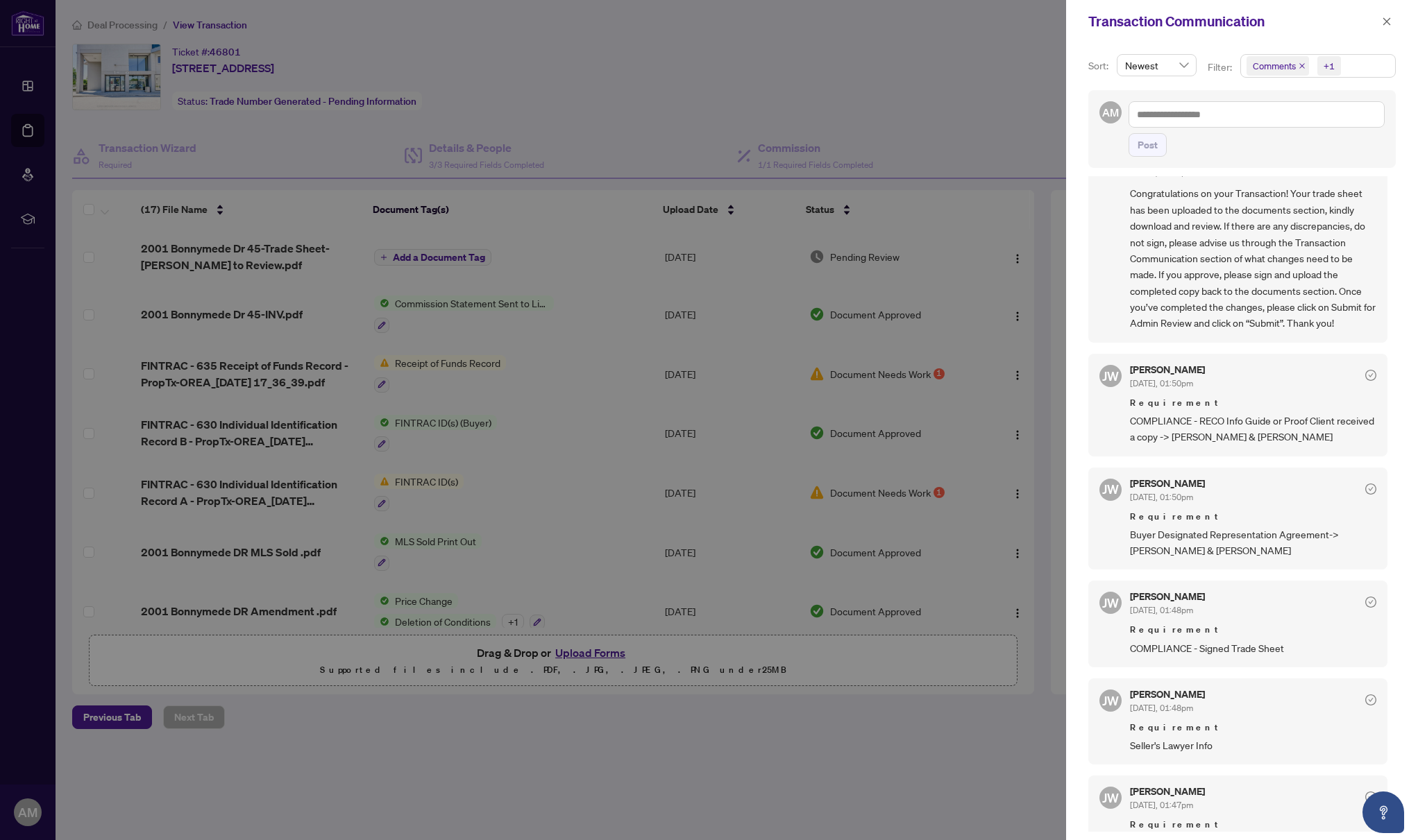
click at [1387, 23] on icon "close" at bounding box center [1387, 20] width 7 height 7
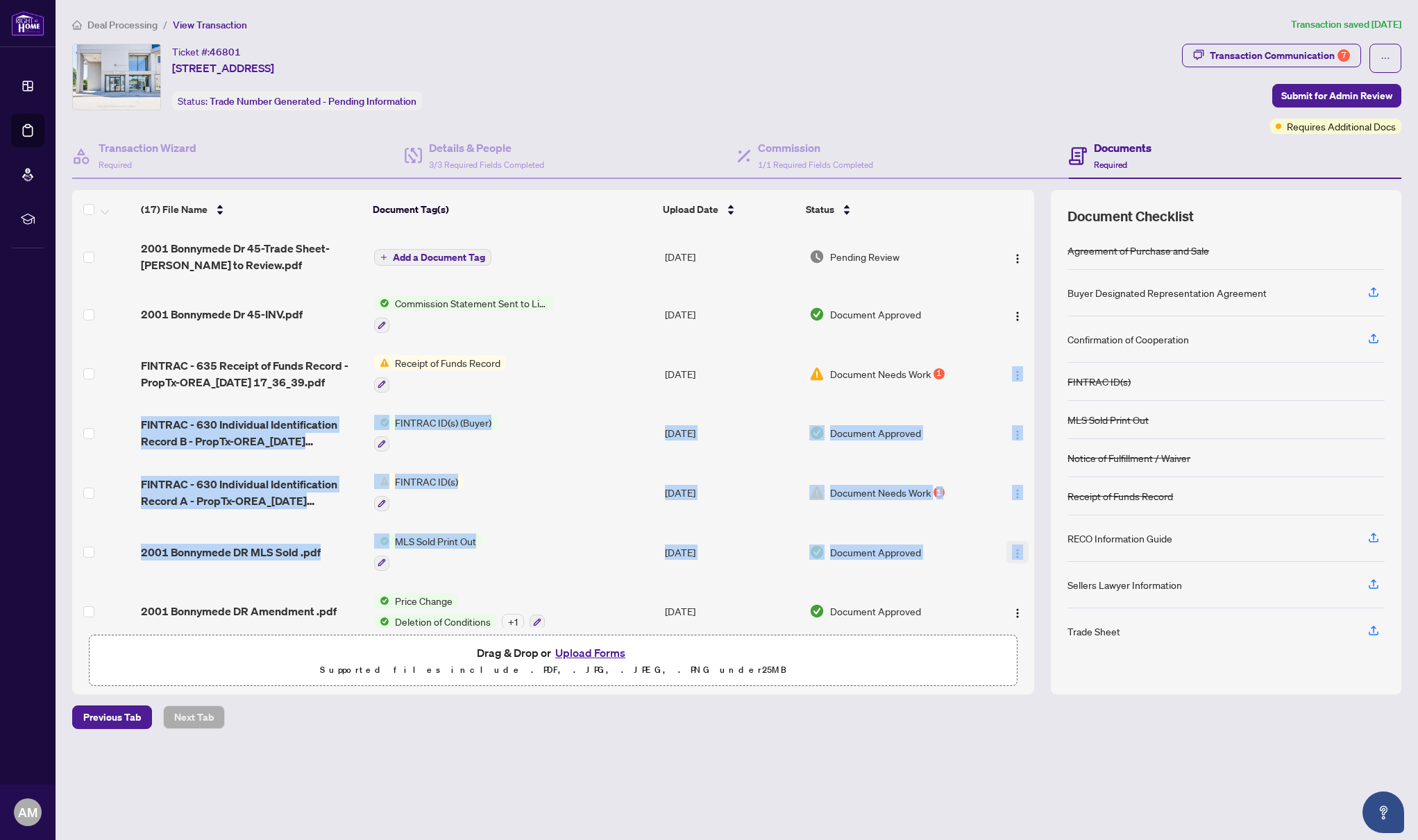
drag, startPoint x: 1027, startPoint y: 373, endPoint x: 1023, endPoint y: 545, distance: 172.0
click at [1023, 545] on tbody "2001 Bonnymede Dr 45-Trade Sheet-Andrei to Review.pdf Add a Document Tag Sep/17…" at bounding box center [553, 732] width 962 height 1006
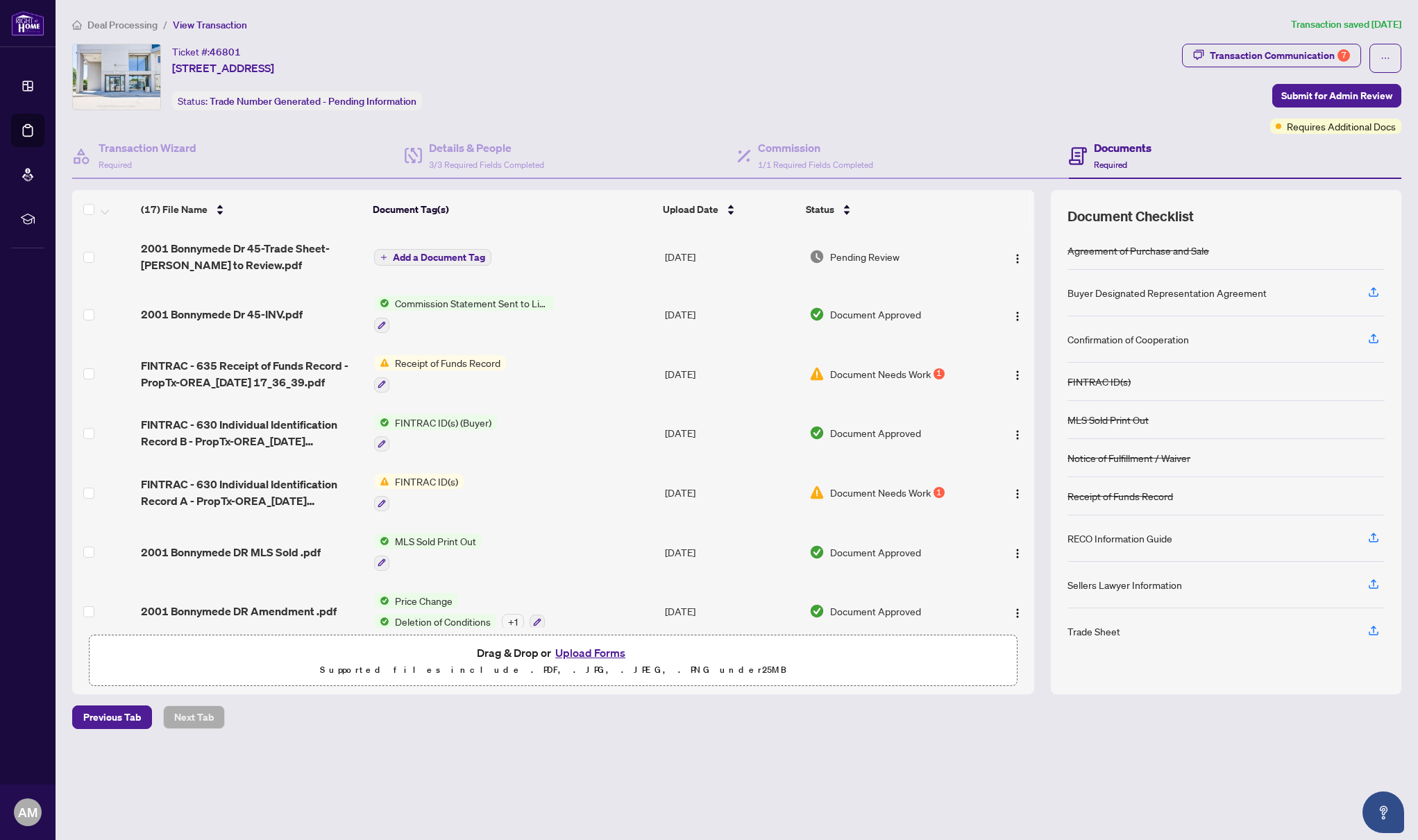
drag, startPoint x: 992, startPoint y: 728, endPoint x: 1006, endPoint y: 626, distance: 103.0
click at [992, 728] on div "Previous Tab Next Tab" at bounding box center [736, 717] width 1329 height 23
click at [993, 738] on main "Deal Processing / View Transaction Transaction saved 8 days ago Ticket #: 46801…" at bounding box center [737, 420] width 1362 height 840
click at [1329, 56] on div "Transaction Communication 7" at bounding box center [1280, 56] width 140 height 23
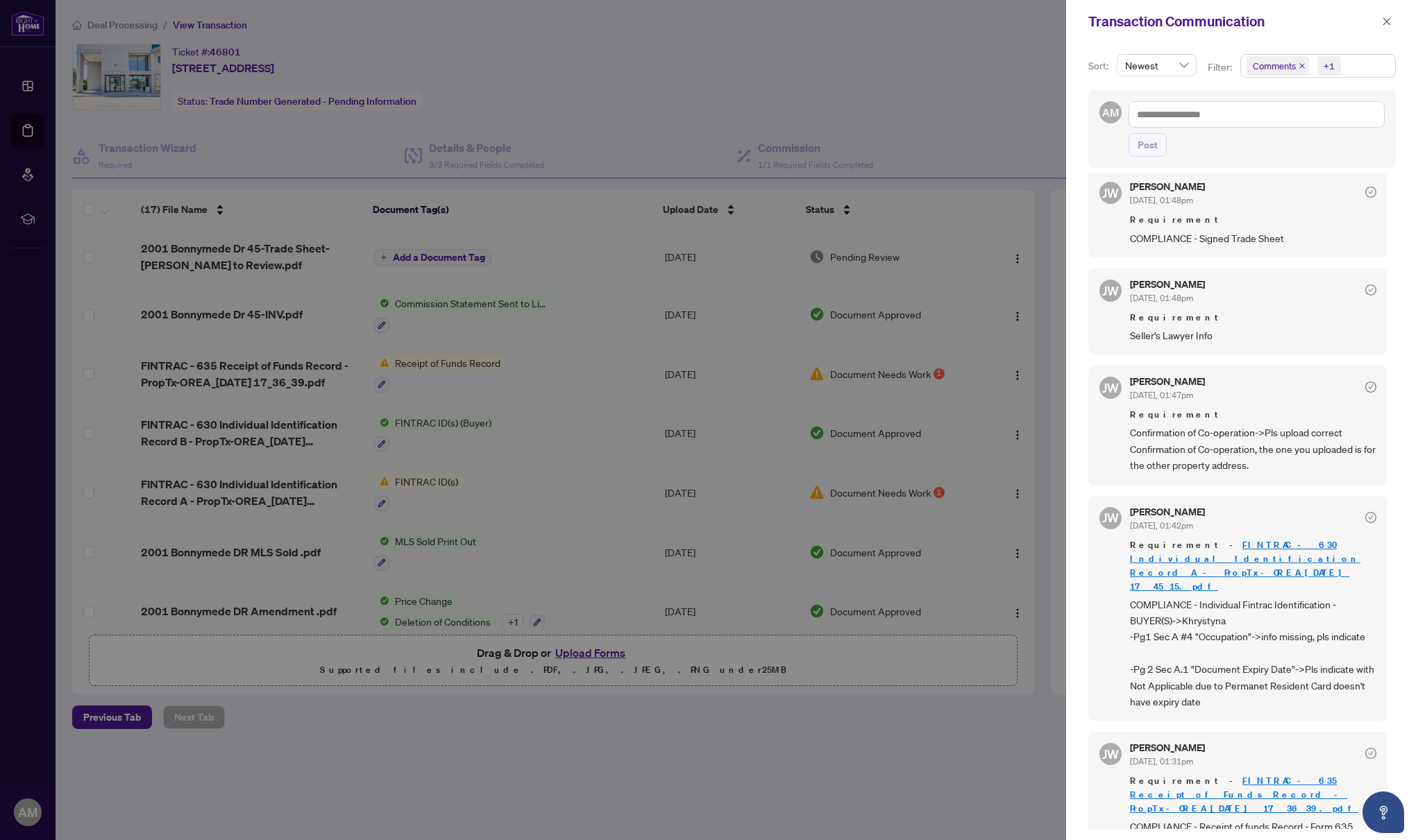
scroll to position [2, 0]
click at [1391, 23] on icon "close" at bounding box center [1387, 22] width 10 height 10
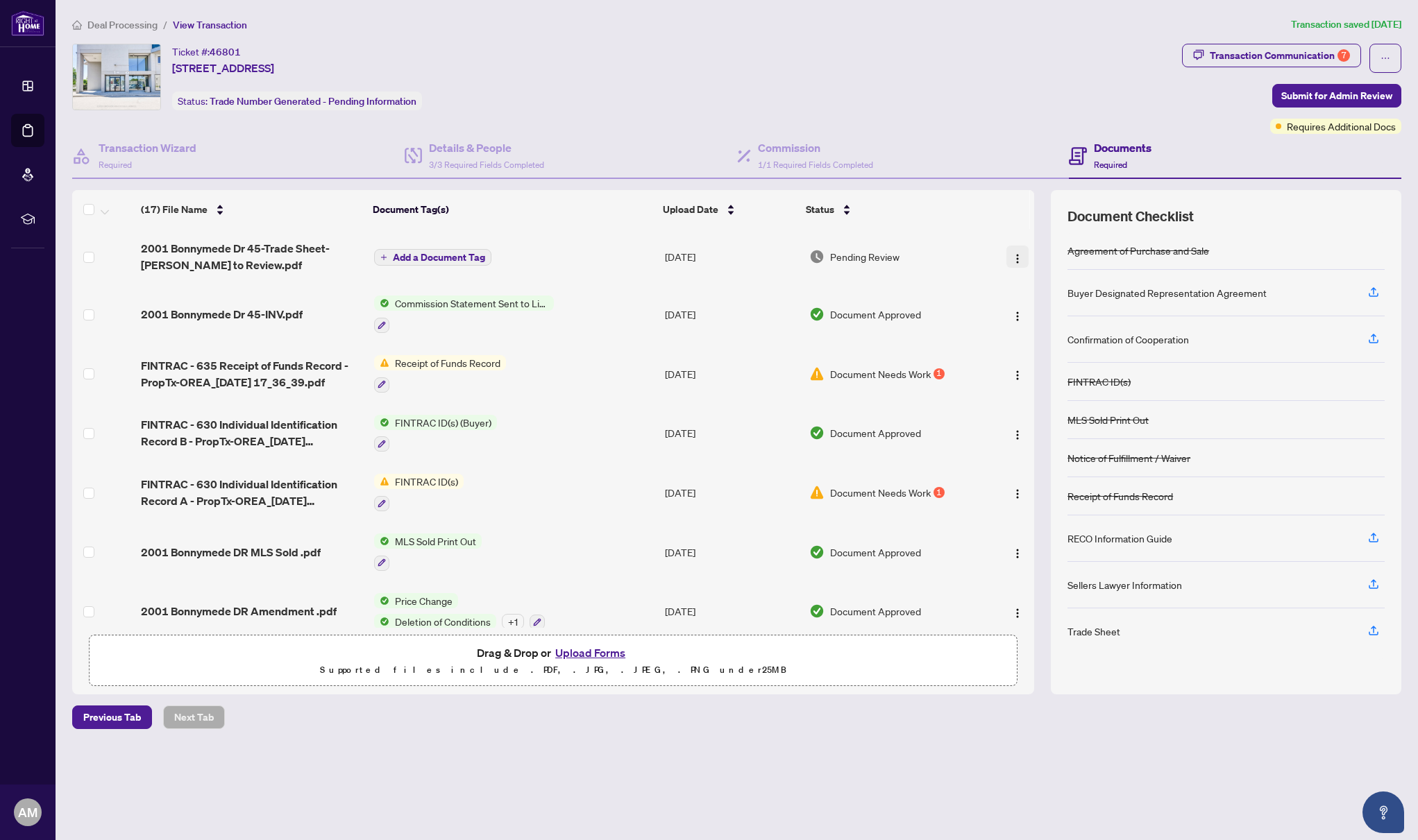
click at [1013, 256] on img "button" at bounding box center [1018, 259] width 11 height 11
click at [1042, 285] on span "View Document" at bounding box center [1079, 283] width 132 height 15
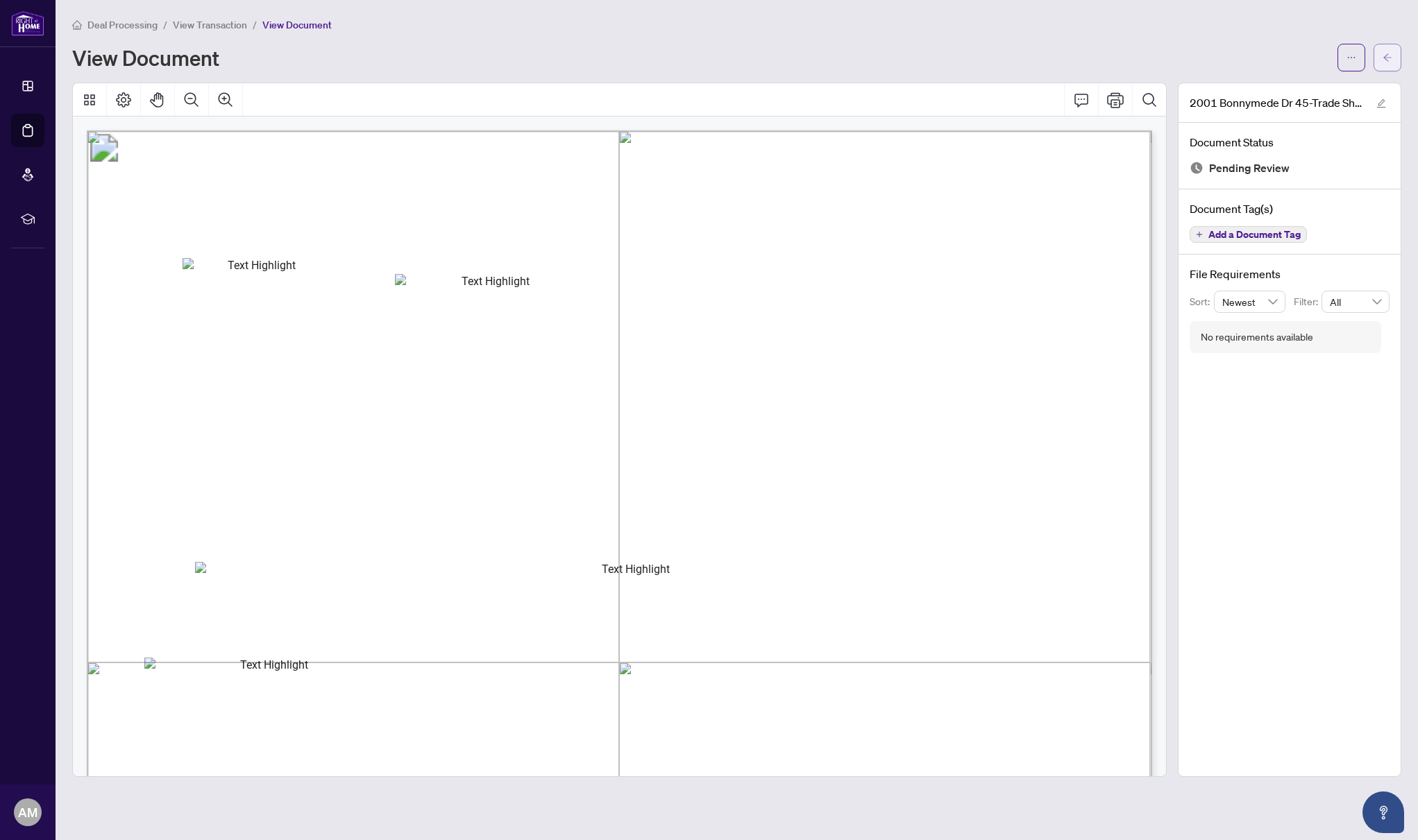
click at [1390, 53] on icon "arrow-left" at bounding box center [1387, 57] width 10 height 10
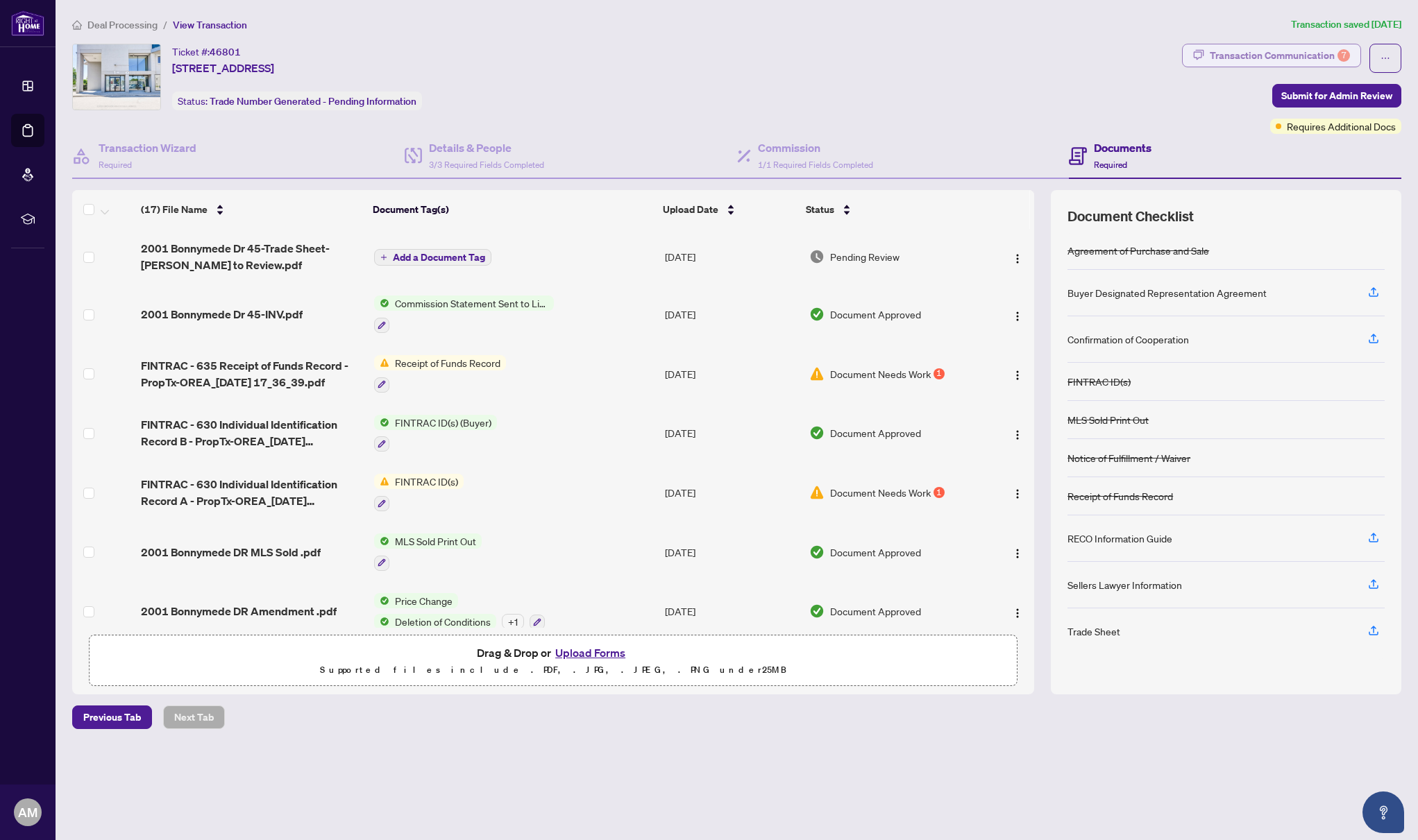
click at [1324, 52] on div "Transaction Communication 7" at bounding box center [1280, 56] width 140 height 23
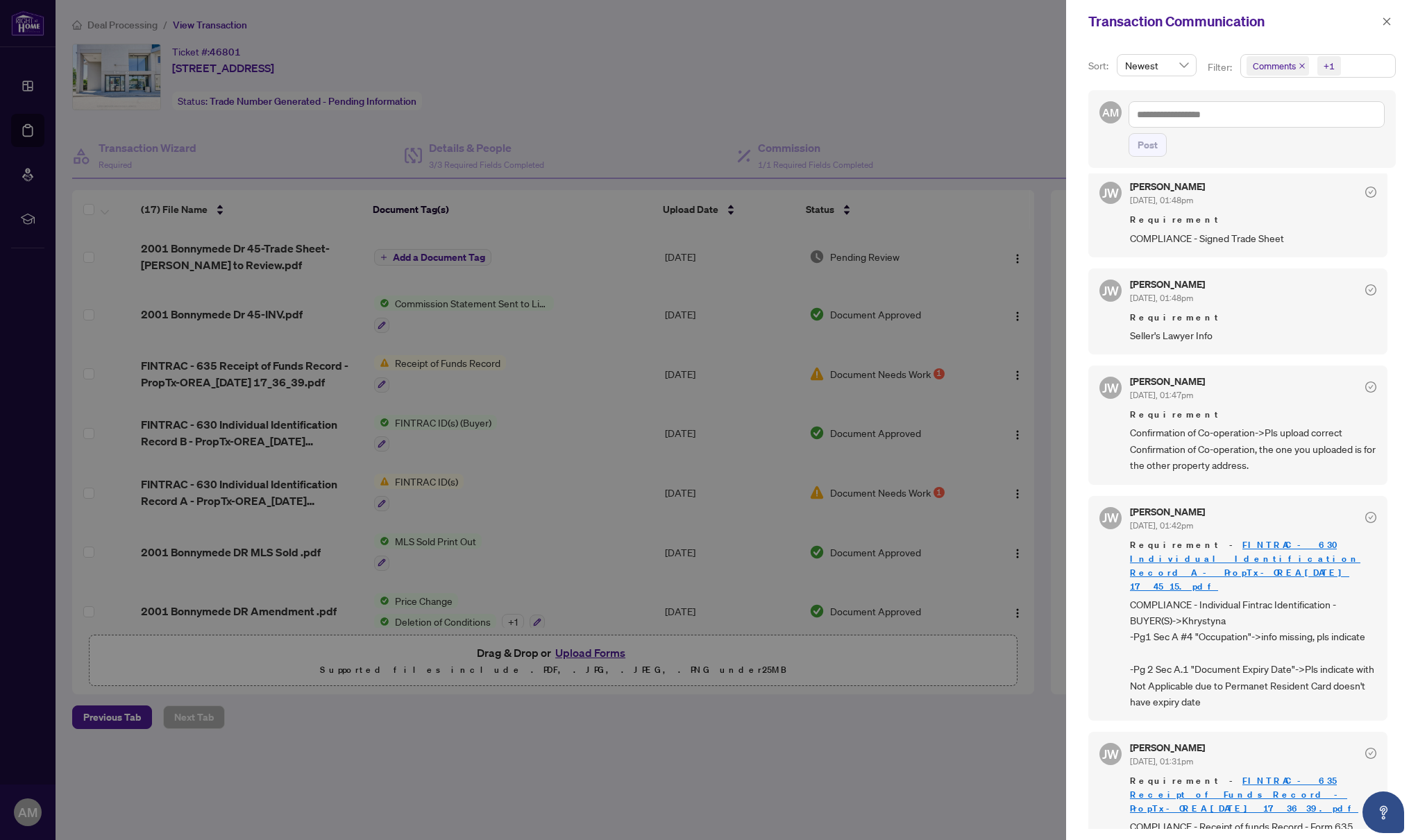
scroll to position [2, 0]
click at [711, 740] on div at bounding box center [709, 420] width 1418 height 840
click at [1387, 24] on icon "close" at bounding box center [1387, 22] width 10 height 10
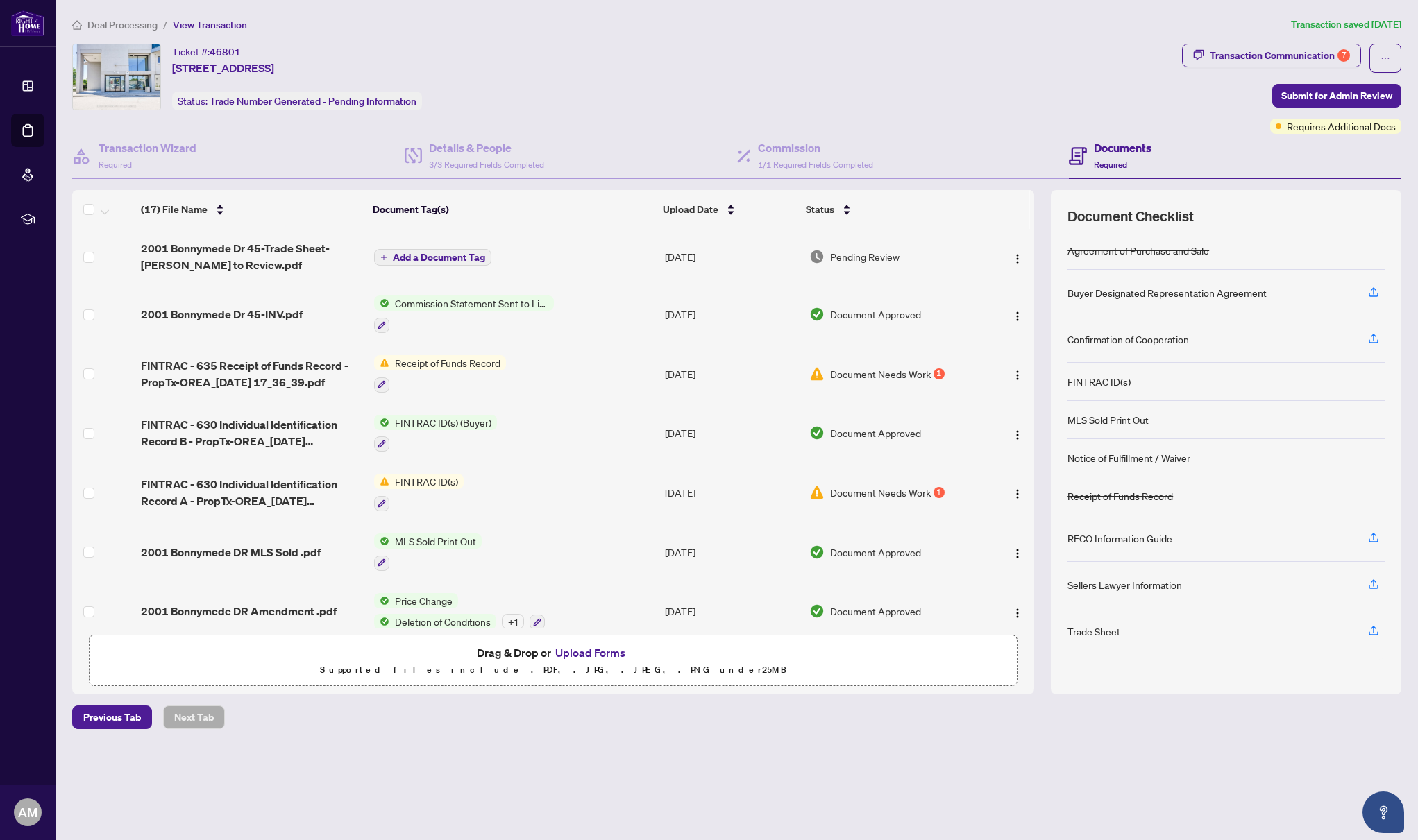
click at [612, 654] on button "Upload Forms" at bounding box center [590, 653] width 78 height 18
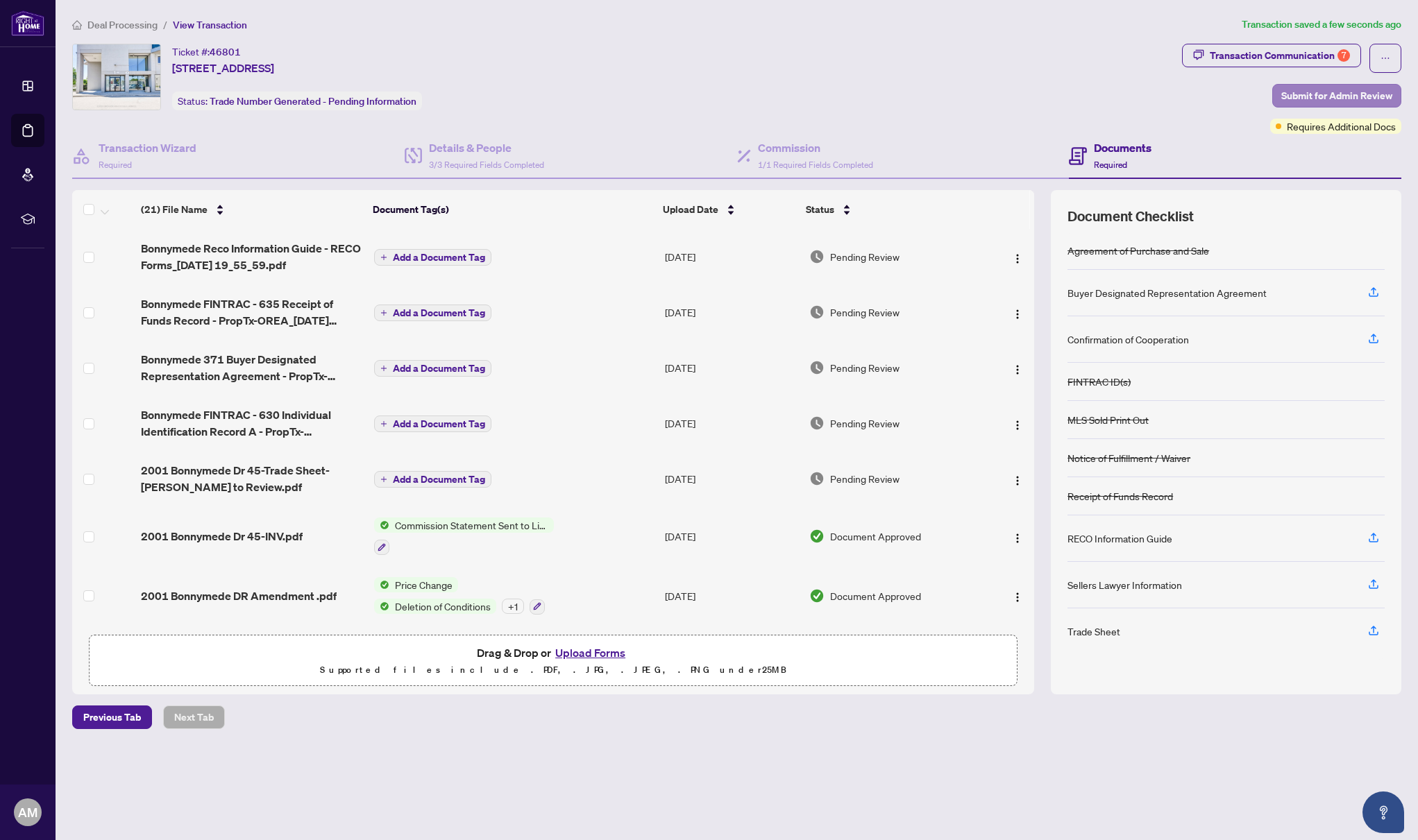
click at [1302, 92] on span "Submit for Admin Review" at bounding box center [1336, 96] width 111 height 23
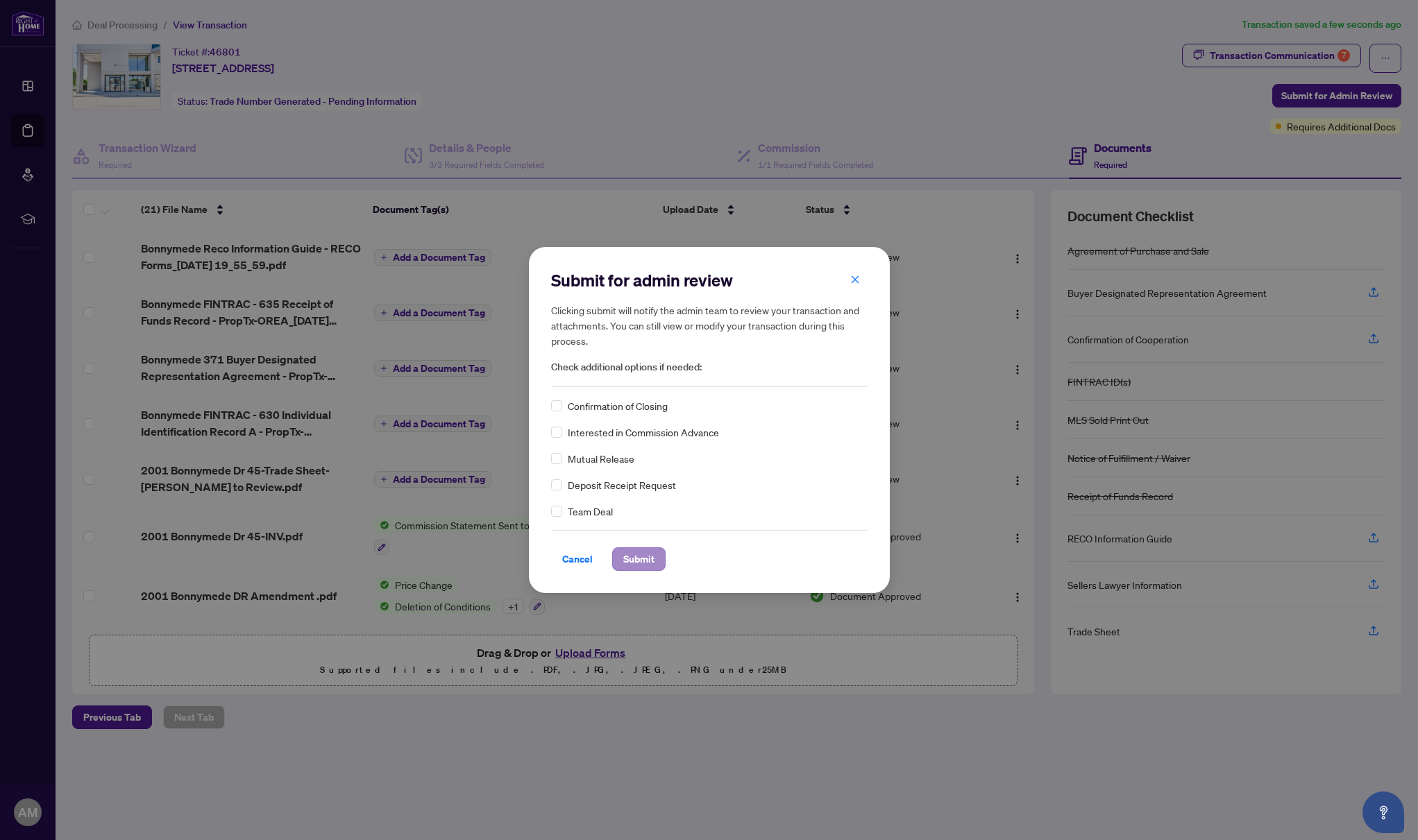
click at [632, 562] on span "Submit" at bounding box center [638, 559] width 31 height 23
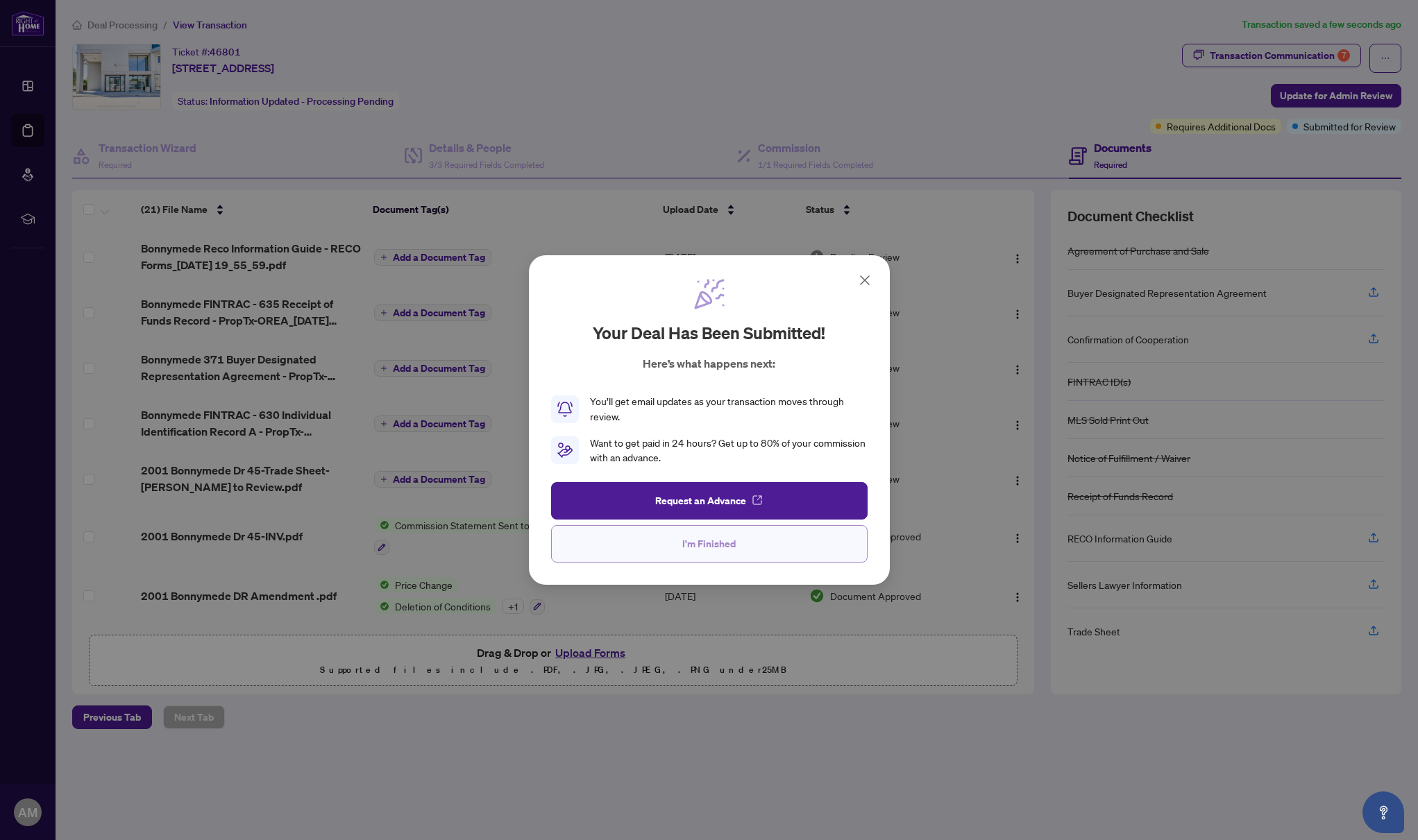
click at [722, 537] on span "I'm Finished" at bounding box center [709, 544] width 53 height 23
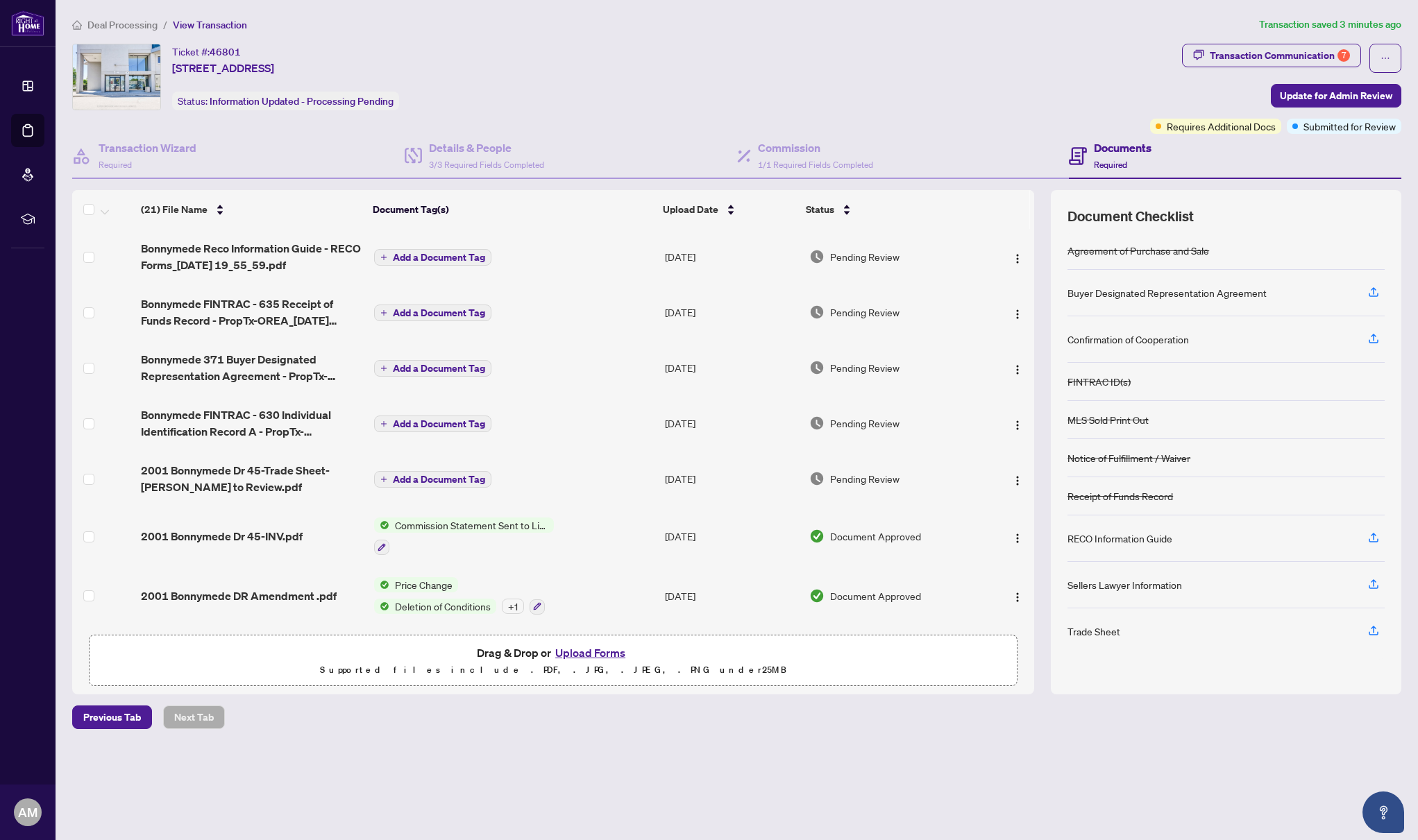
click at [610, 654] on button "Upload Forms" at bounding box center [590, 653] width 78 height 18
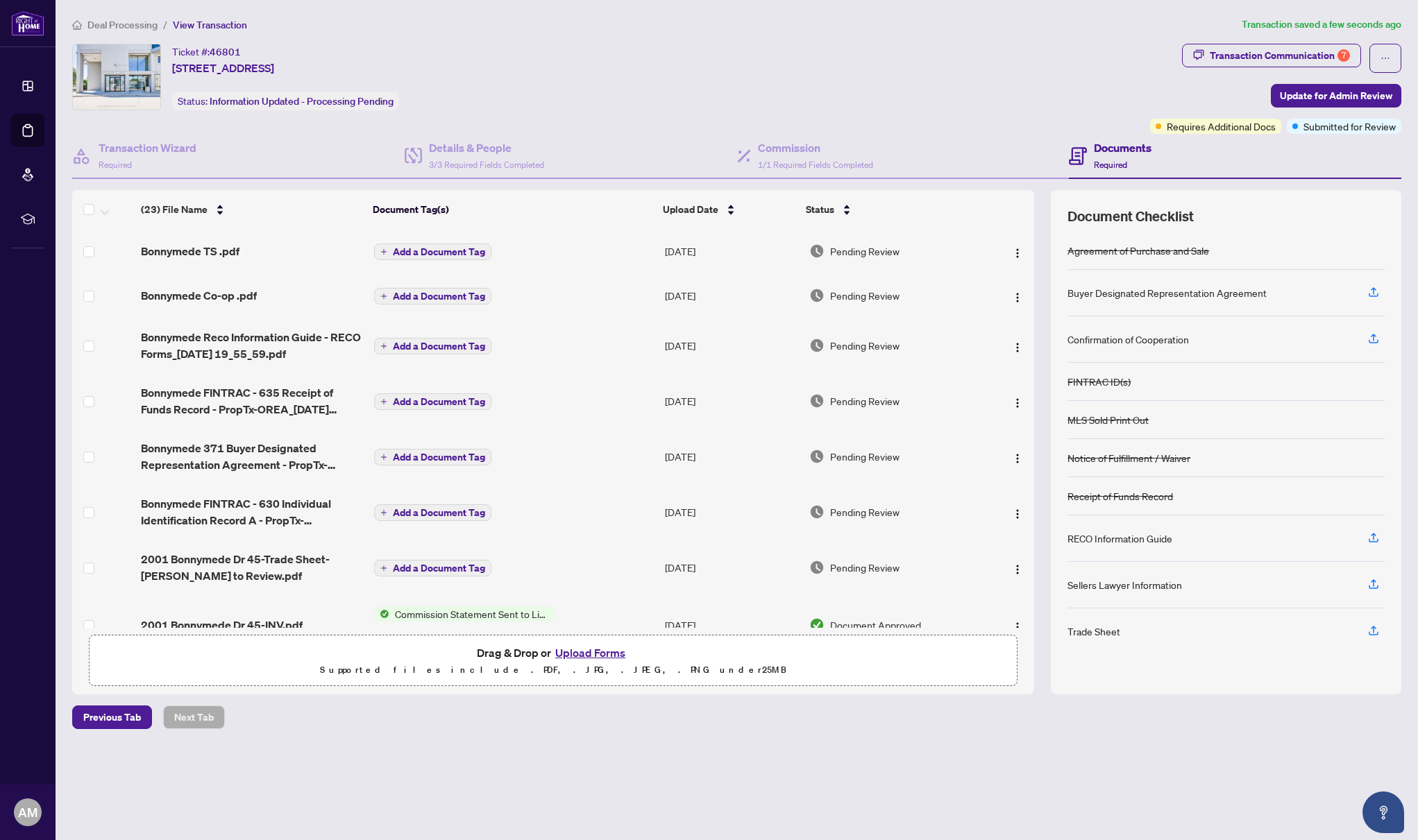
scroll to position [0, 0]
click at [1353, 95] on div "Submitted for Review" at bounding box center [1328, 98] width 90 height 23
click at [1382, 92] on span "Update for Admin Review" at bounding box center [1336, 96] width 112 height 23
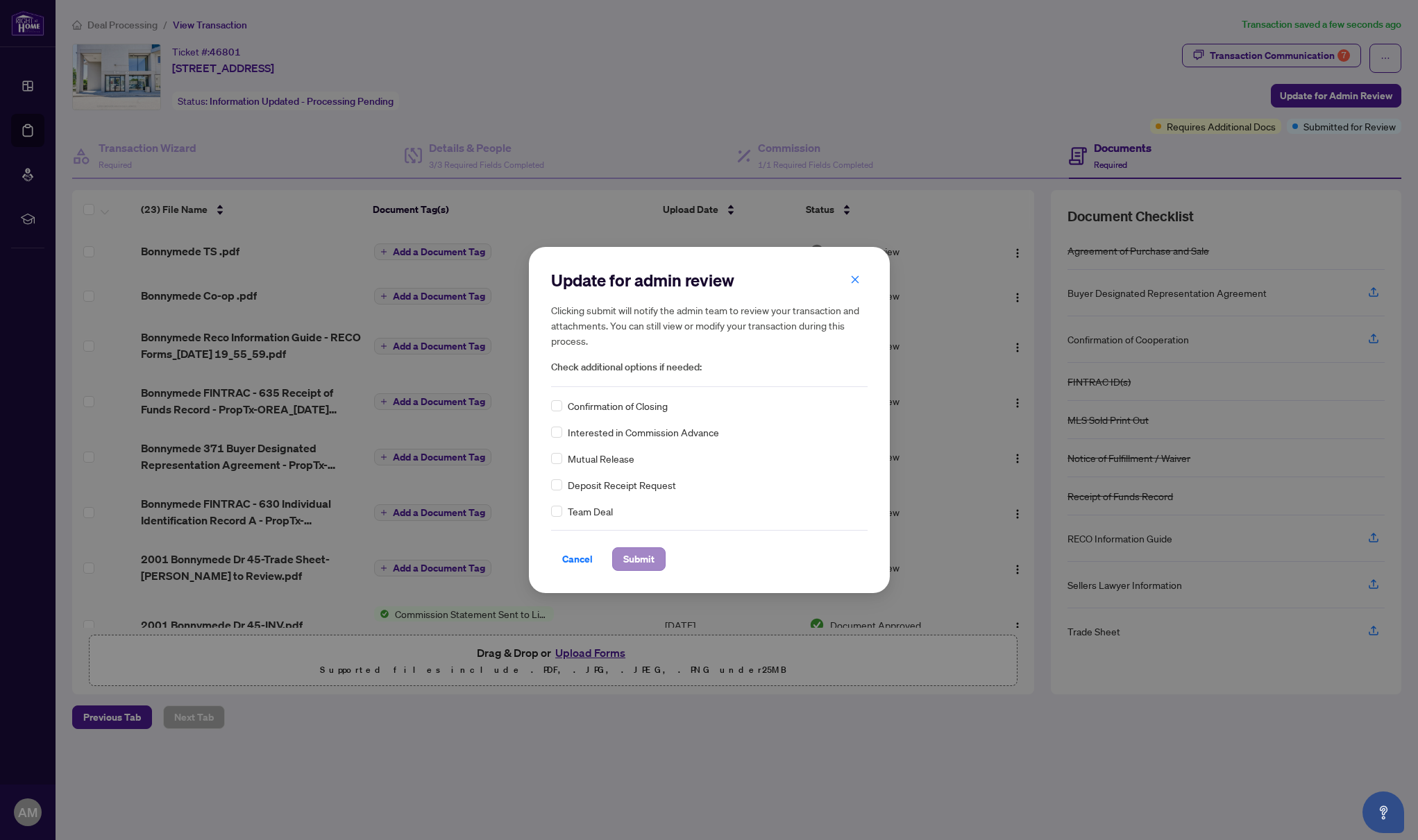
click at [638, 557] on span "Submit" at bounding box center [638, 559] width 31 height 23
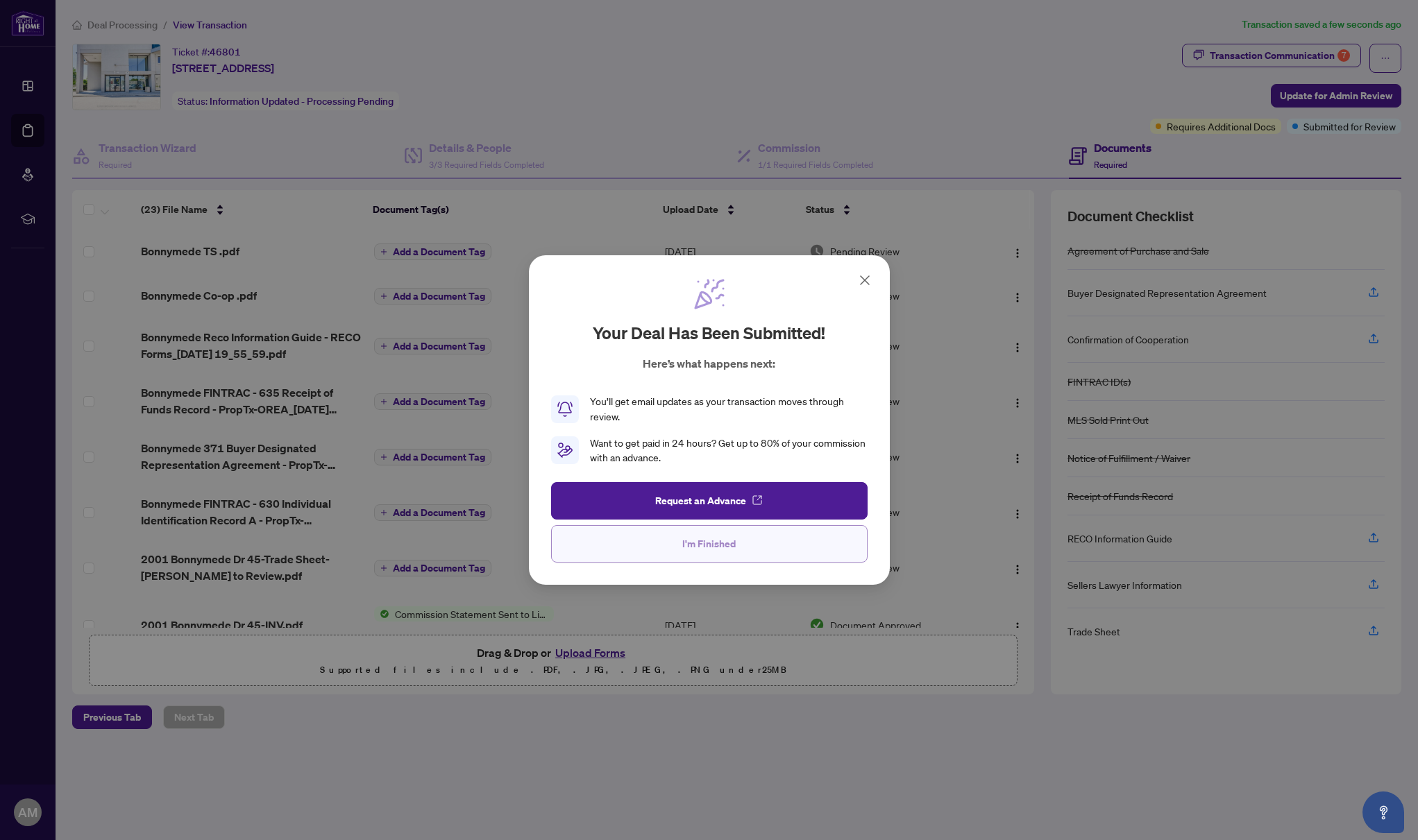
click at [727, 547] on span "I'm Finished" at bounding box center [709, 544] width 53 height 23
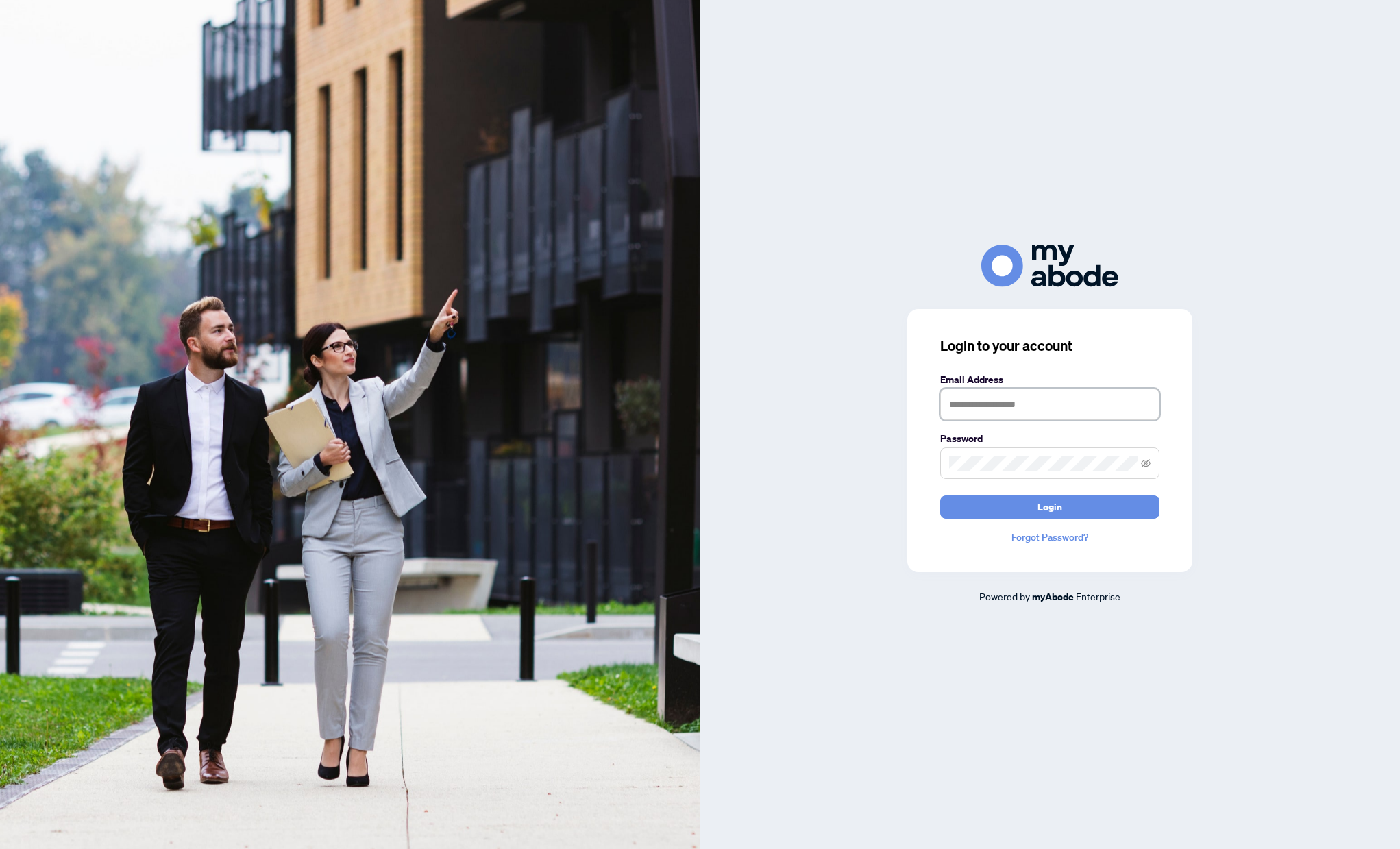
click at [1053, 407] on input "text" at bounding box center [1049, 405] width 219 height 32
click at [984, 408] on input "text" at bounding box center [1049, 405] width 219 height 32
type input "**********"
click at [1049, 506] on button "Login" at bounding box center [1049, 507] width 219 height 23
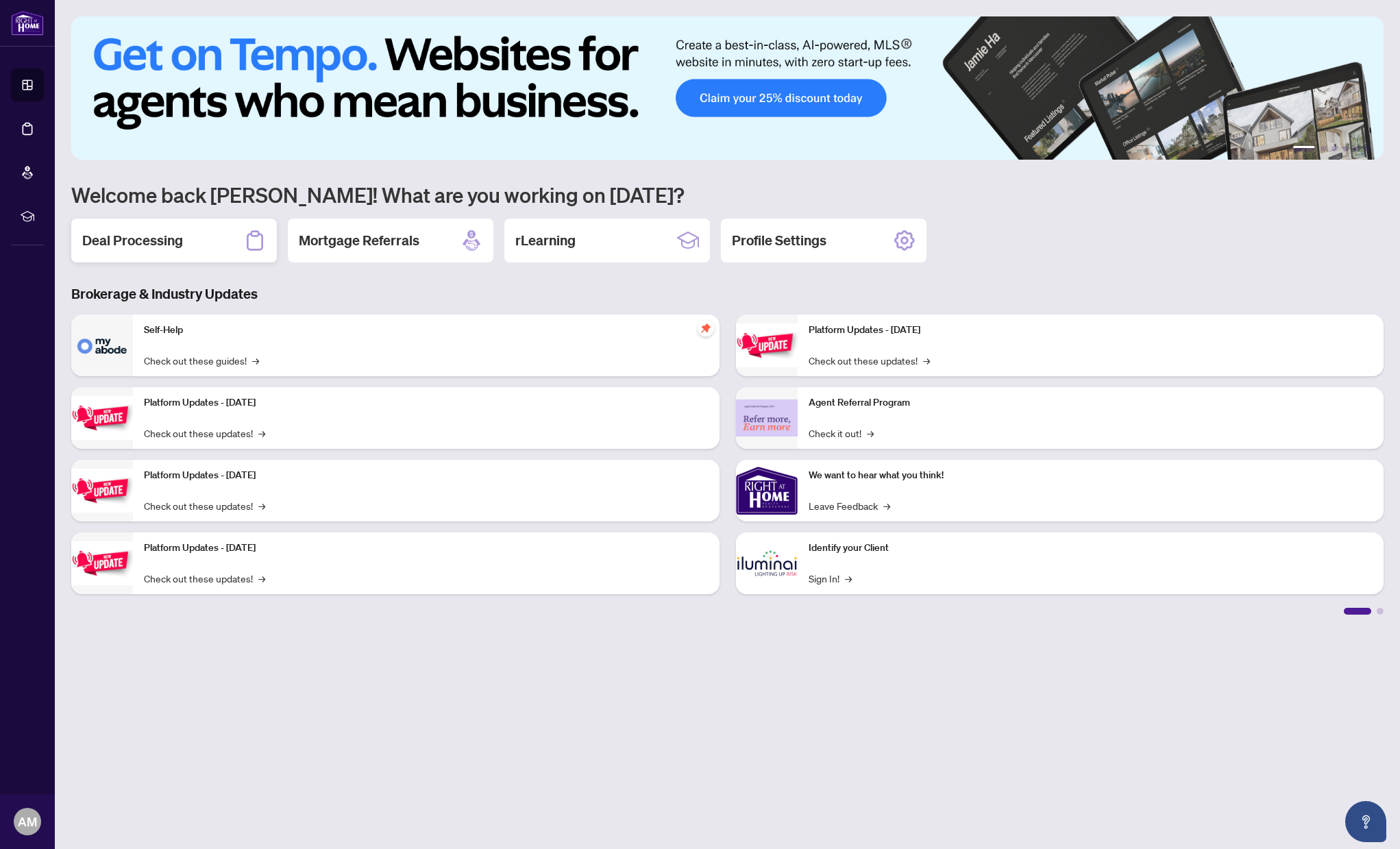
click at [163, 240] on h2 "Deal Processing" at bounding box center [132, 241] width 100 height 19
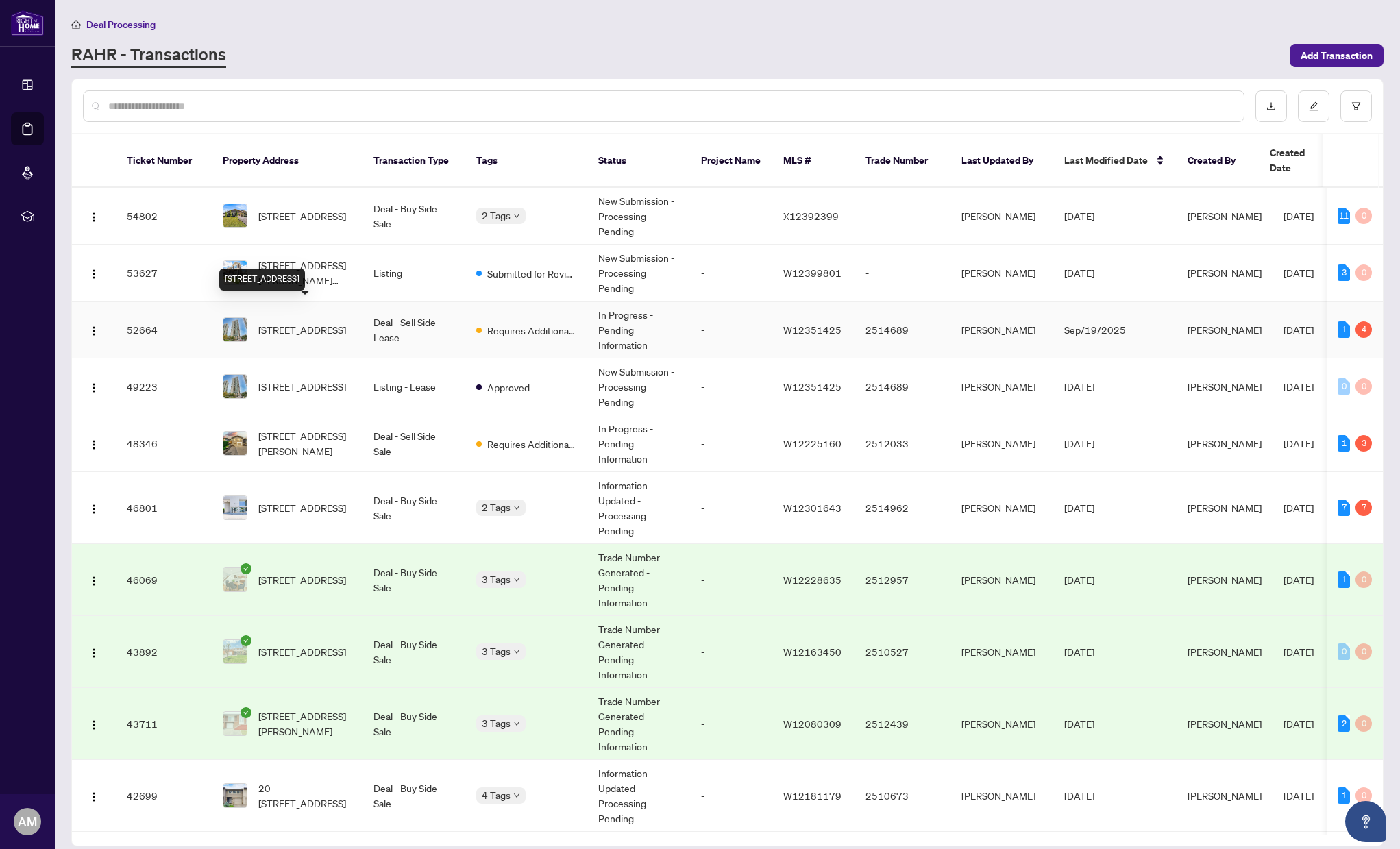
click at [332, 322] on span "[STREET_ADDRESS]" at bounding box center [302, 329] width 88 height 15
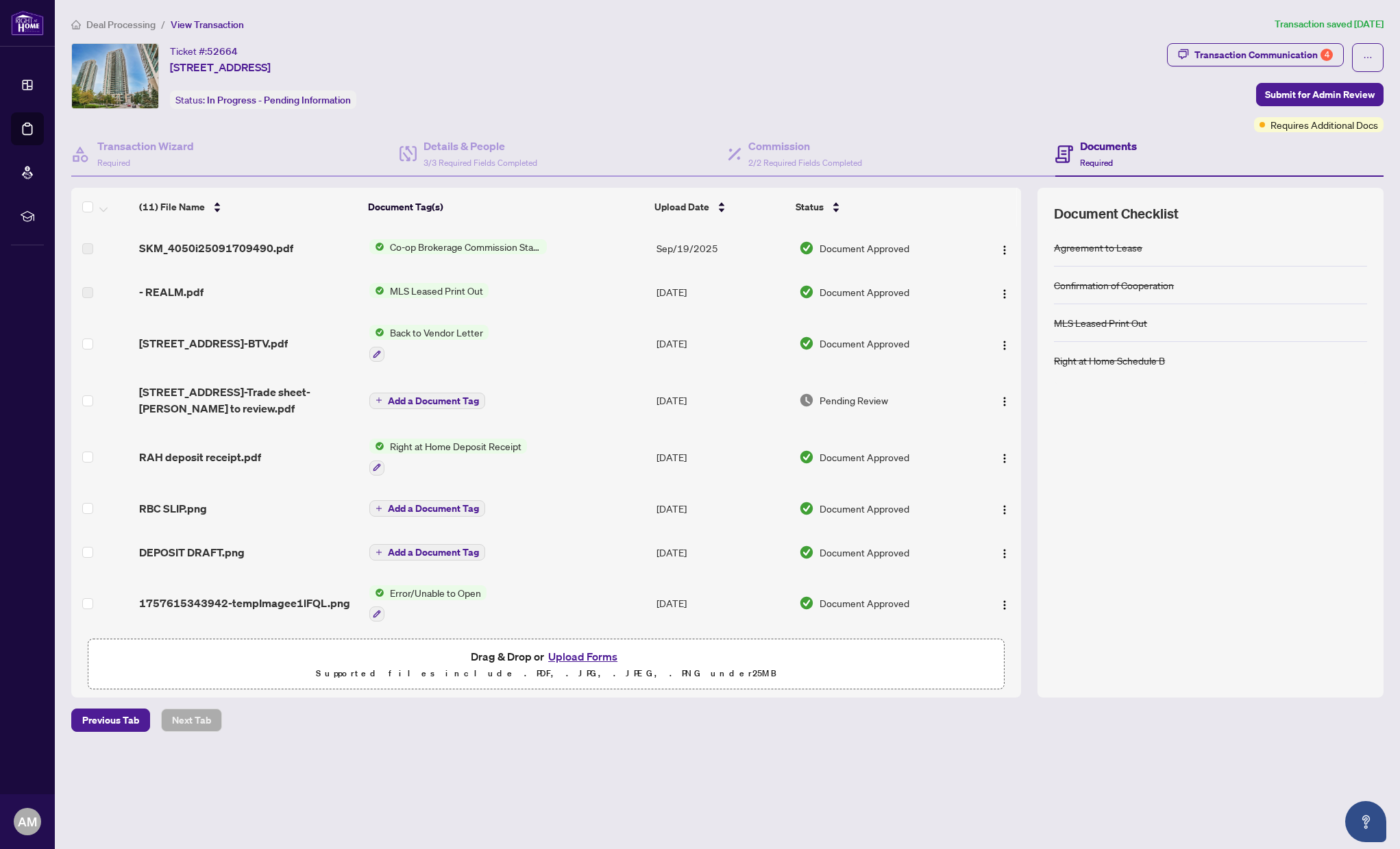
click at [865, 399] on span "Pending Review" at bounding box center [853, 400] width 69 height 15
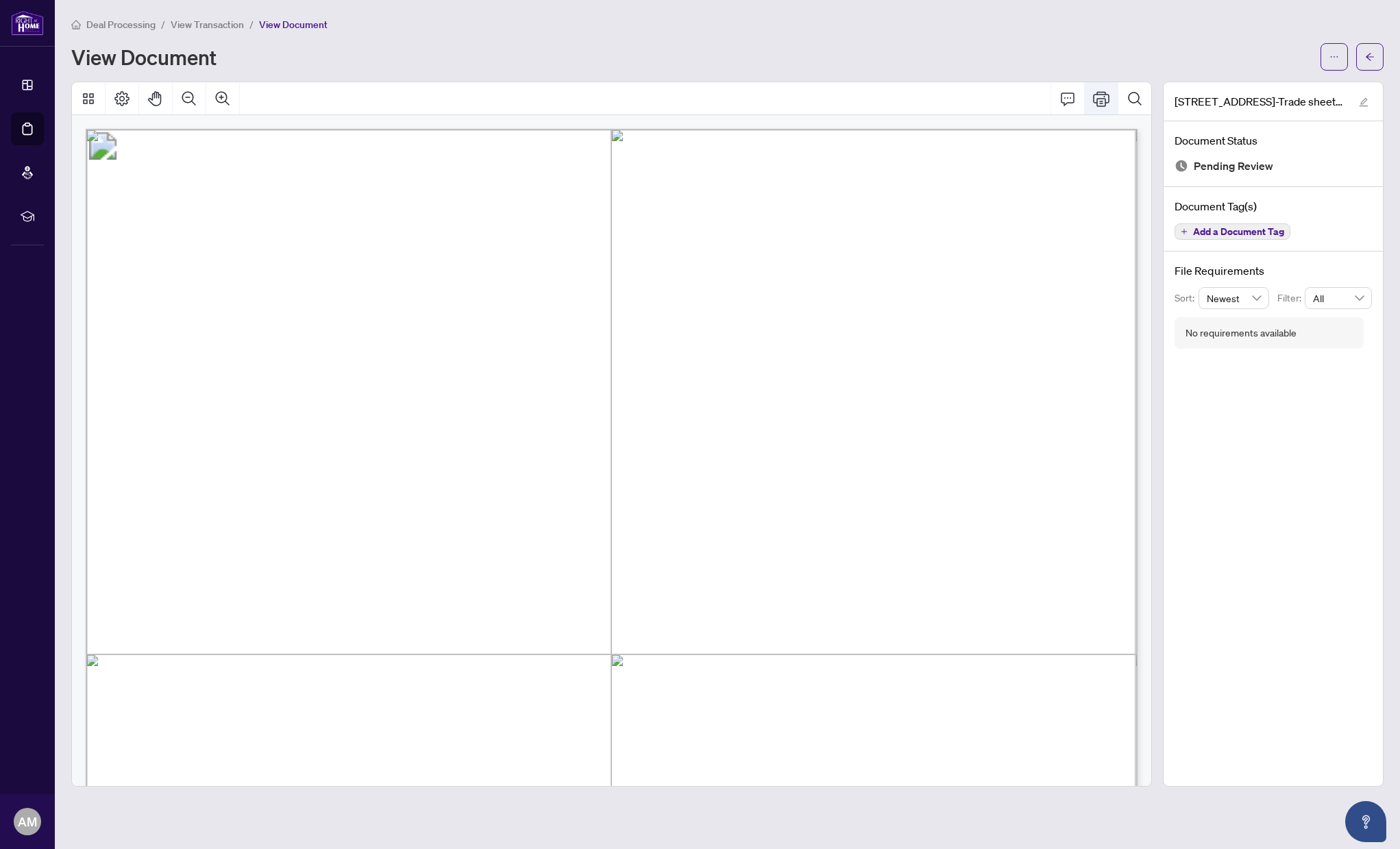
click at [1098, 96] on icon "Print" at bounding box center [1100, 99] width 17 height 17
click at [1370, 57] on icon "arrow-left" at bounding box center [1370, 56] width 8 height 7
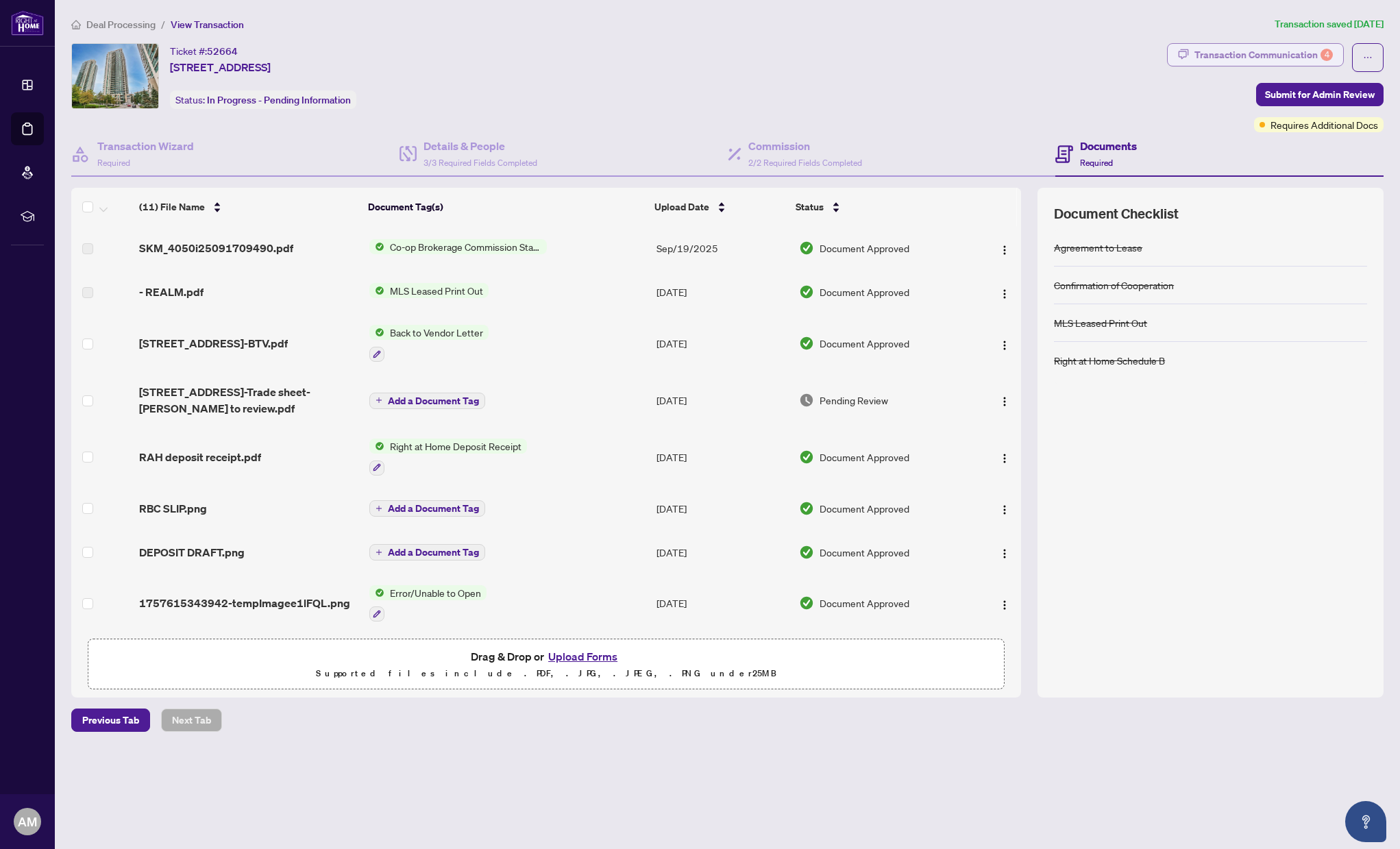
click at [1206, 56] on div "Transaction Communication 4" at bounding box center [1264, 55] width 139 height 22
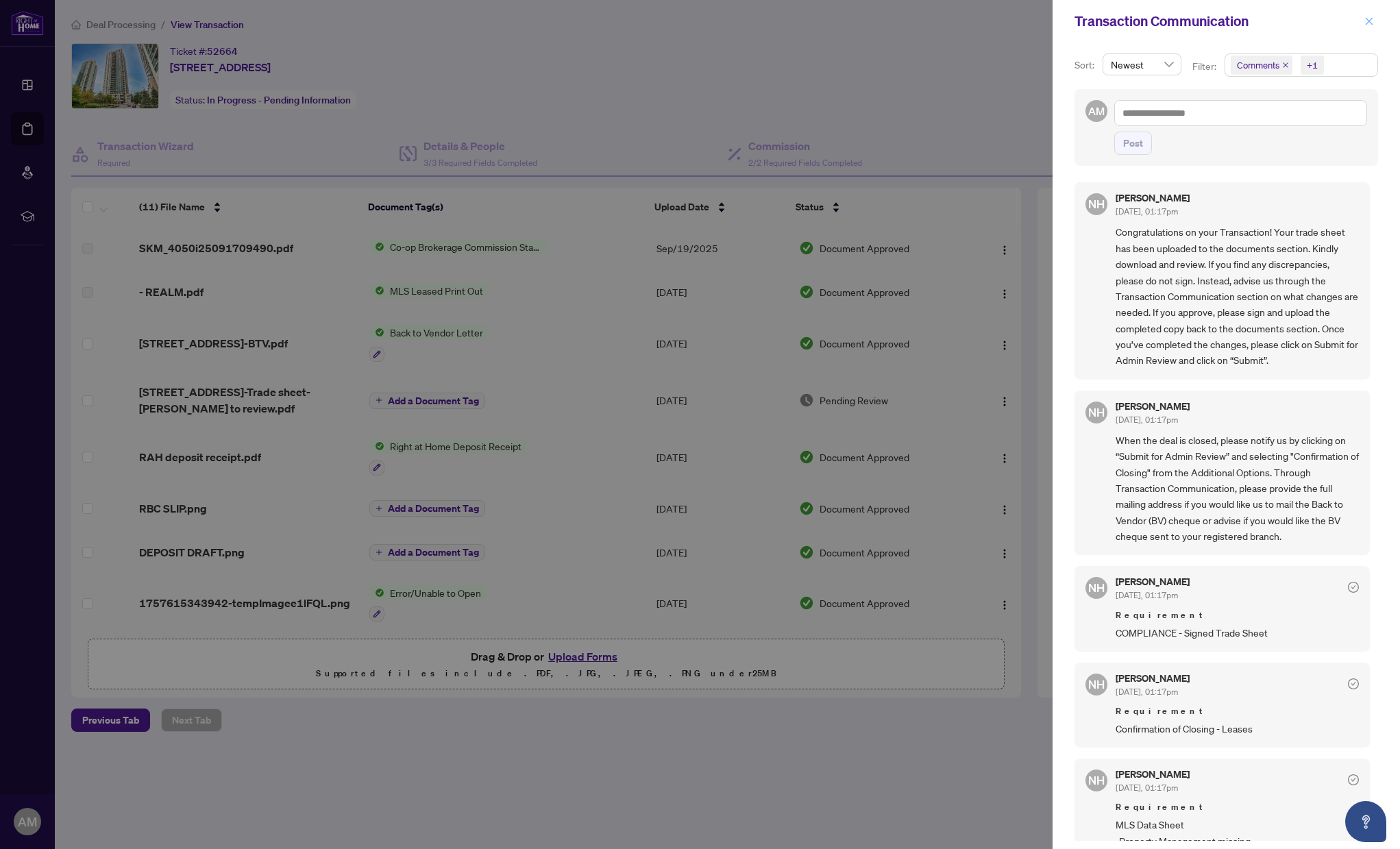
click at [1371, 18] on icon "close" at bounding box center [1369, 22] width 10 height 10
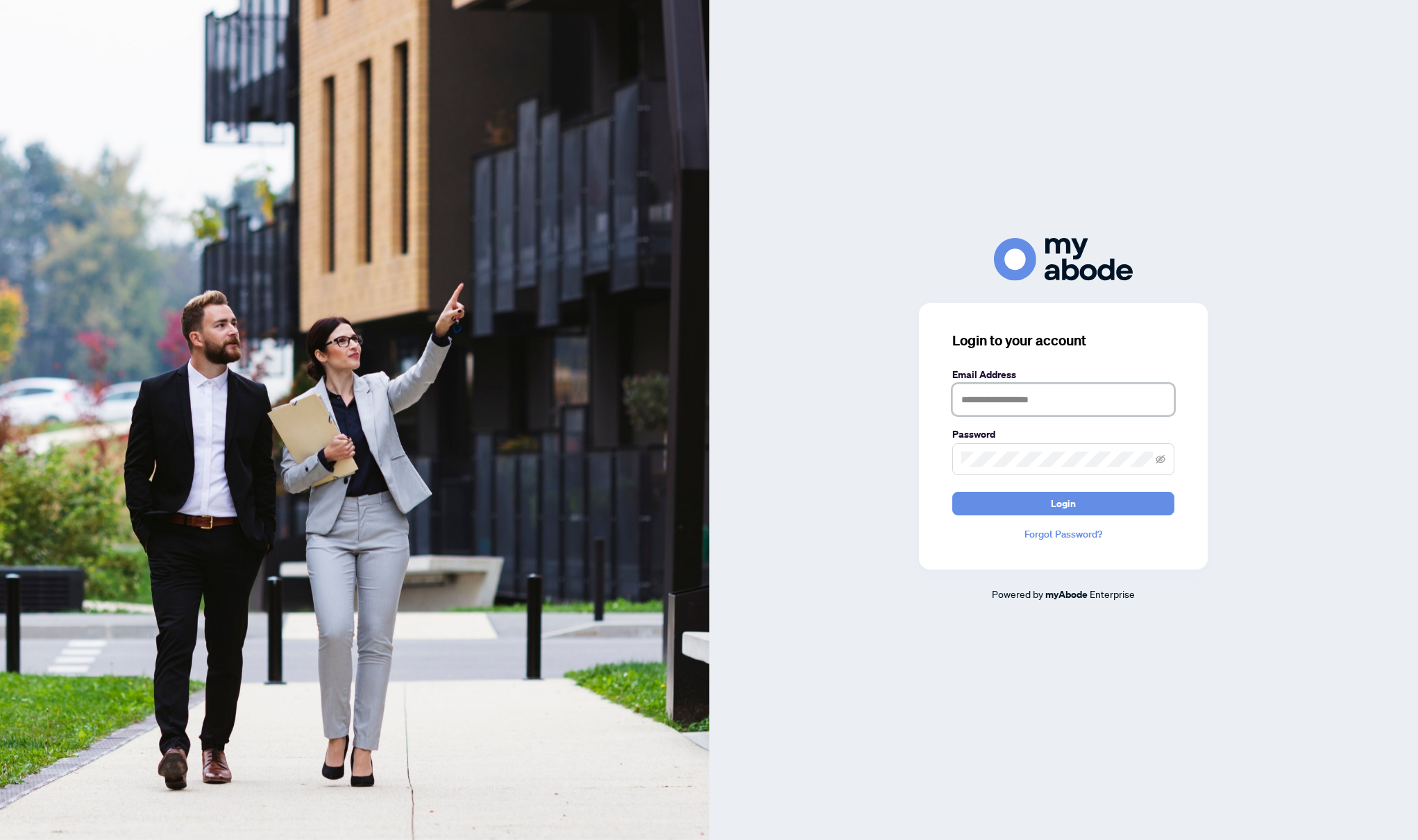
type input "**********"
click at [1063, 503] on button "Login" at bounding box center [1063, 504] width 222 height 23
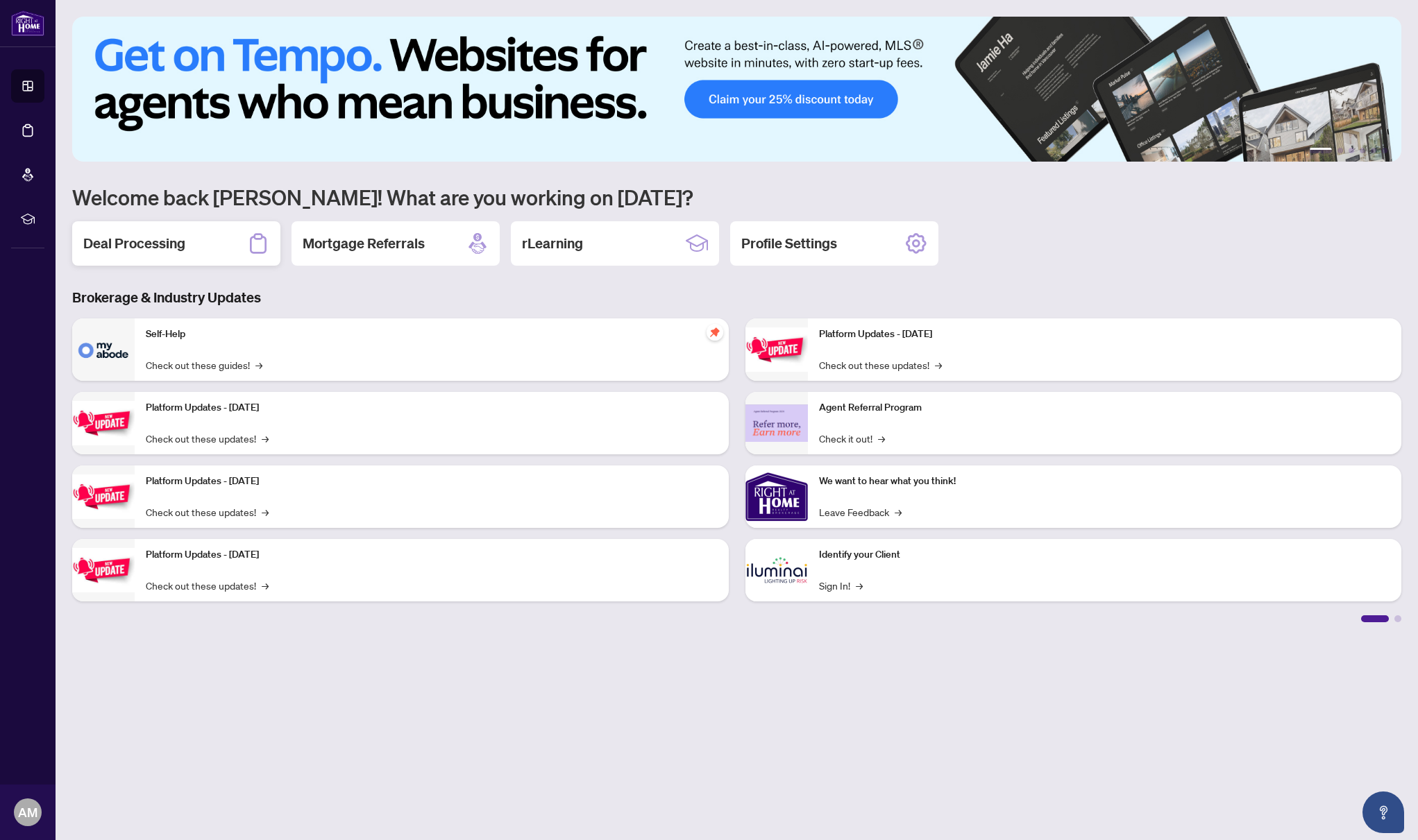
click at [153, 236] on h2 "Deal Processing" at bounding box center [134, 244] width 102 height 19
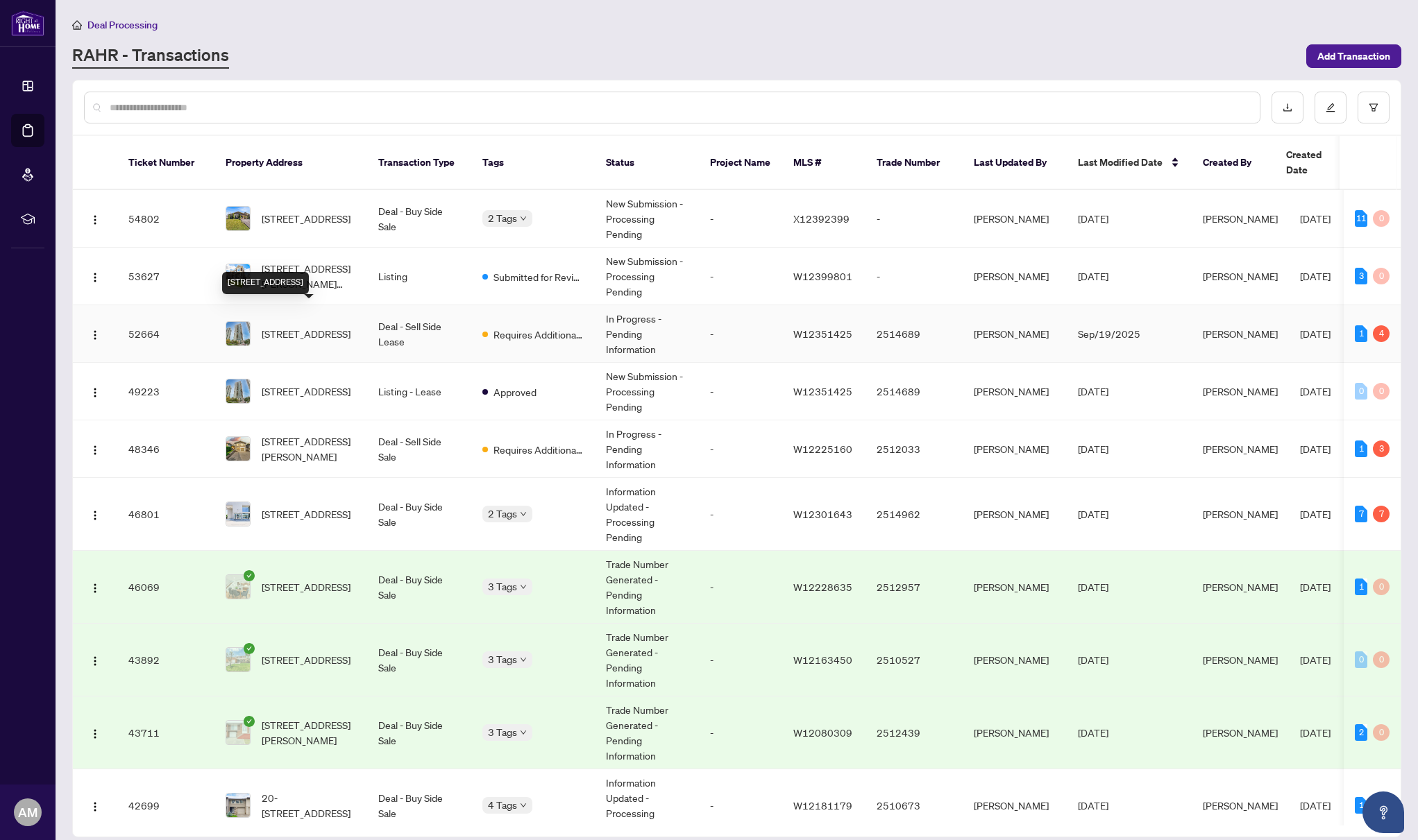
click at [298, 326] on span "808-225 Sherway Gardens Rd, Toronto, Ontario M9C 0A2, Canada" at bounding box center [306, 333] width 89 height 15
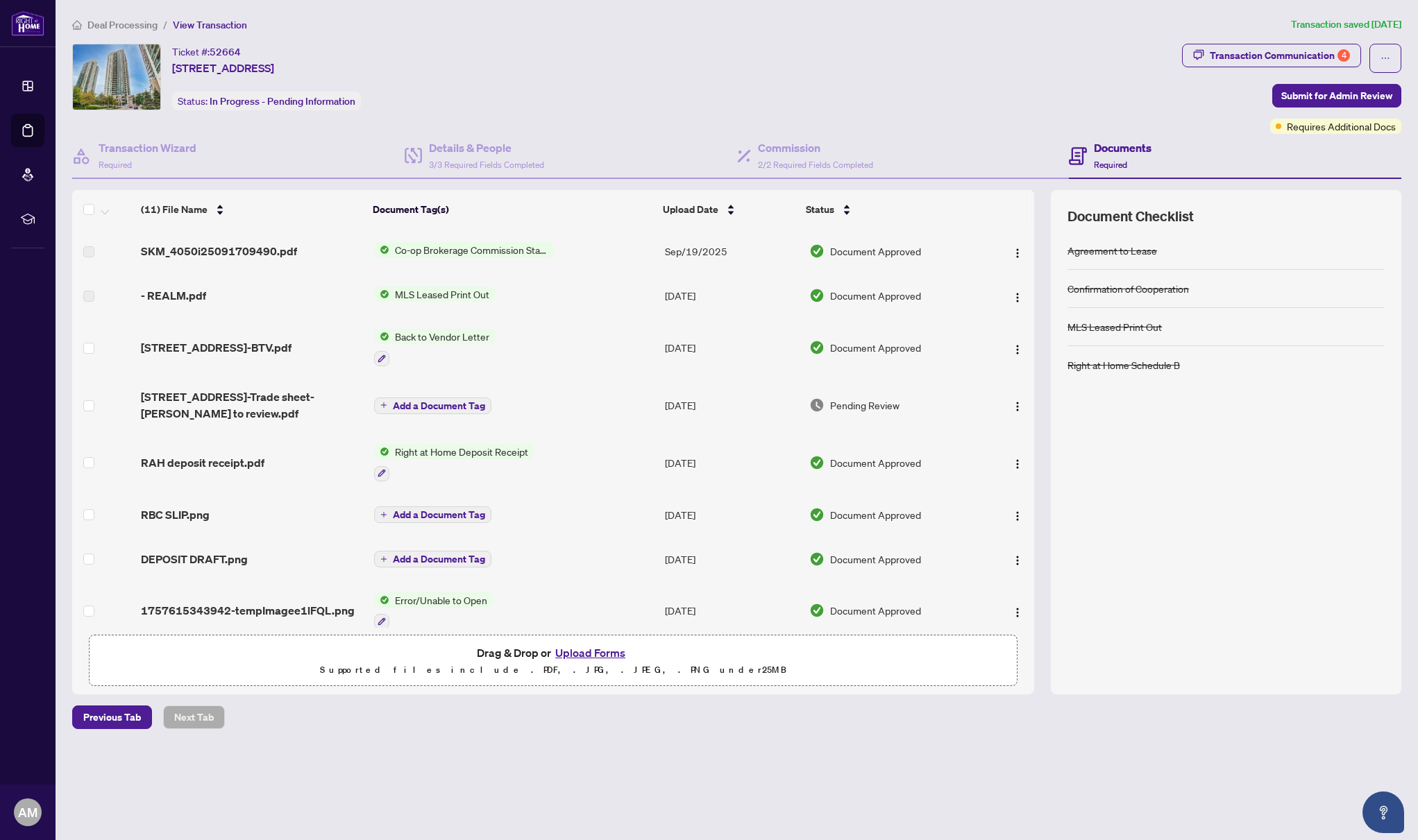
click at [612, 650] on button "Upload Forms" at bounding box center [590, 653] width 78 height 18
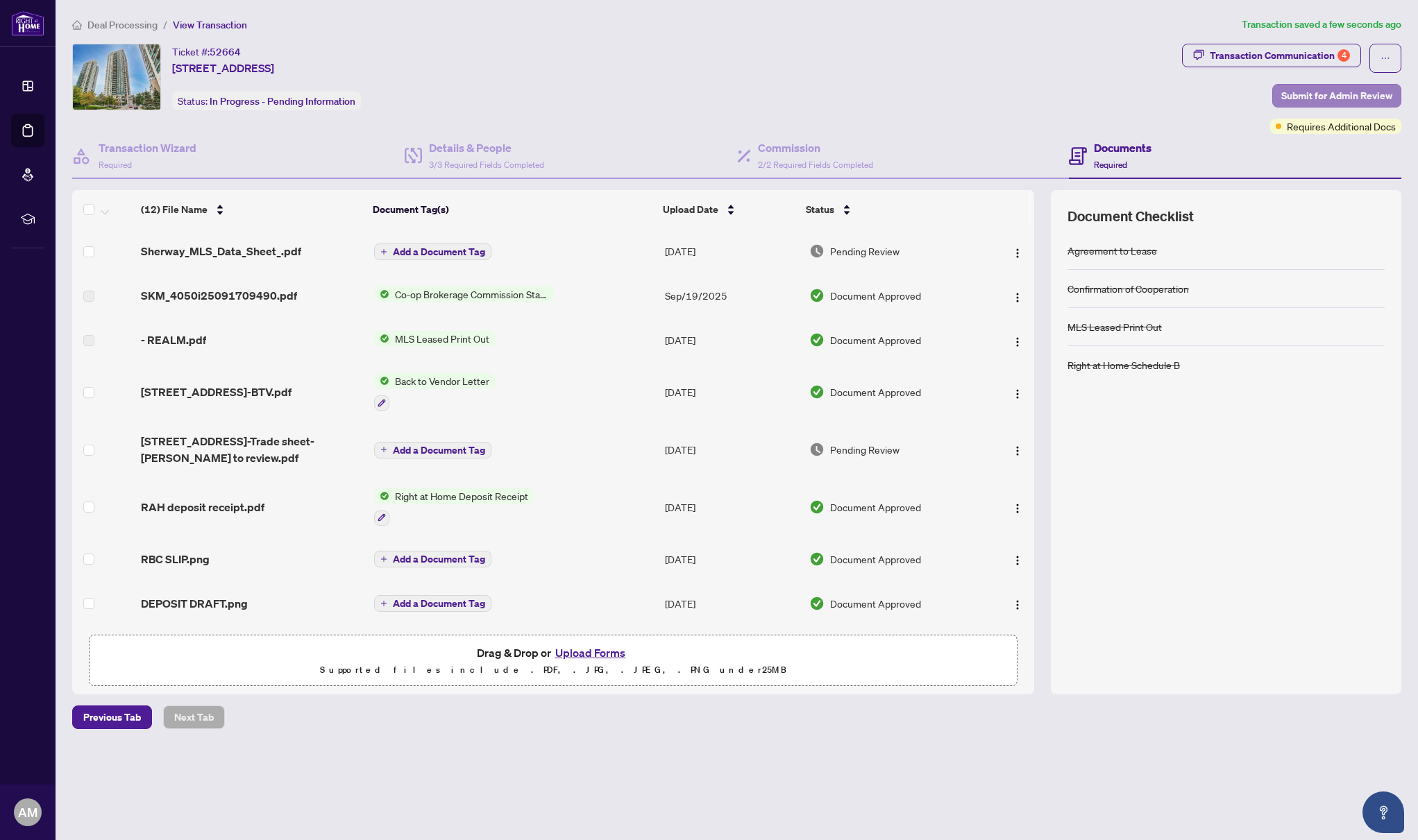
click at [1362, 92] on span "Submit for Admin Review" at bounding box center [1336, 96] width 111 height 23
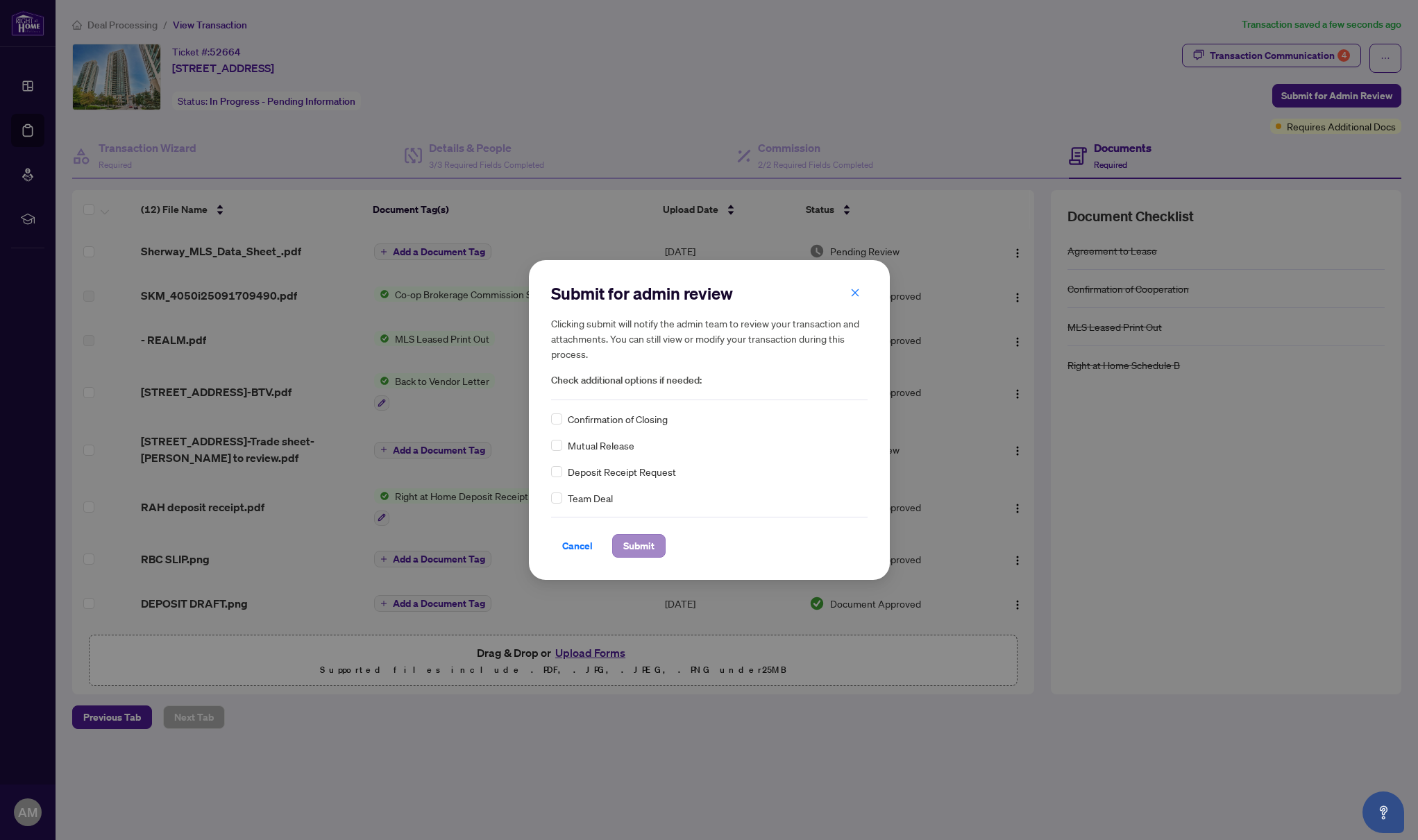
click at [645, 544] on span "Submit" at bounding box center [638, 546] width 31 height 23
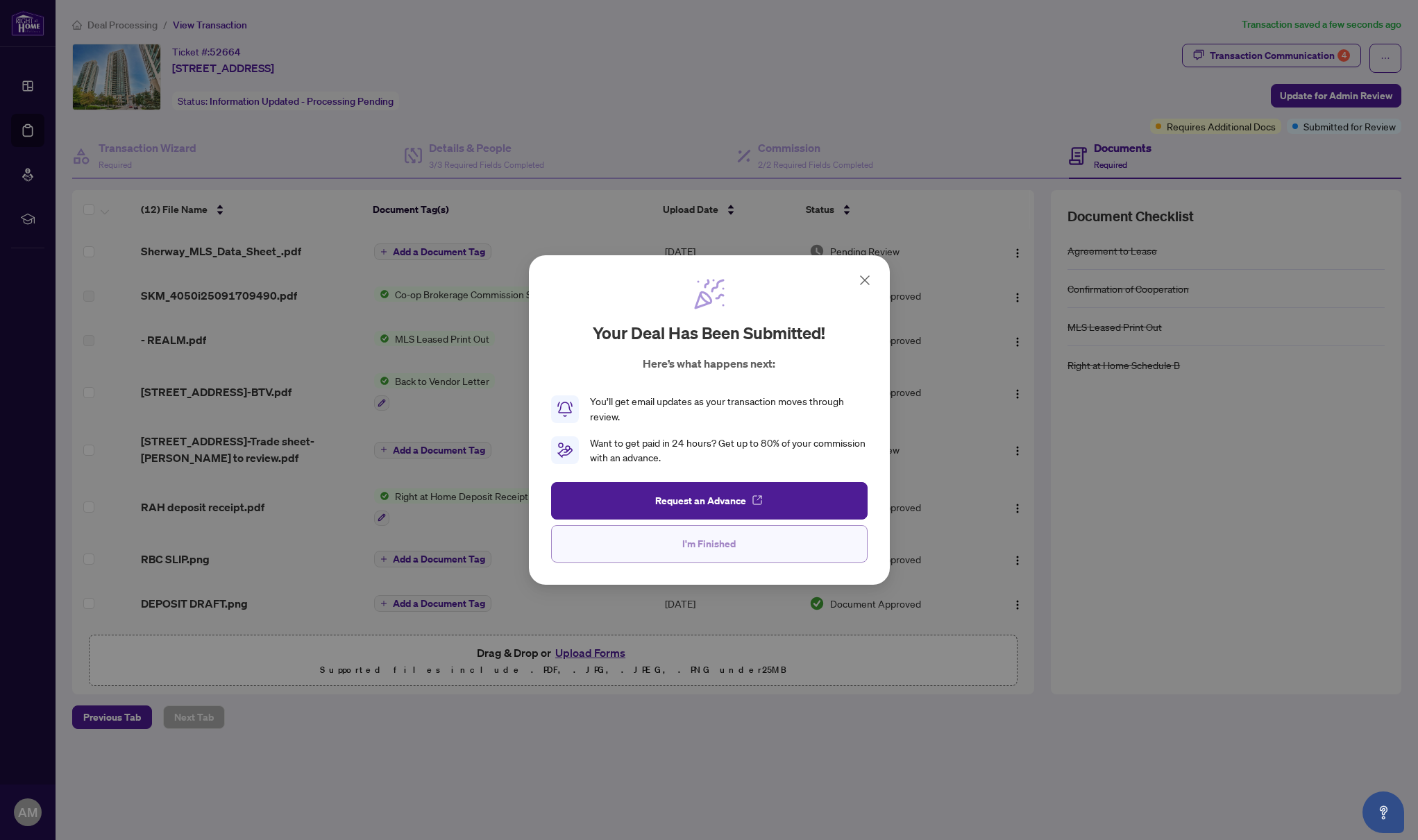
click at [730, 540] on span "I'm Finished" at bounding box center [709, 544] width 53 height 23
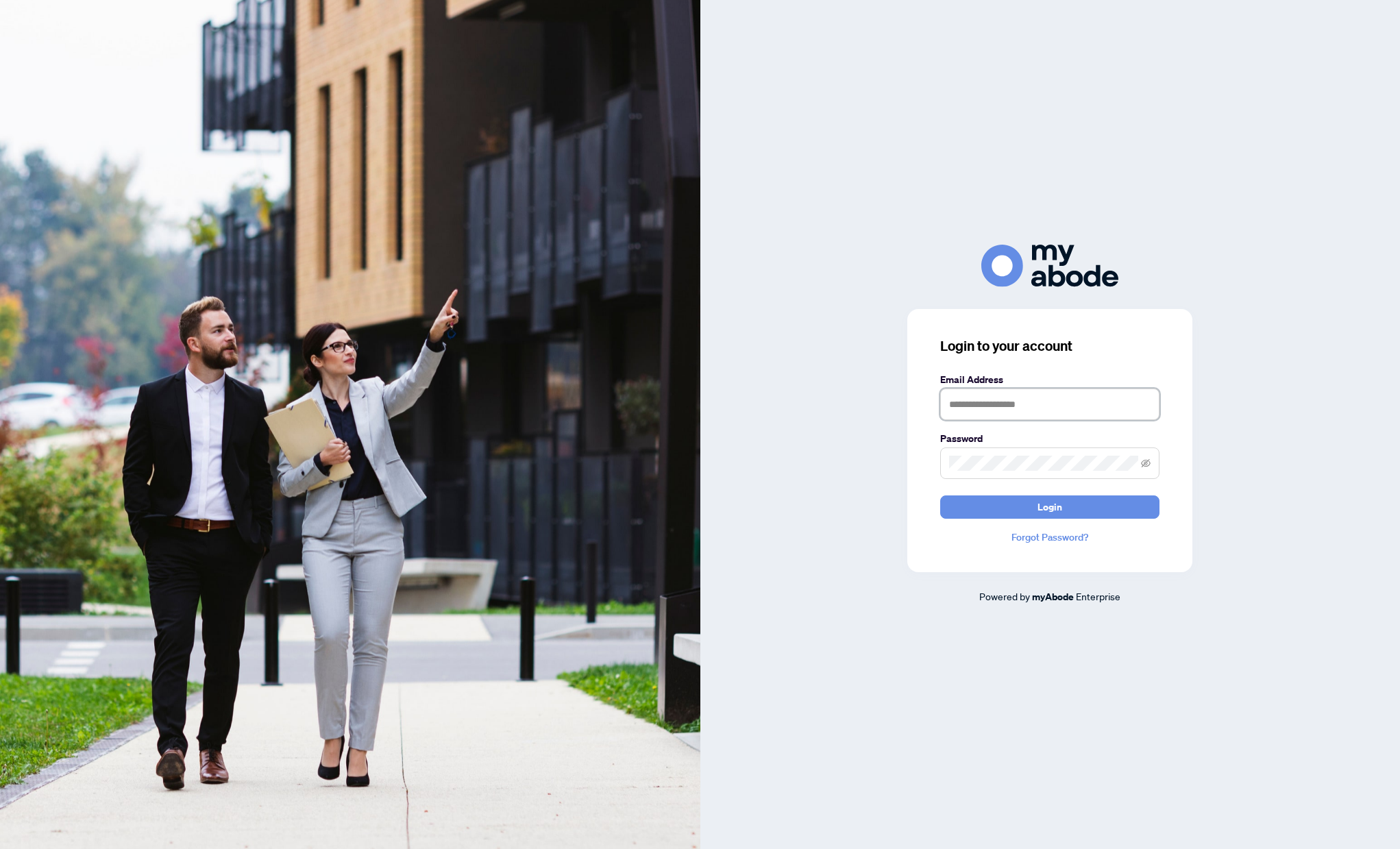
type input "**********"
click at [1061, 509] on span "Login" at bounding box center [1049, 508] width 25 height 22
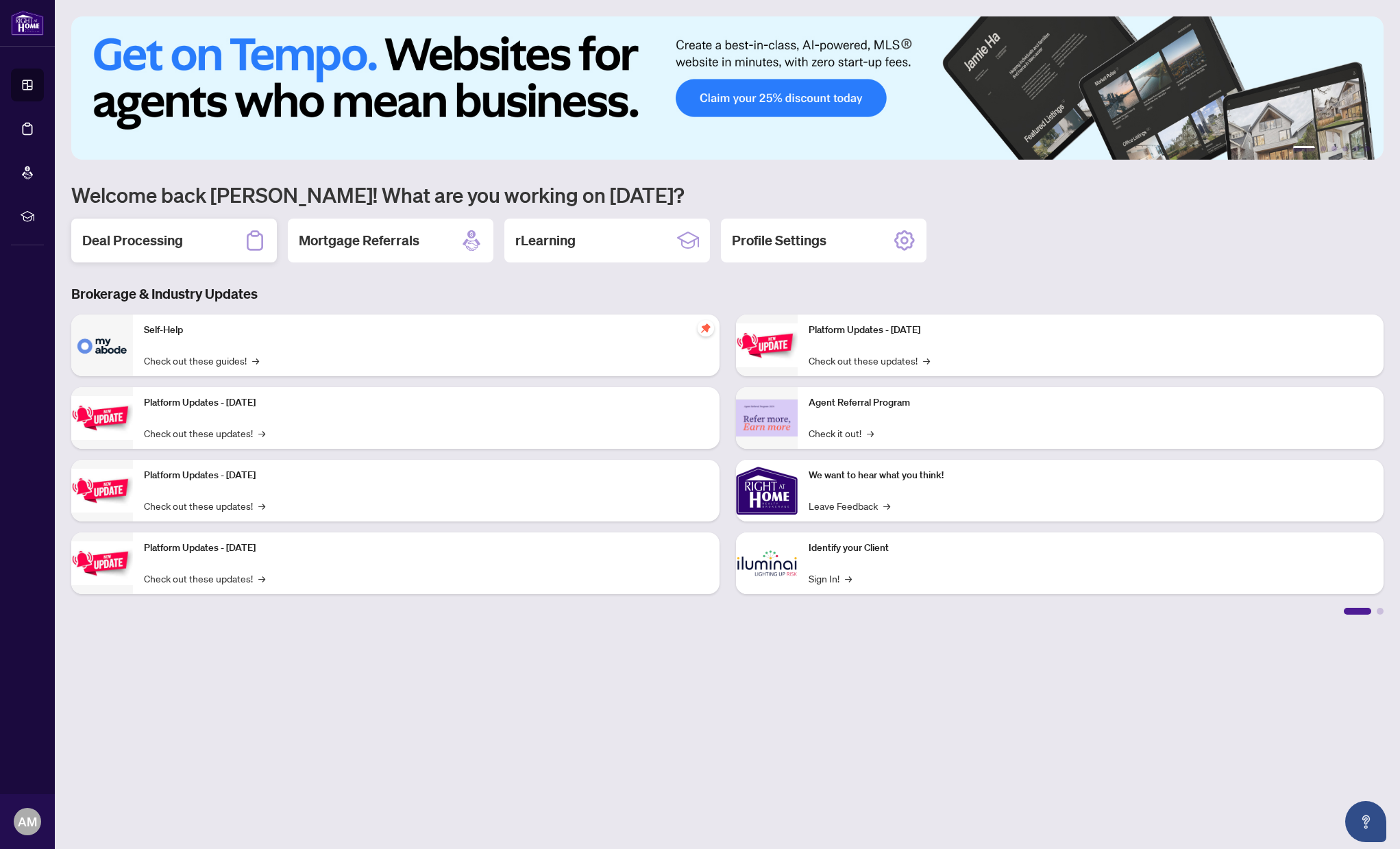
click at [156, 242] on h2 "Deal Processing" at bounding box center [132, 241] width 100 height 19
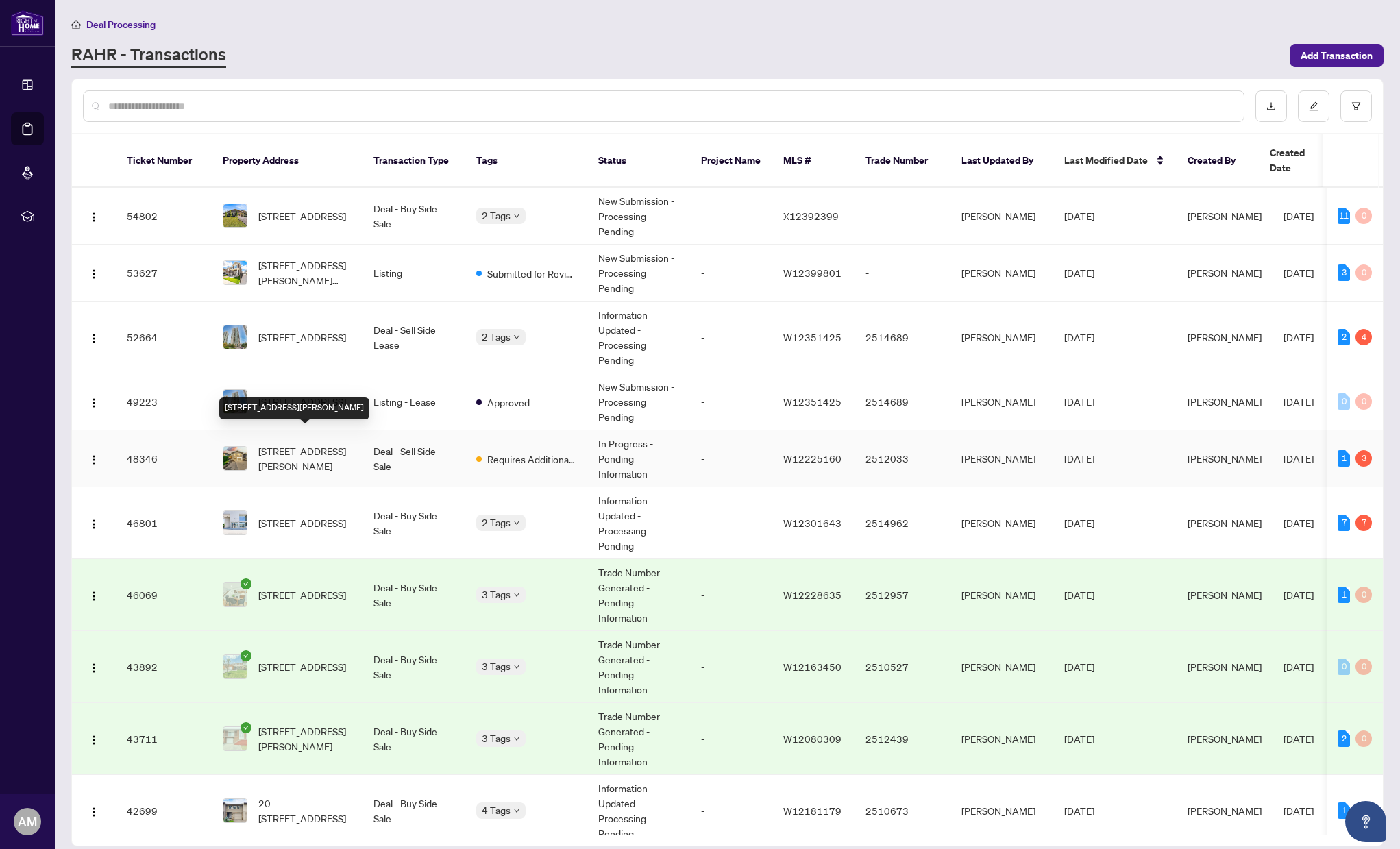
click at [299, 443] on span "[STREET_ADDRESS][PERSON_NAME]" at bounding box center [304, 458] width 93 height 30
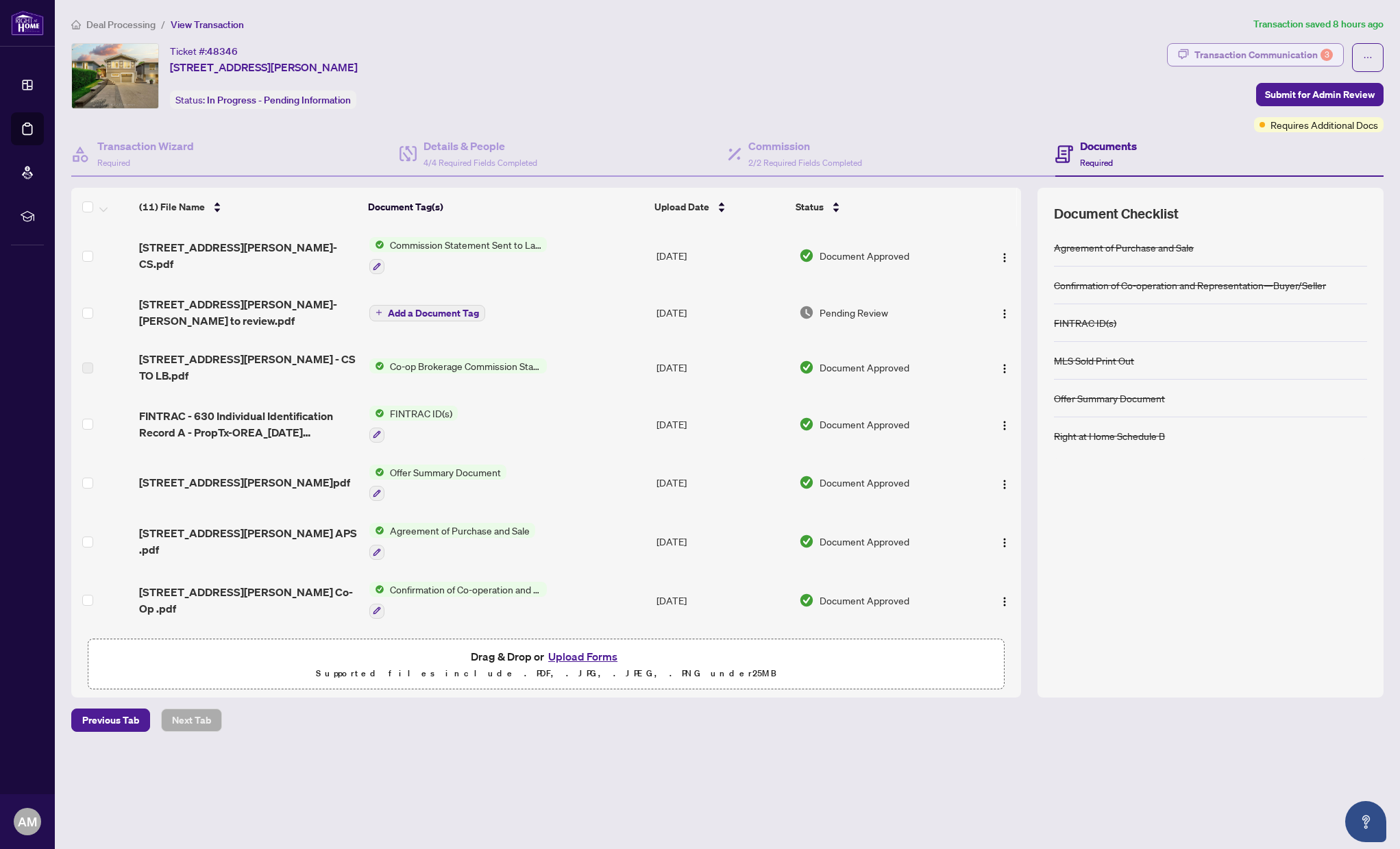
click at [1265, 52] on div "Transaction Communication 3" at bounding box center [1264, 55] width 139 height 22
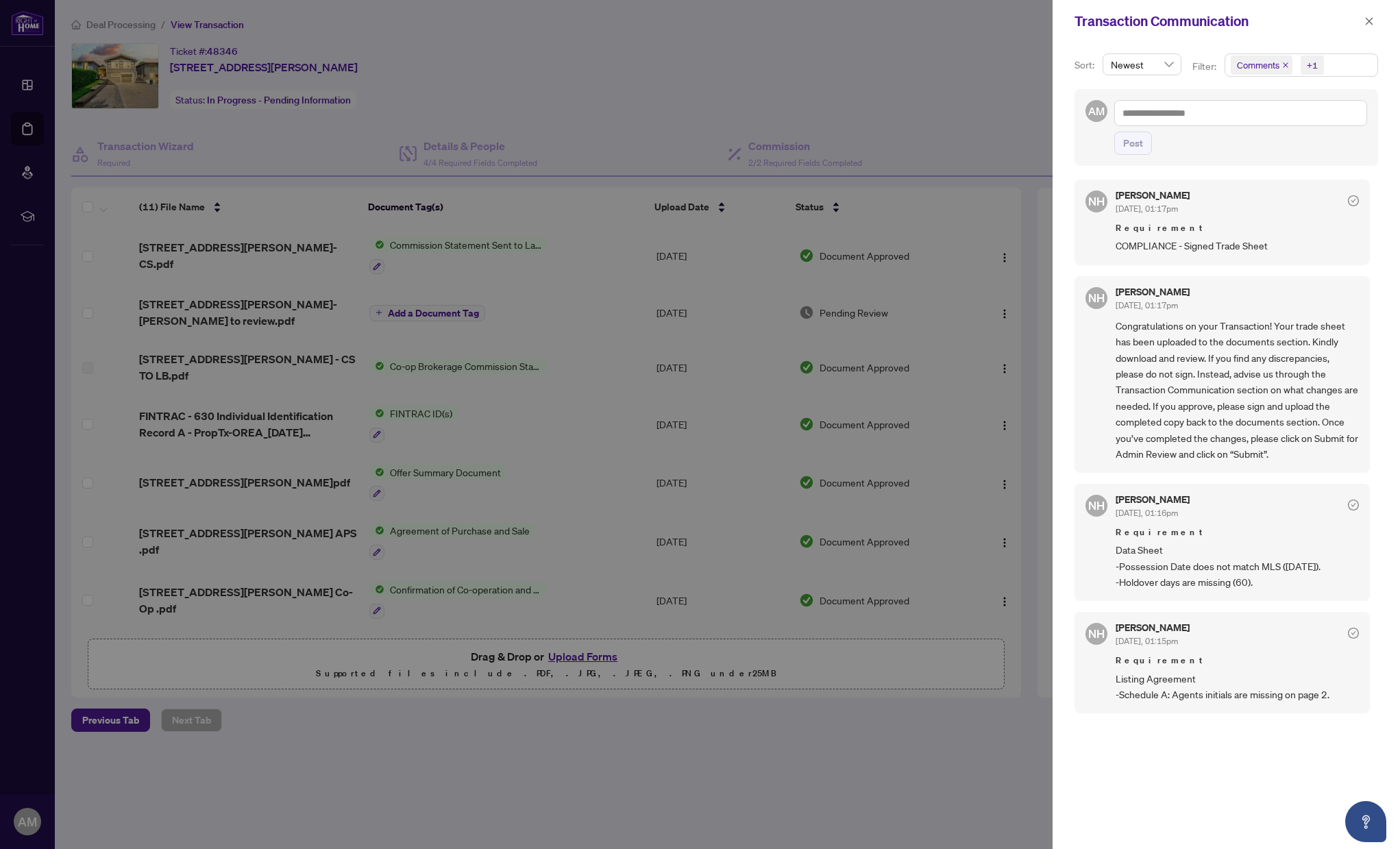
click at [128, 26] on div at bounding box center [700, 424] width 1400 height 849
click at [129, 24] on div at bounding box center [700, 424] width 1400 height 849
click at [1367, 20] on icon "close" at bounding box center [1369, 22] width 10 height 10
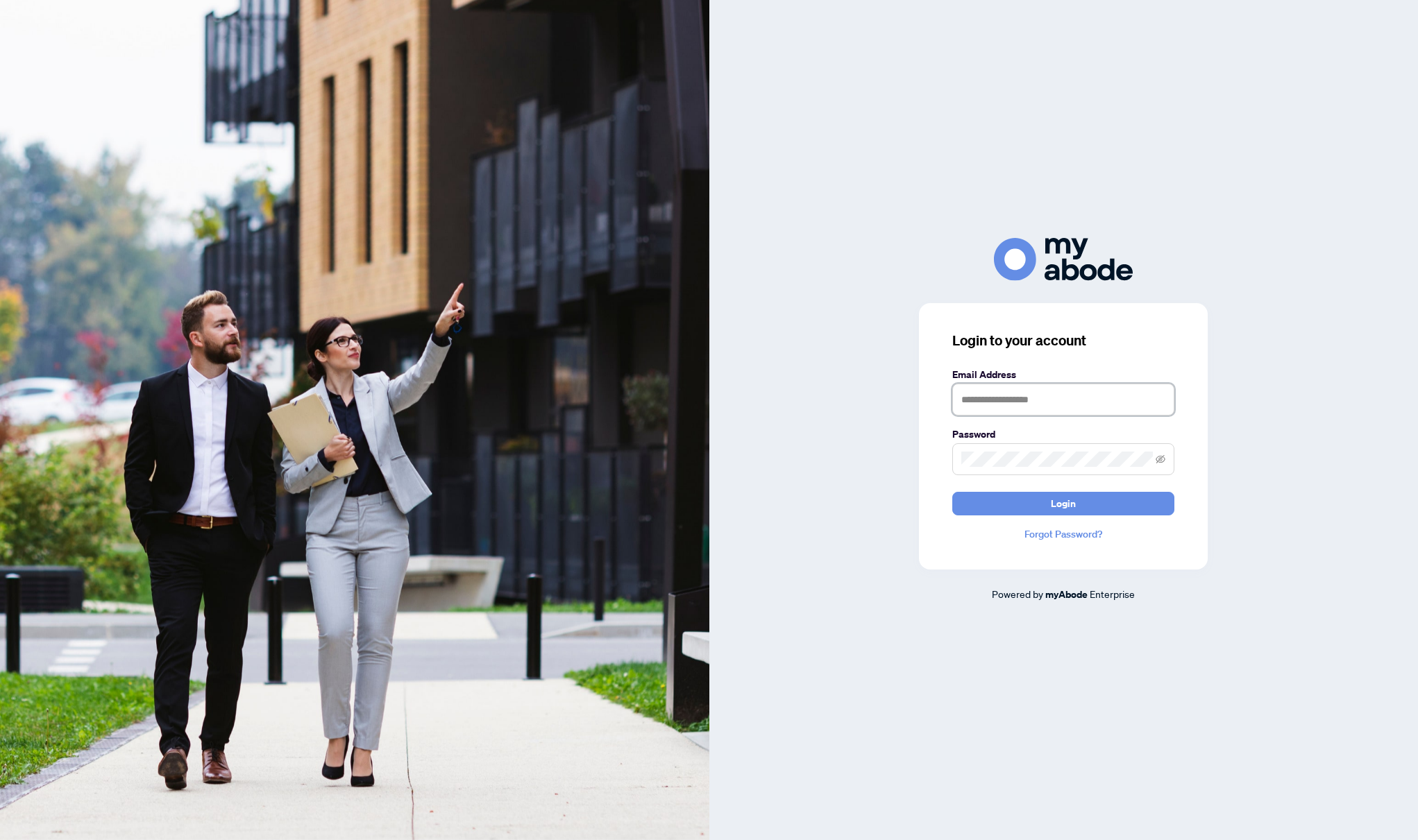
type input "**********"
click at [1063, 503] on button "Login" at bounding box center [1063, 504] width 222 height 23
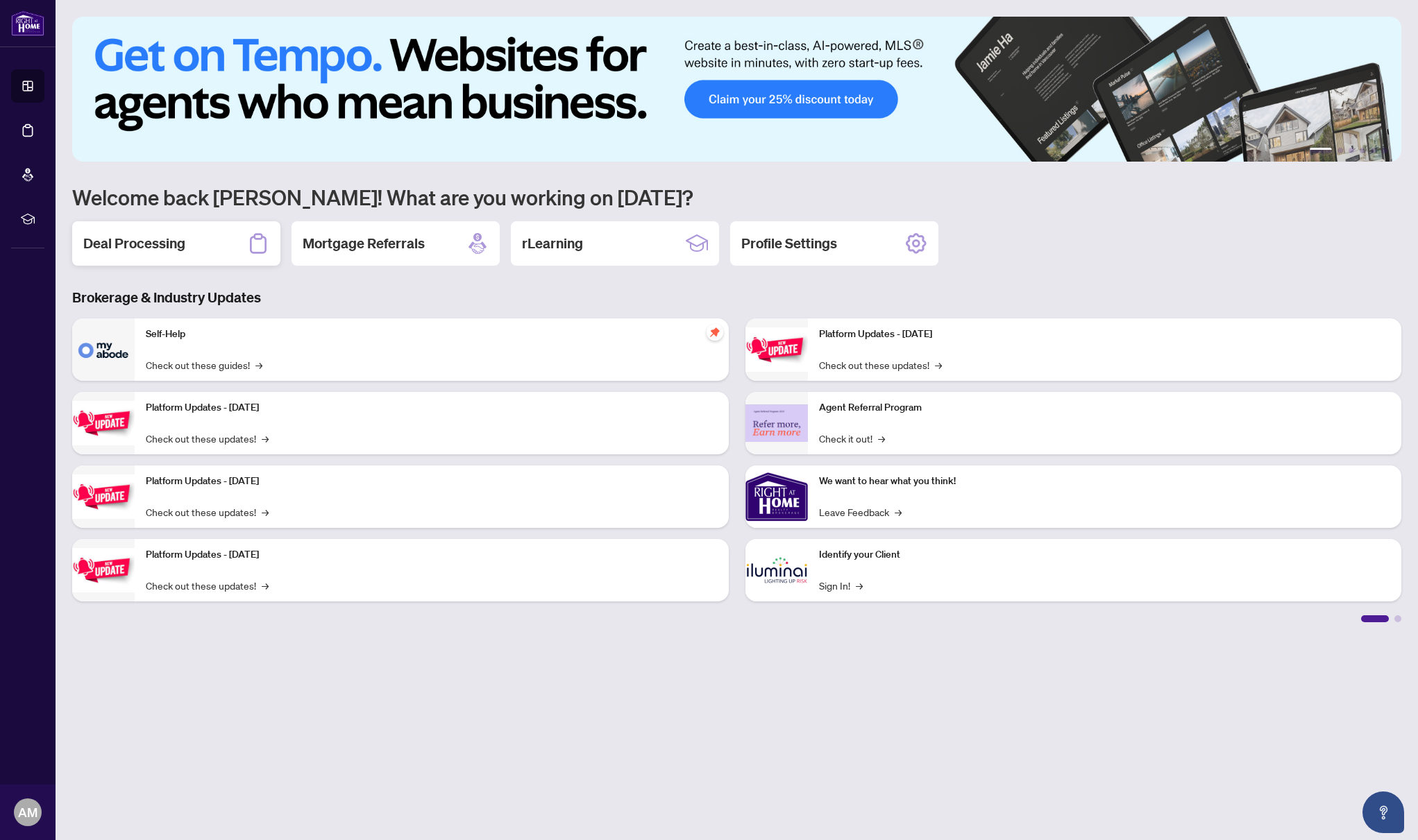
click at [174, 236] on h2 "Deal Processing" at bounding box center [134, 244] width 102 height 19
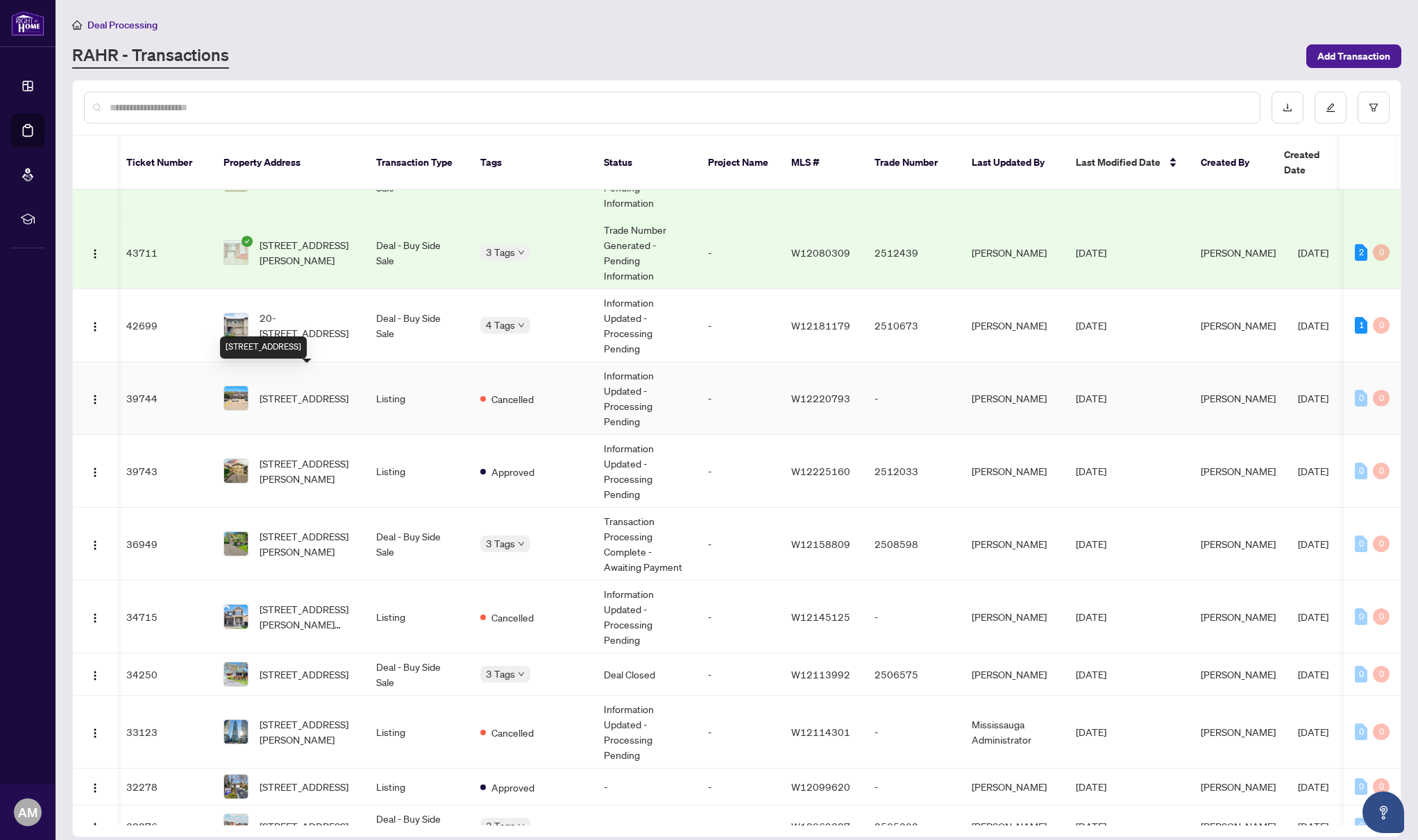
scroll to position [0, 2]
click at [316, 456] on span "743 Hager Ave, Burlington, Ontario L7S 1W9, Canada" at bounding box center [307, 471] width 94 height 31
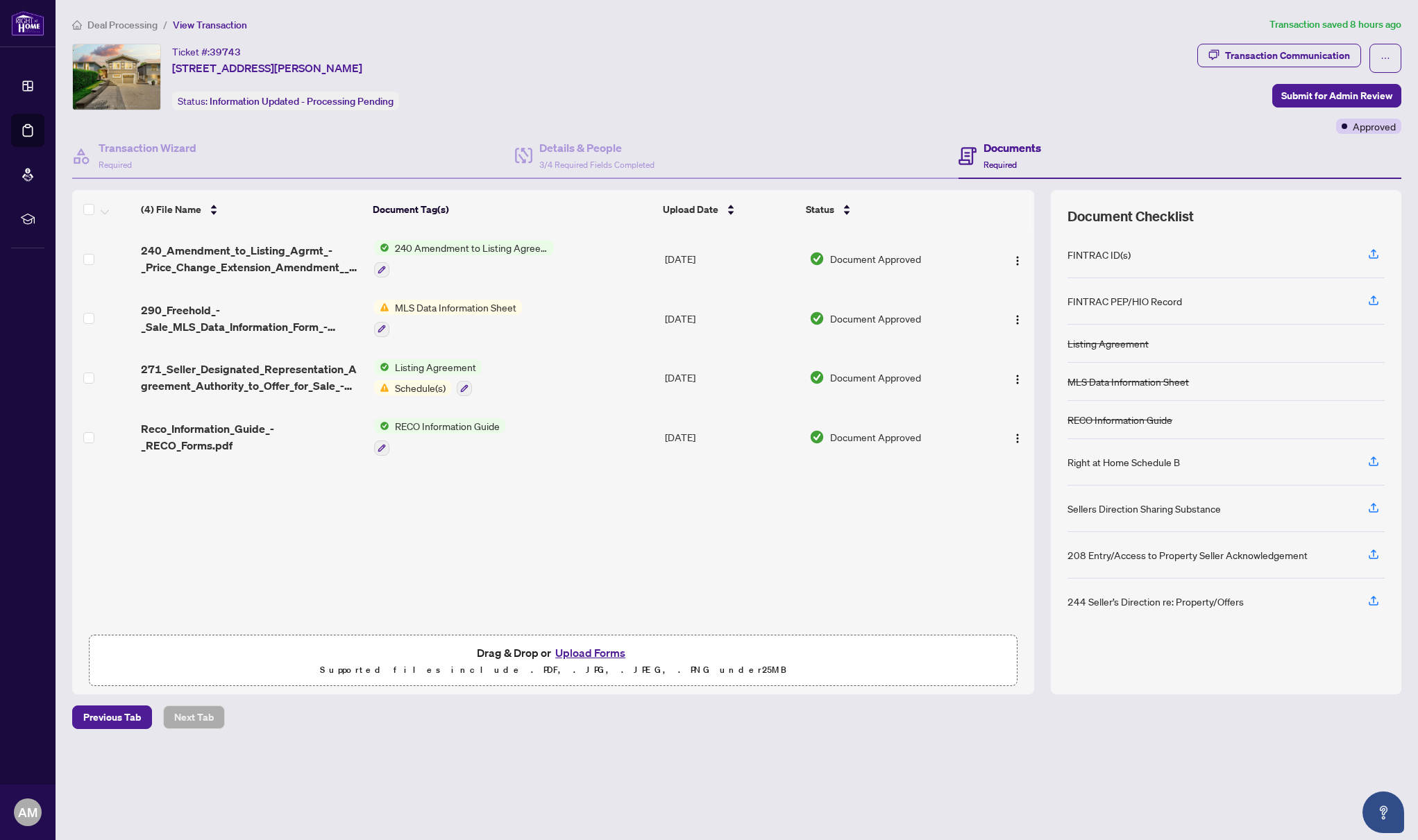
click at [141, 26] on span "Deal Processing" at bounding box center [122, 24] width 70 height 12
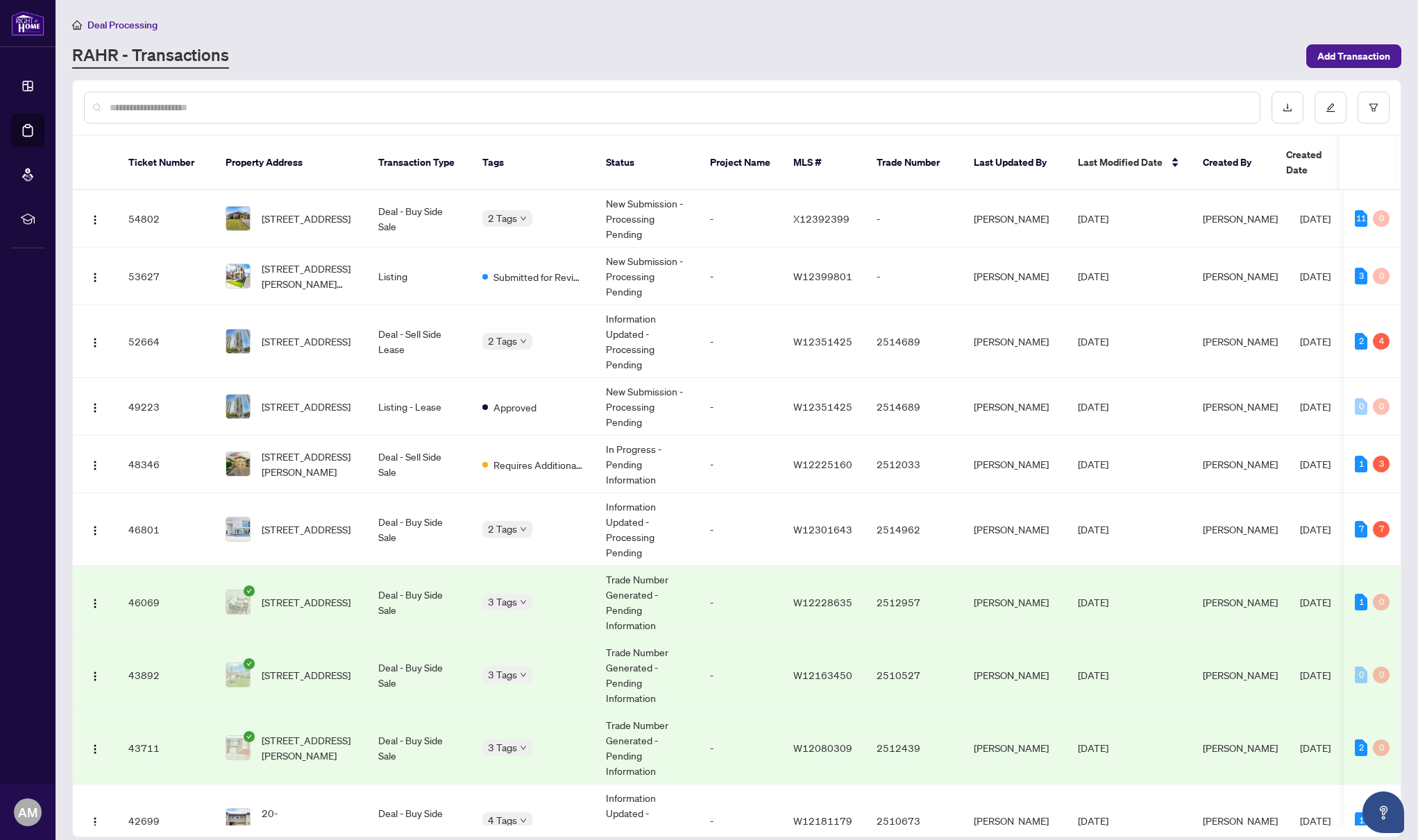
click at [387, 108] on input "text" at bounding box center [679, 107] width 1139 height 15
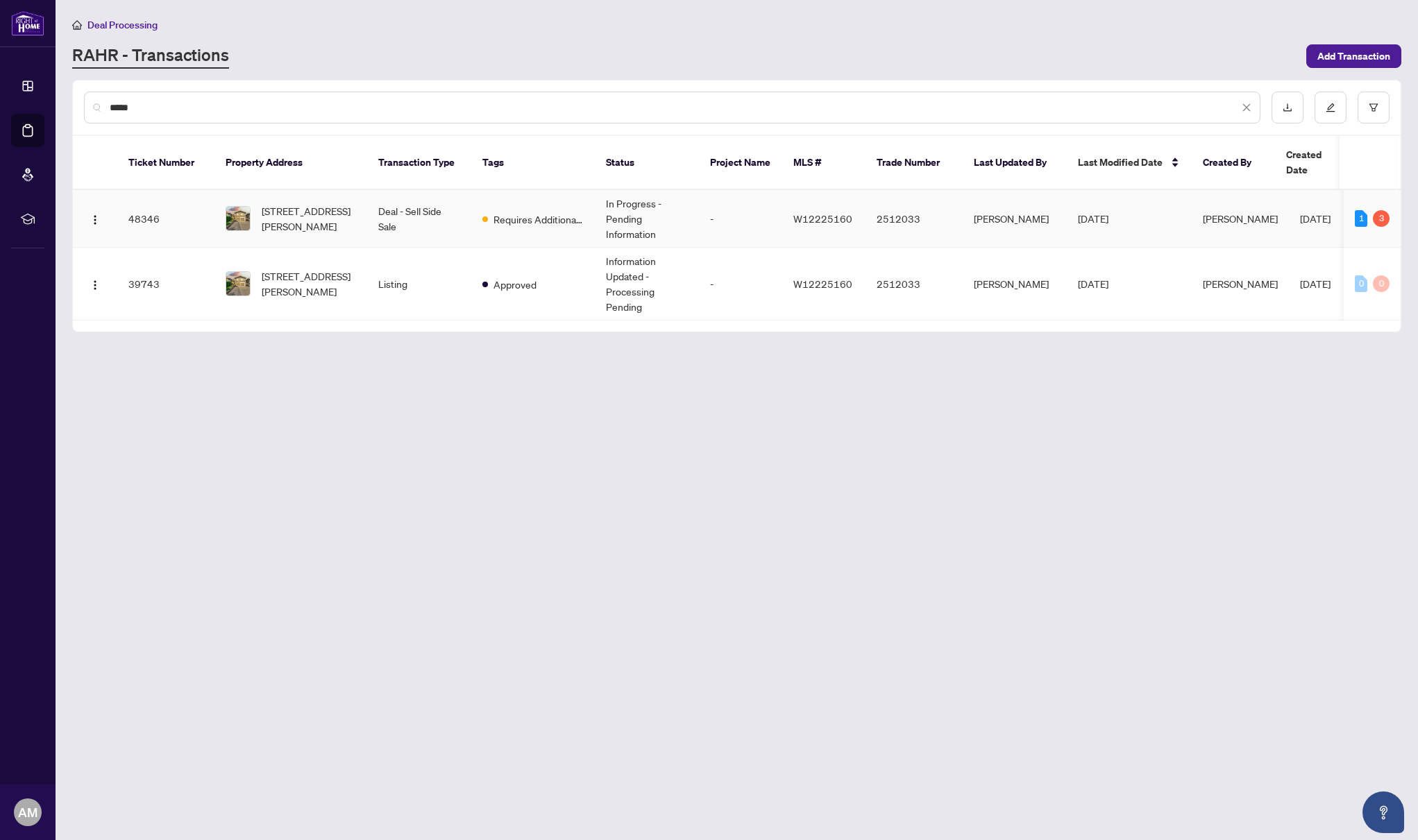
type input "*****"
click at [514, 211] on span "Requires Additional Docs" at bounding box center [538, 219] width 90 height 15
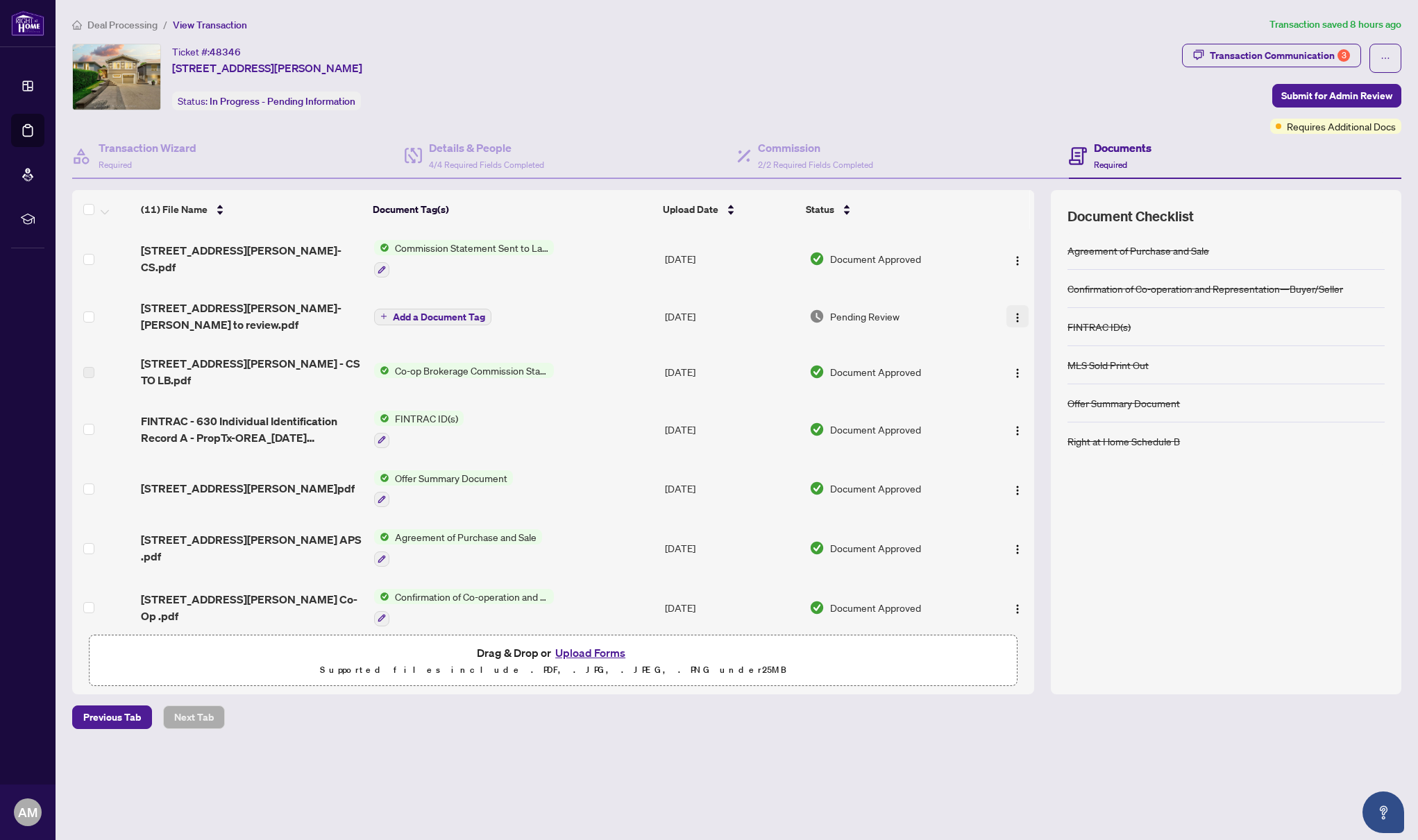
click at [1014, 312] on img "button" at bounding box center [1018, 318] width 11 height 11
click at [1039, 380] on span "Download" at bounding box center [1079, 382] width 132 height 15
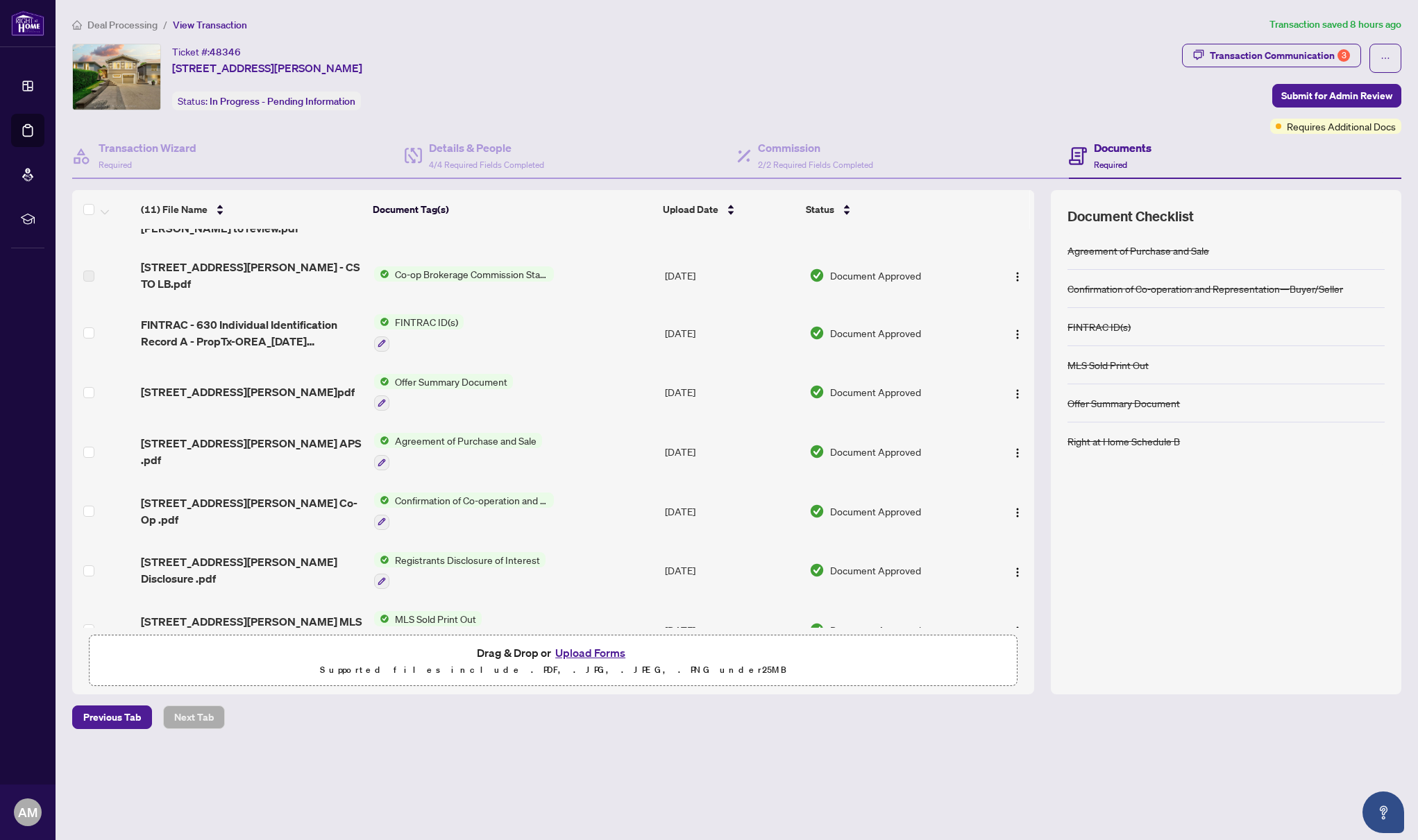
scroll to position [50, 0]
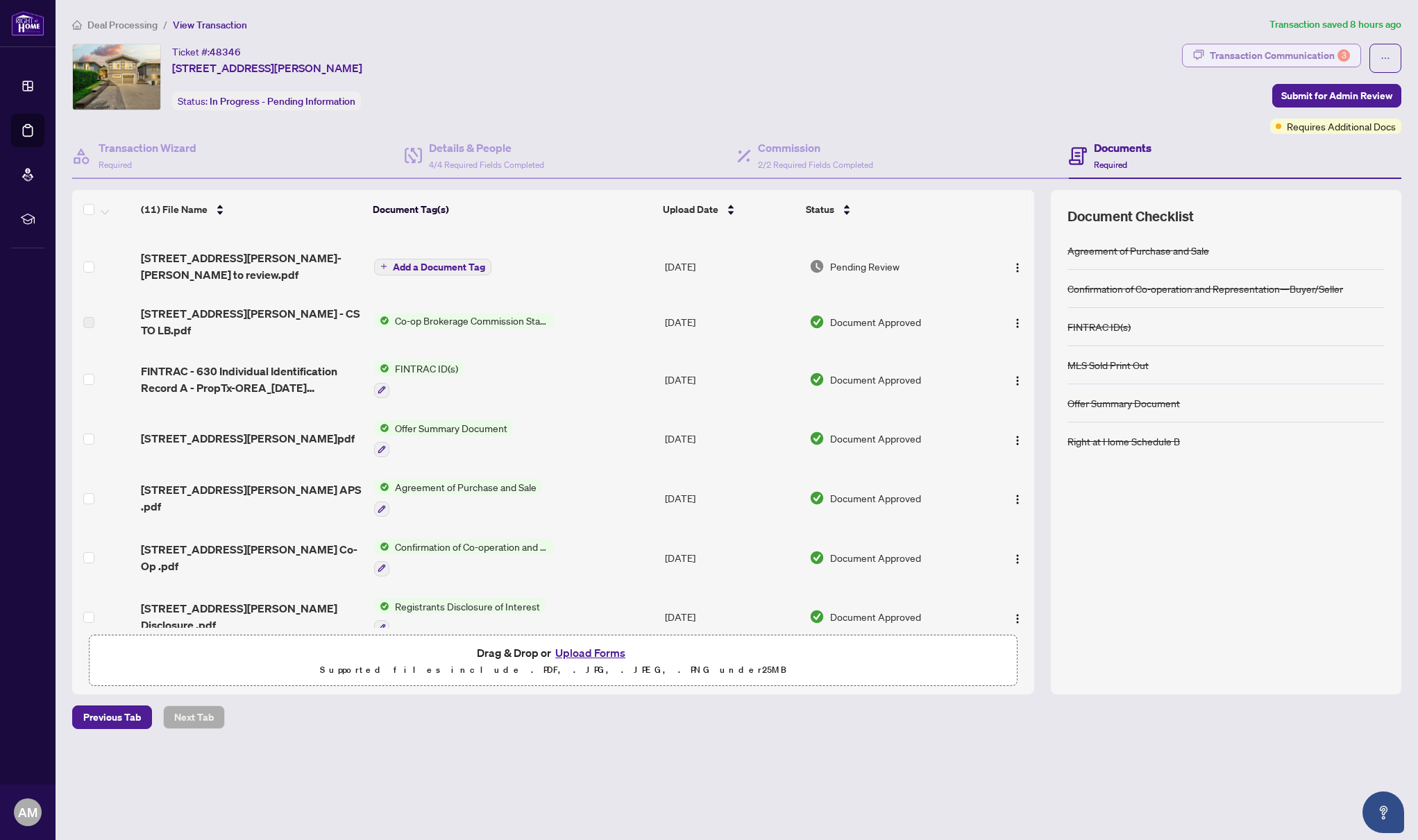
click at [1316, 53] on div "Transaction Communication 3" at bounding box center [1280, 56] width 140 height 23
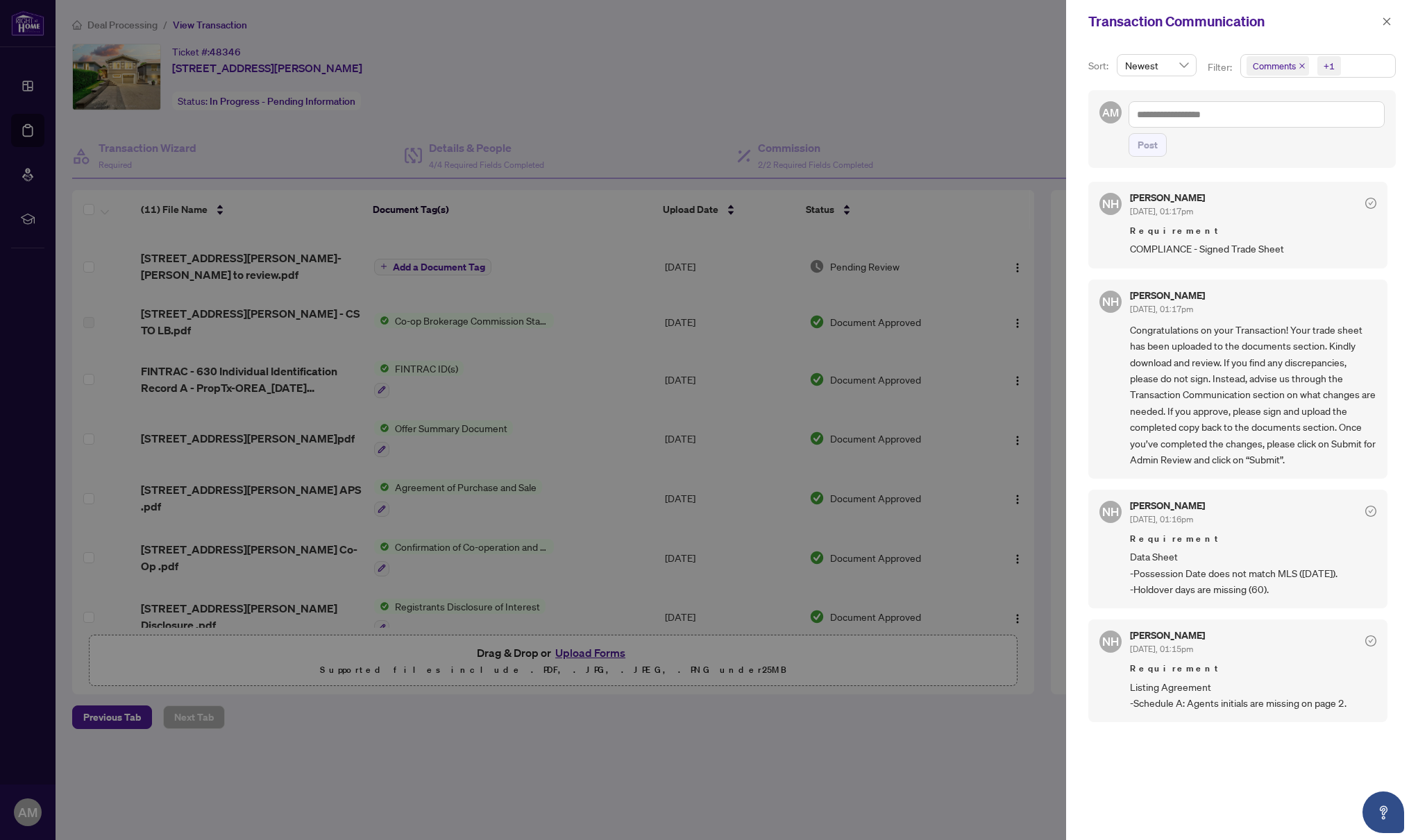
scroll to position [2, 0]
click at [1384, 18] on icon "close" at bounding box center [1387, 22] width 10 height 10
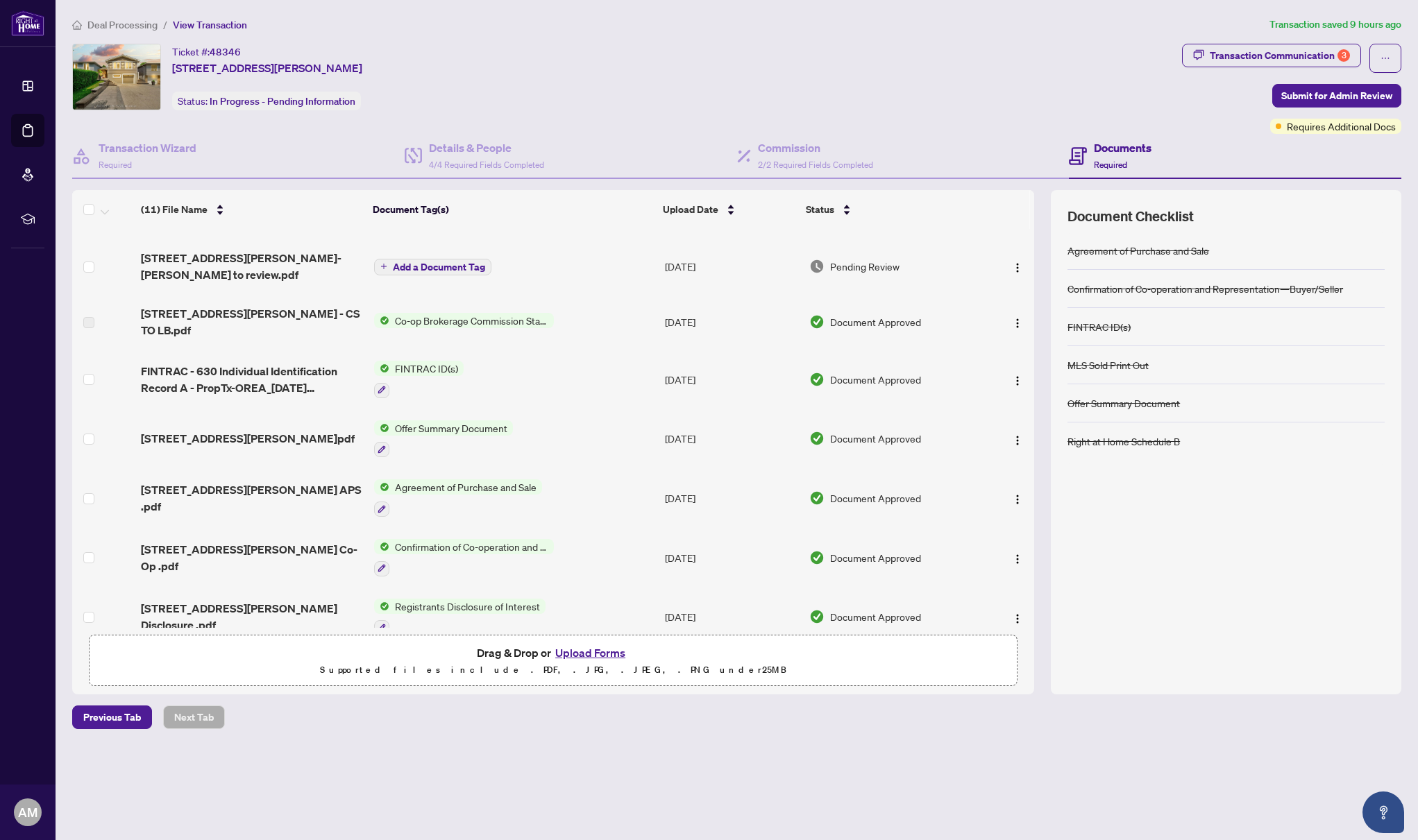
scroll to position [0, 0]
click at [1299, 52] on div "Transaction Communication 3" at bounding box center [1280, 56] width 140 height 23
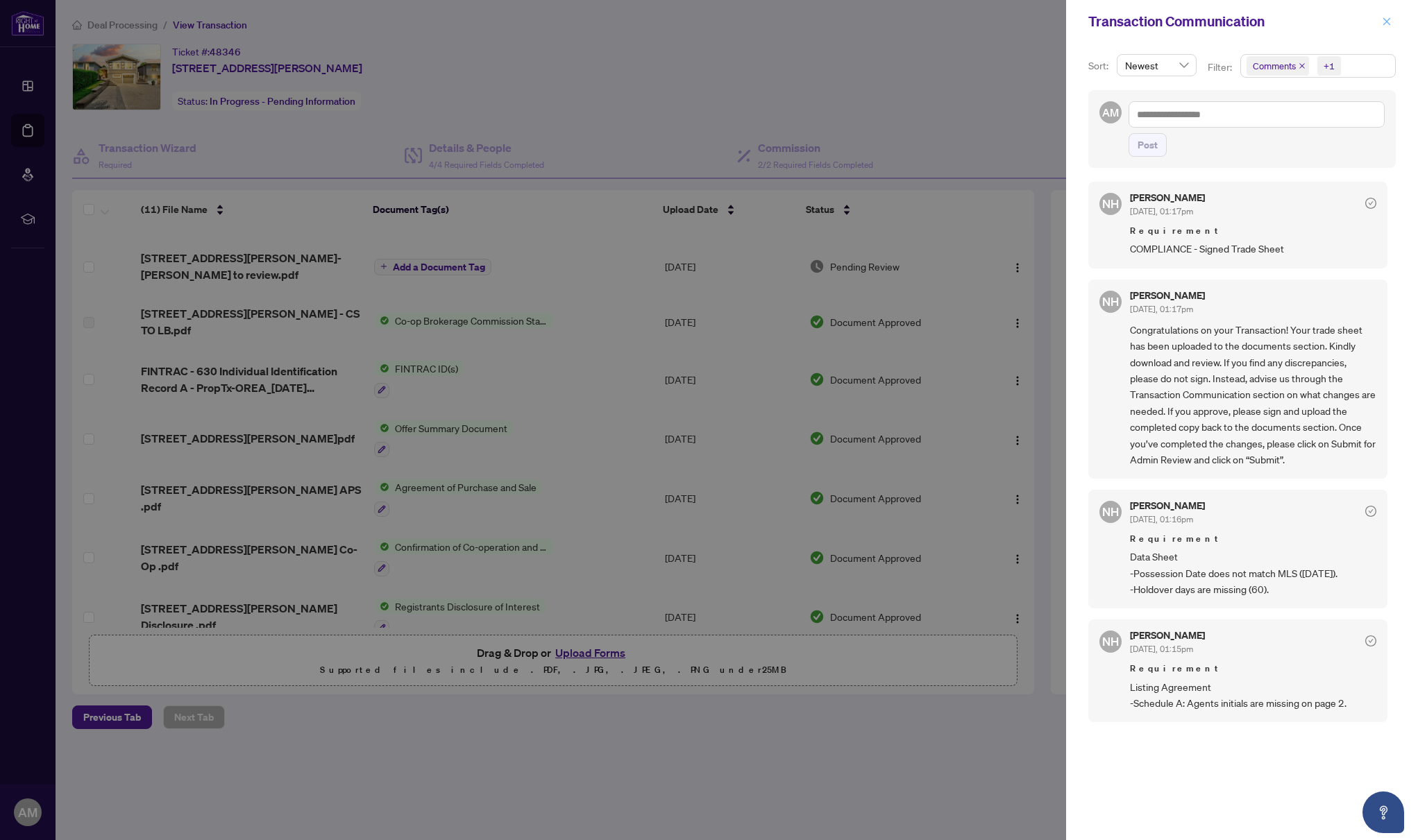
click at [1385, 23] on icon "close" at bounding box center [1387, 20] width 7 height 7
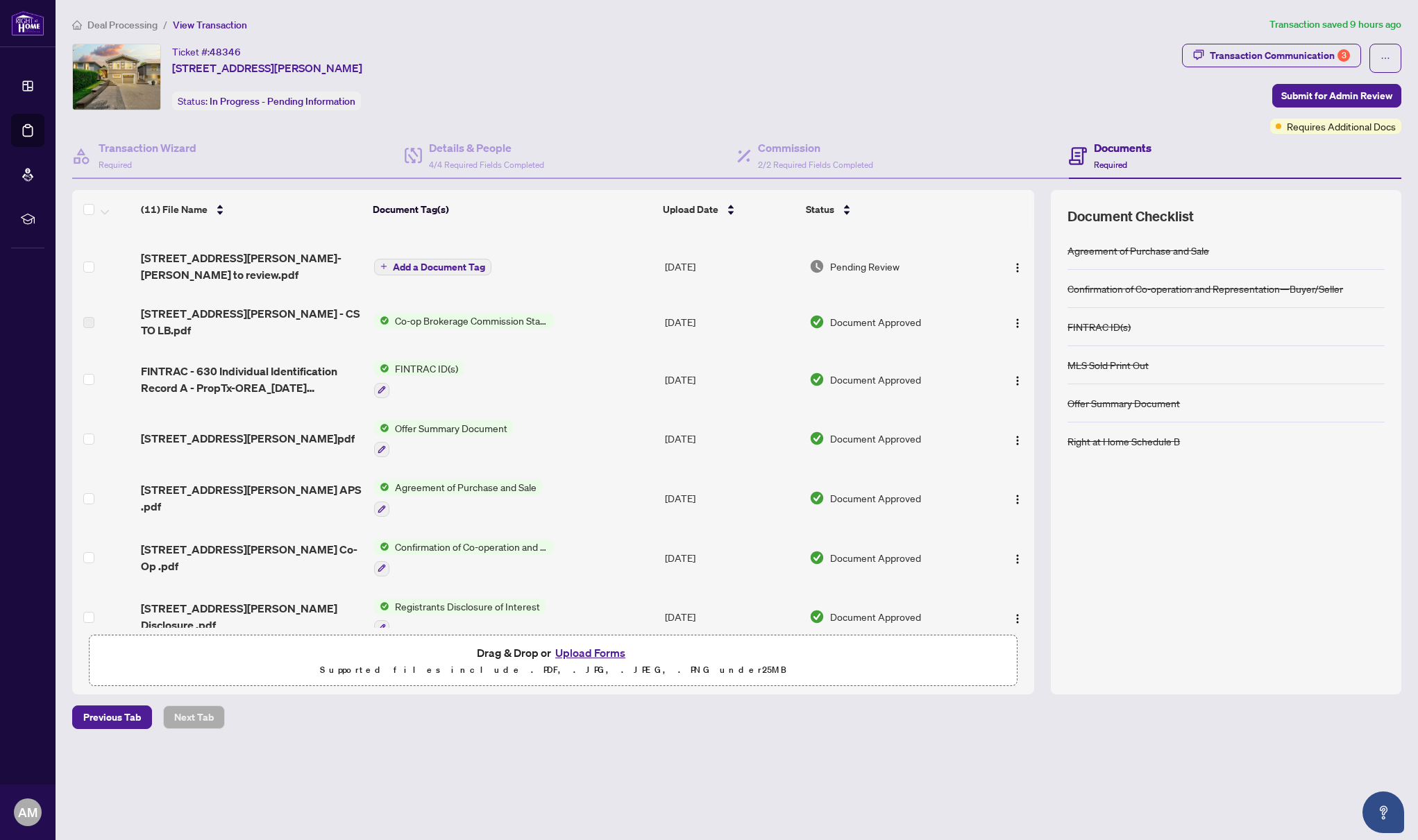
click at [611, 651] on button "Upload Forms" at bounding box center [590, 653] width 78 height 18
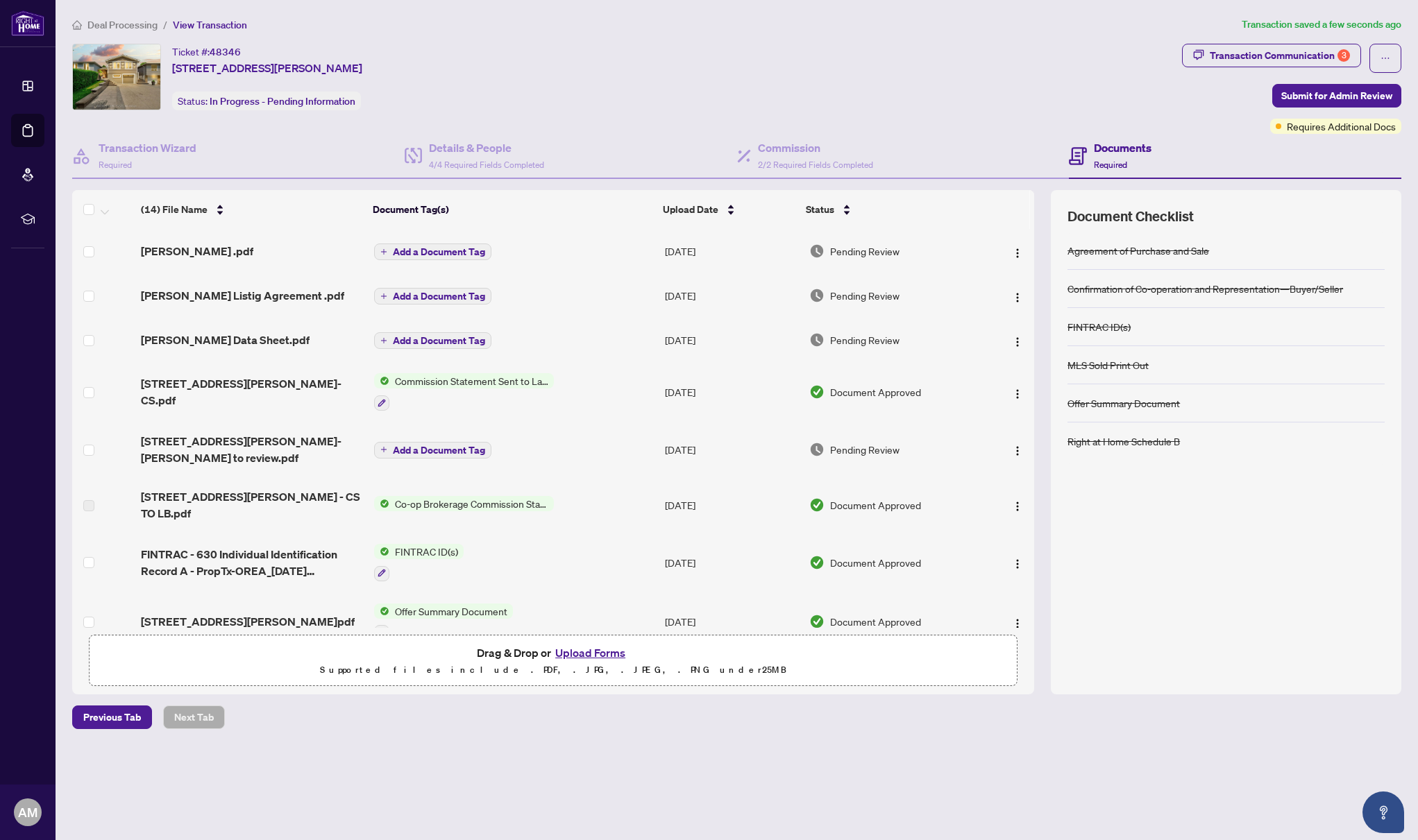
click at [601, 650] on button "Upload Forms" at bounding box center [590, 653] width 78 height 18
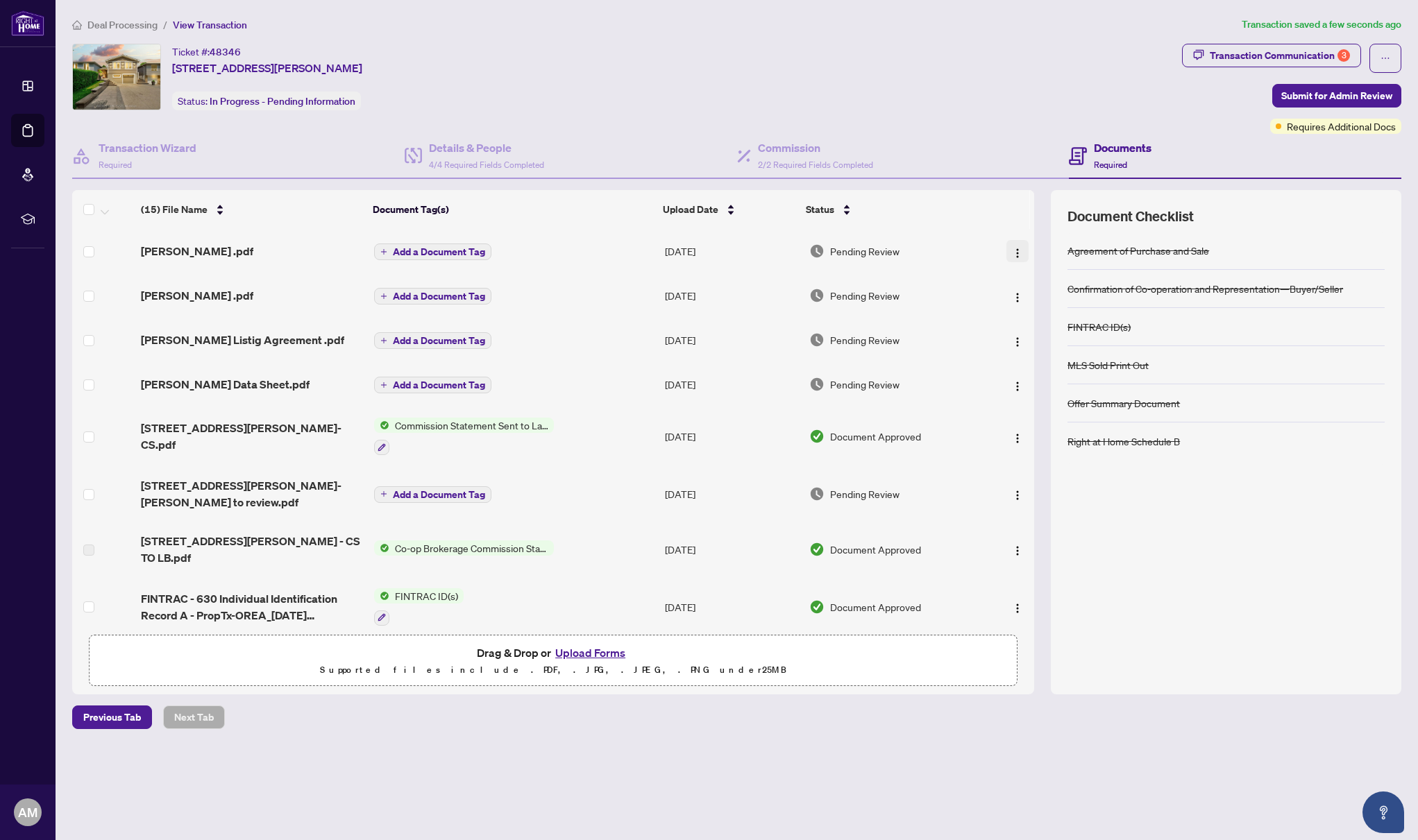
click at [1013, 250] on img "button" at bounding box center [1018, 253] width 11 height 11
click at [1086, 65] on div "Ticket #: 48346 743 Hager Ave, Burlington, Ontario L7S 1W9, Canada Status: In P…" at bounding box center [624, 77] width 1104 height 67
click at [1332, 93] on span "Submit for Admin Review" at bounding box center [1336, 96] width 111 height 23
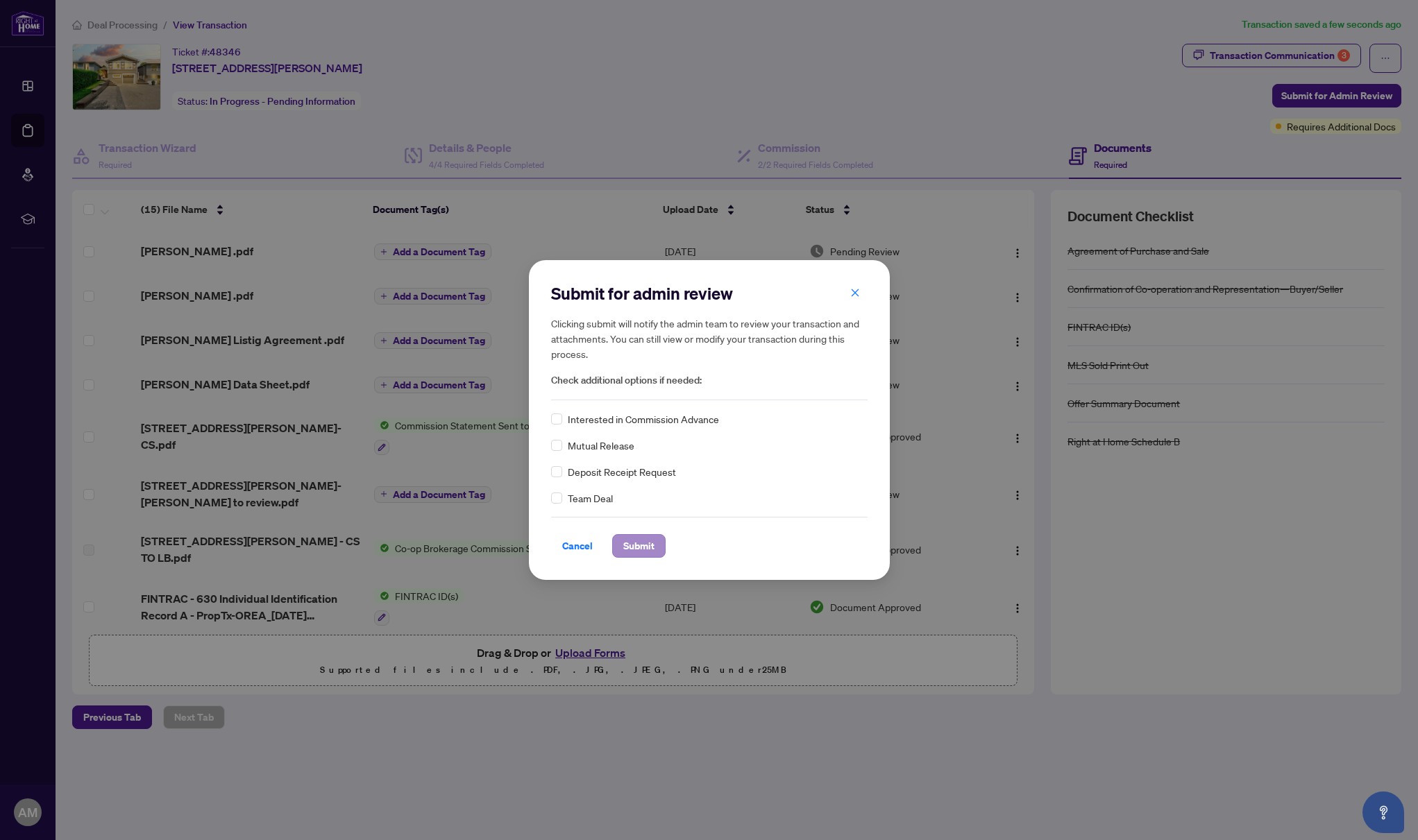
click at [634, 552] on span "Submit" at bounding box center [638, 546] width 31 height 23
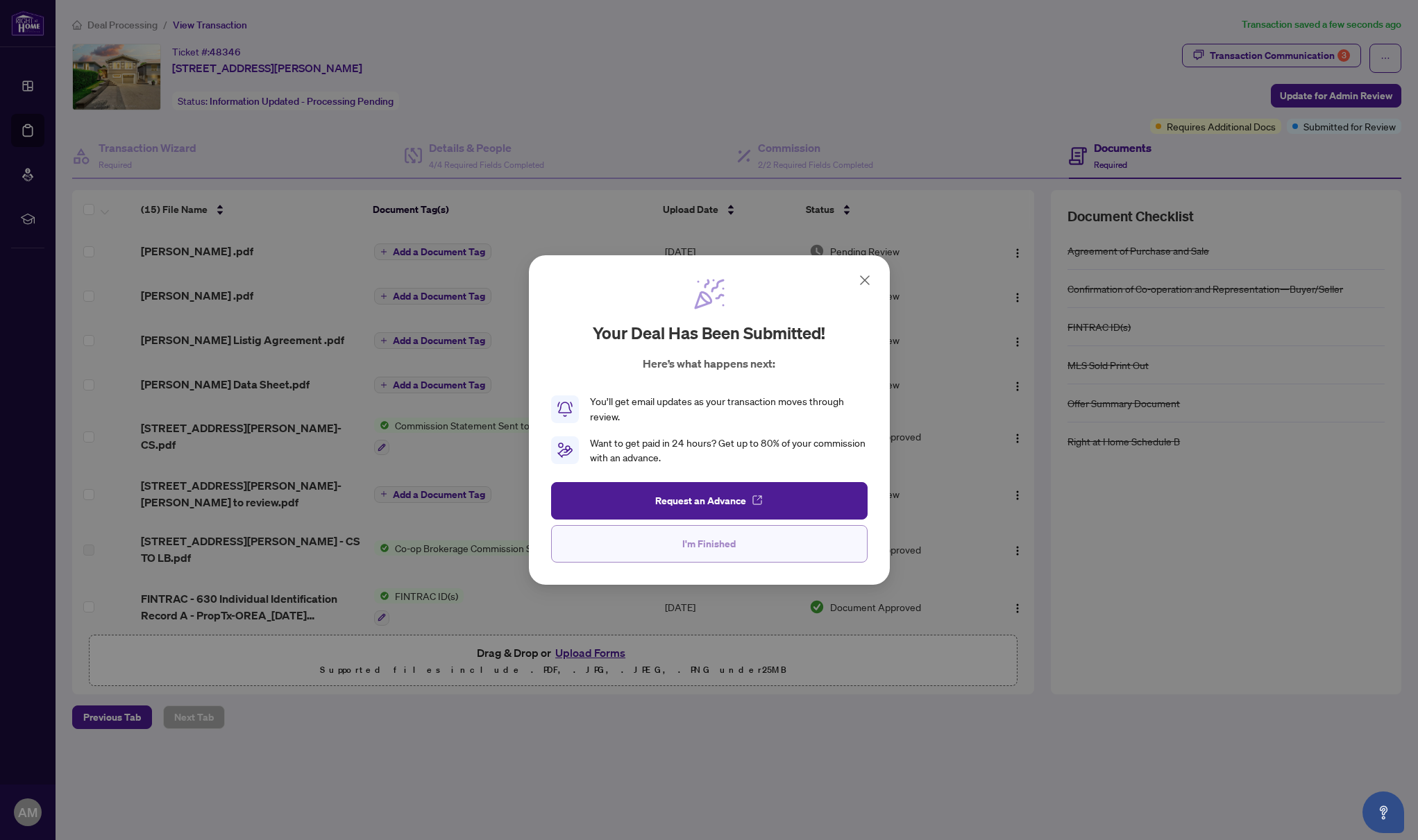
click at [692, 538] on span "I'm Finished" at bounding box center [709, 544] width 53 height 23
